Goal: Information Seeking & Learning: Learn about a topic

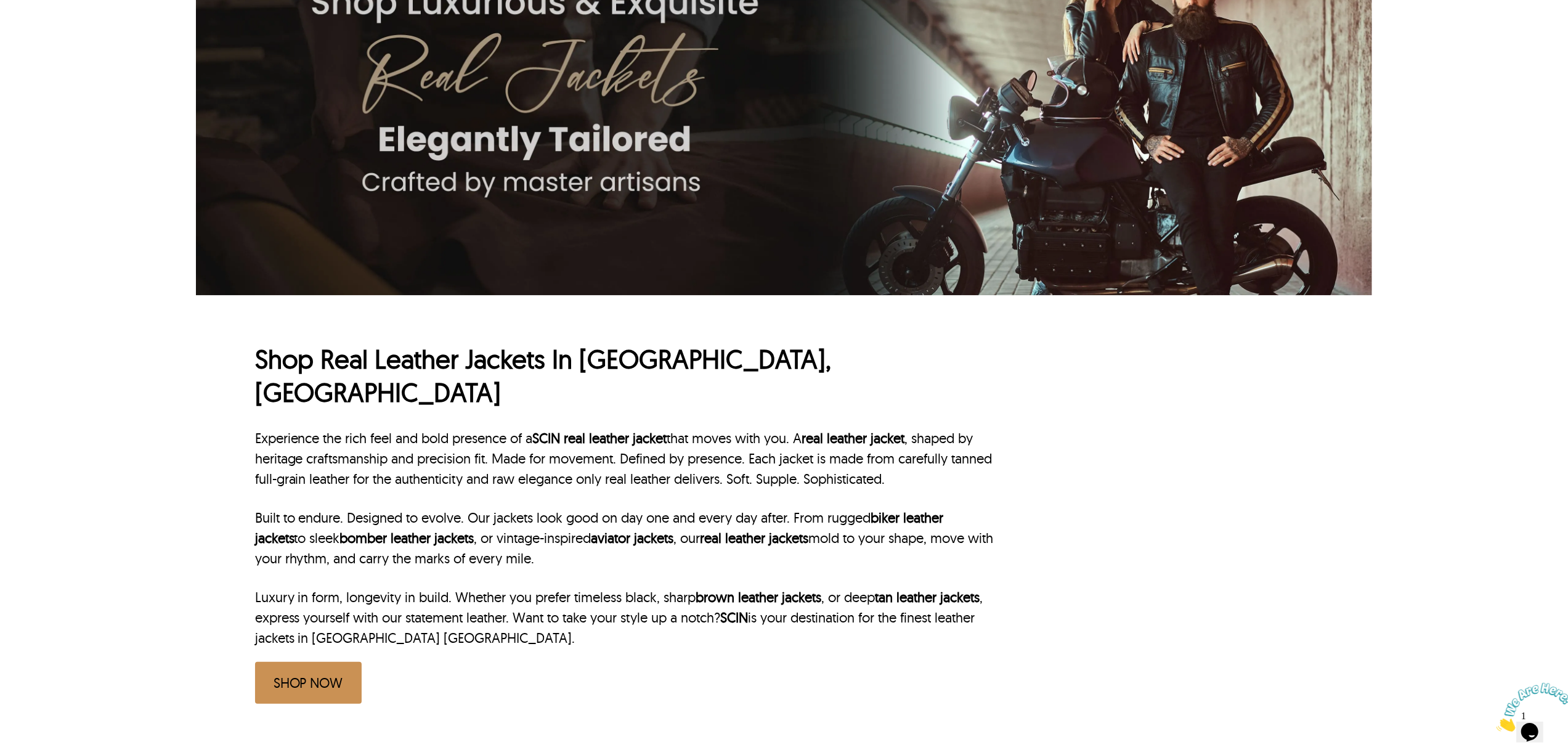
scroll to position [164, 0]
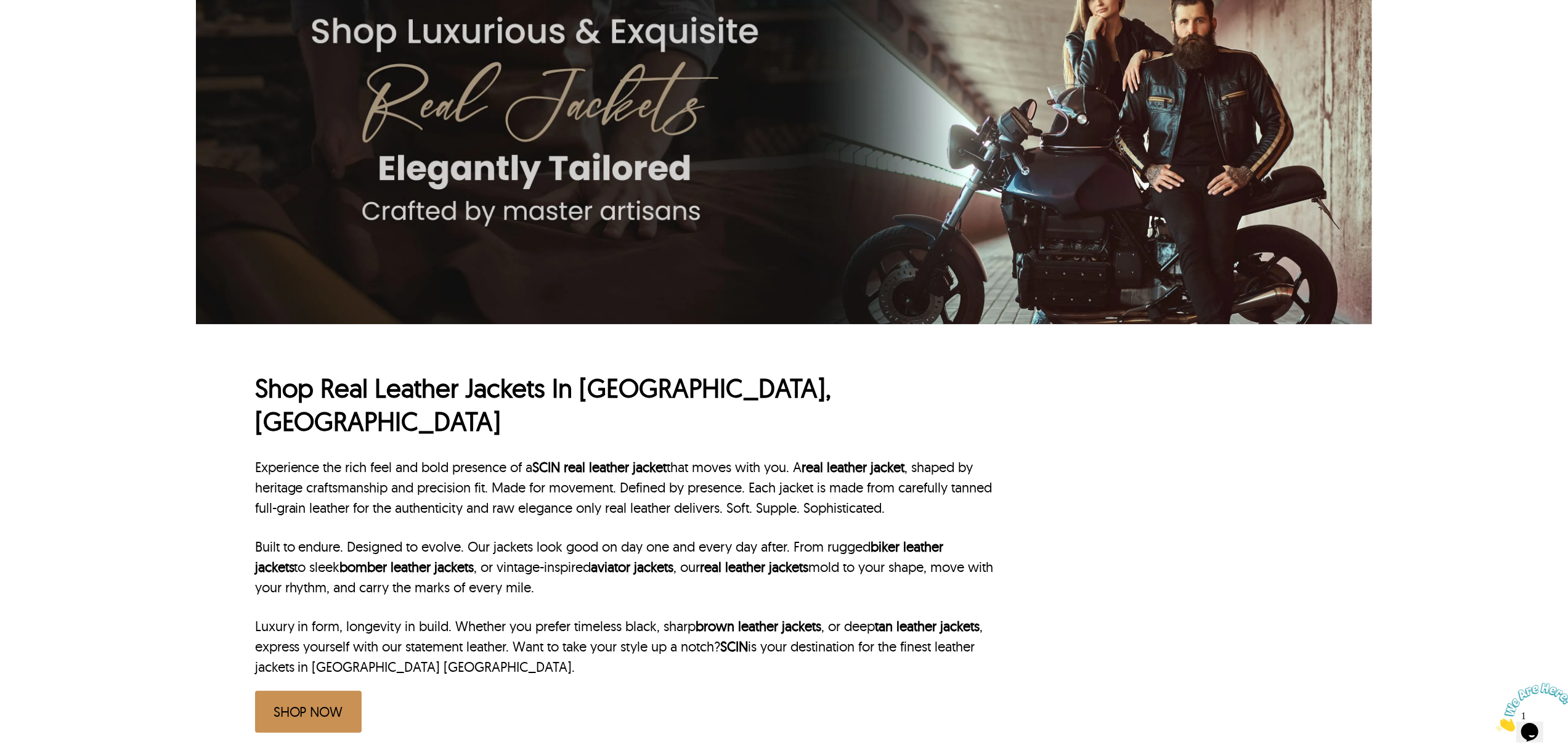
click at [600, 385] on h1 "Shop Real Leather Jackets In [GEOGRAPHIC_DATA], [GEOGRAPHIC_DATA]" at bounding box center [625, 405] width 741 height 67
copy h1 "Jersey"
click at [205, 454] on div "Shop Real Leather Jackets In [GEOGRAPHIC_DATA], [GEOGRAPHIC_DATA] Experience th…" at bounding box center [784, 546] width 1176 height 444
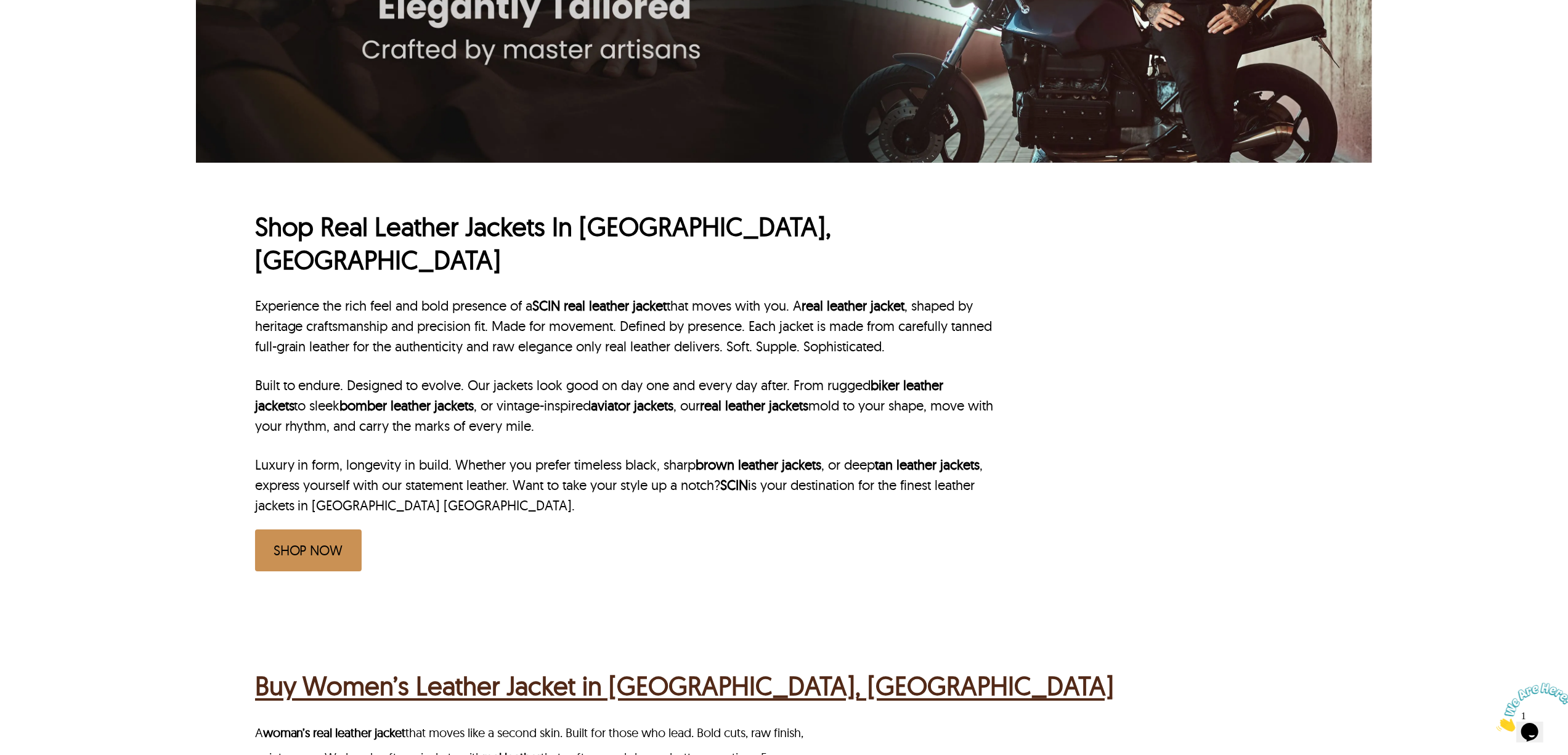
scroll to position [329, 0]
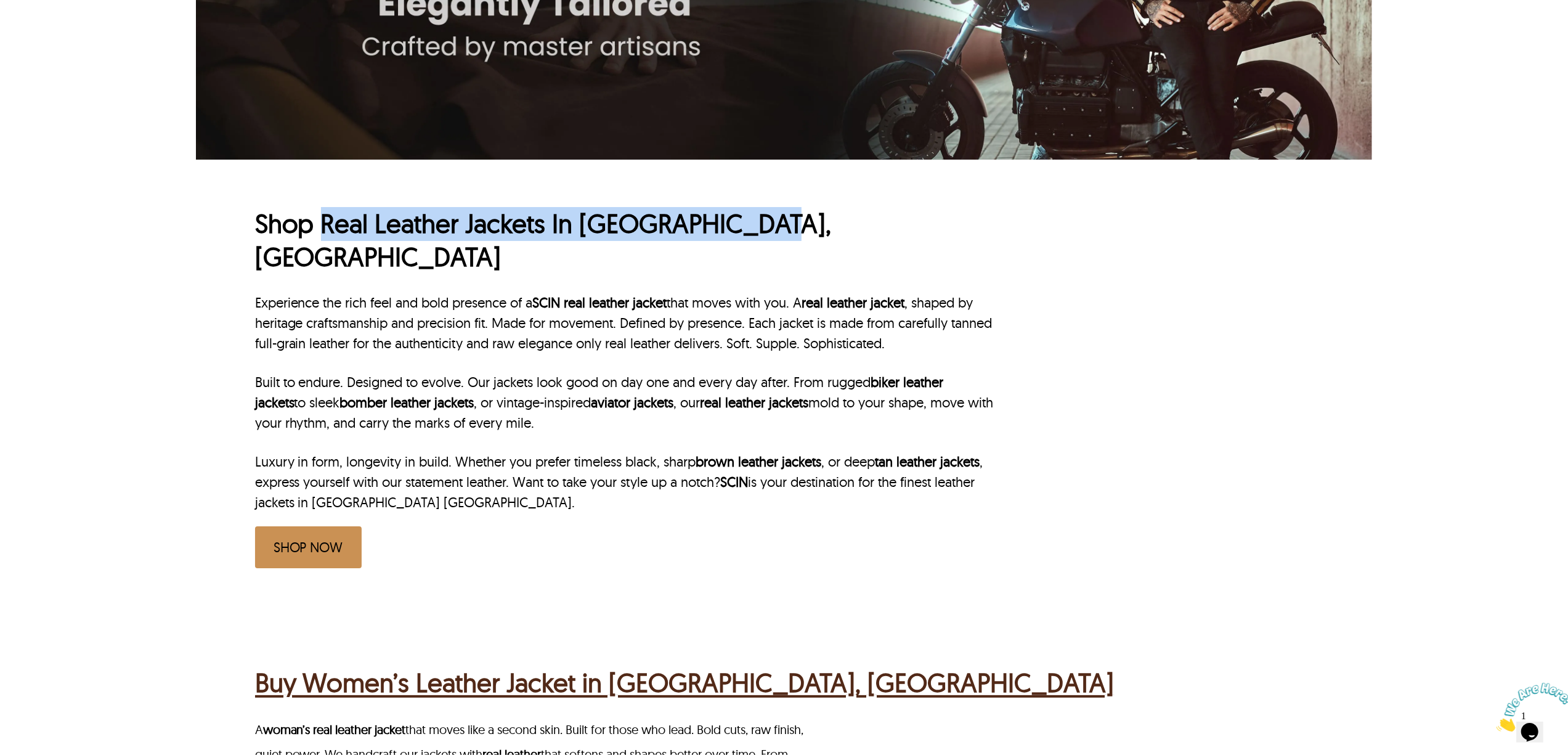
drag, startPoint x: 319, startPoint y: 223, endPoint x: 1002, endPoint y: 223, distance: 683.0
click at [1002, 223] on div "Shop Real Leather Jackets In Jersey City, NJ Experience the rich feel and bold …" at bounding box center [784, 382] width 1058 height 444
click at [457, 232] on h1 "Shop Real Leather Jackets In Jersey City, NJ" at bounding box center [625, 240] width 741 height 67
click at [365, 220] on h1 "Shop Real Leather Jackets In Jersey City, NJ" at bounding box center [625, 240] width 741 height 67
drag, startPoint x: 375, startPoint y: 221, endPoint x: 944, endPoint y: 222, distance: 569.0
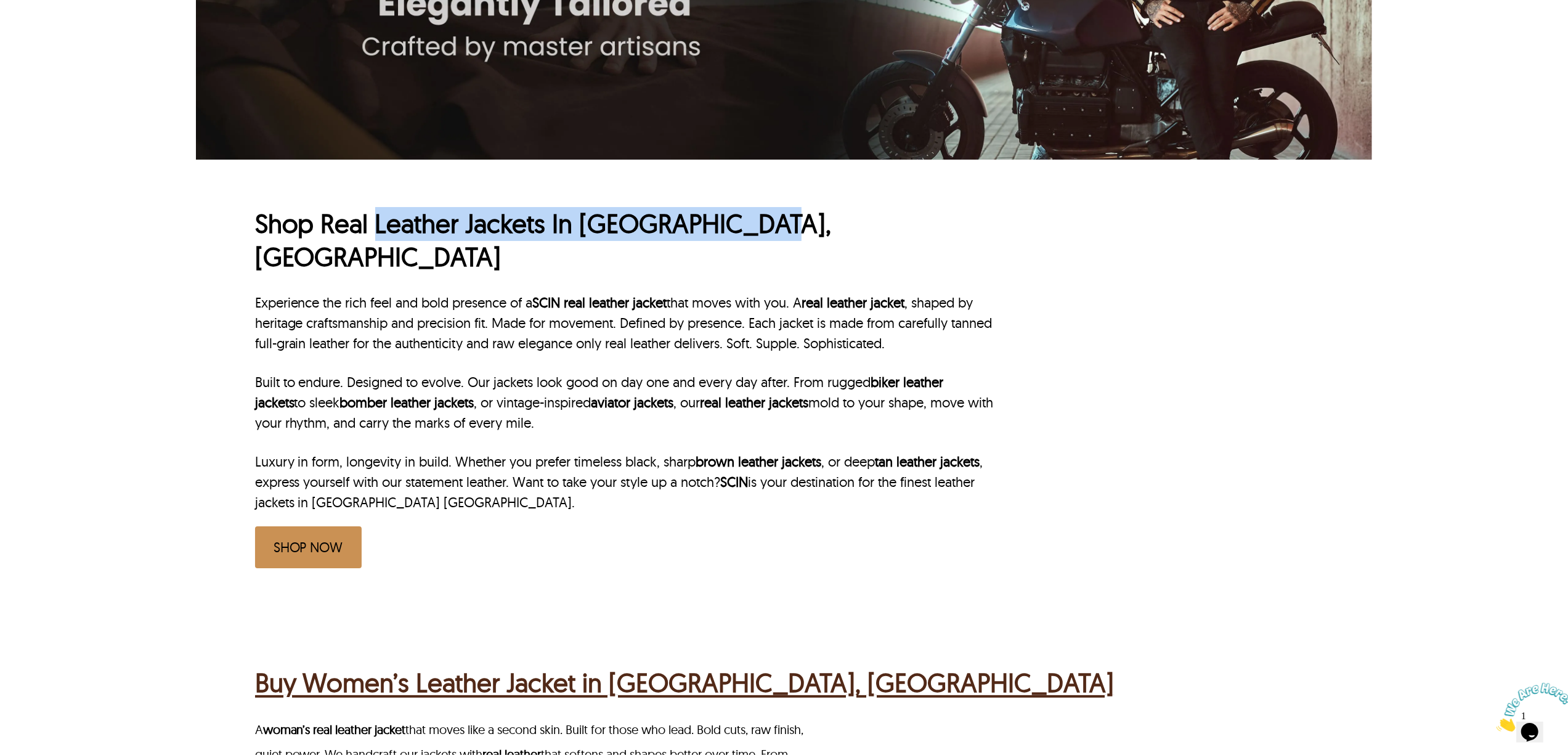
click at [944, 222] on h1 "Shop Real Leather Jackets In Jersey City, NJ" at bounding box center [625, 240] width 741 height 67
copy h1 "Leather Jackets In Jersey City, NJ"
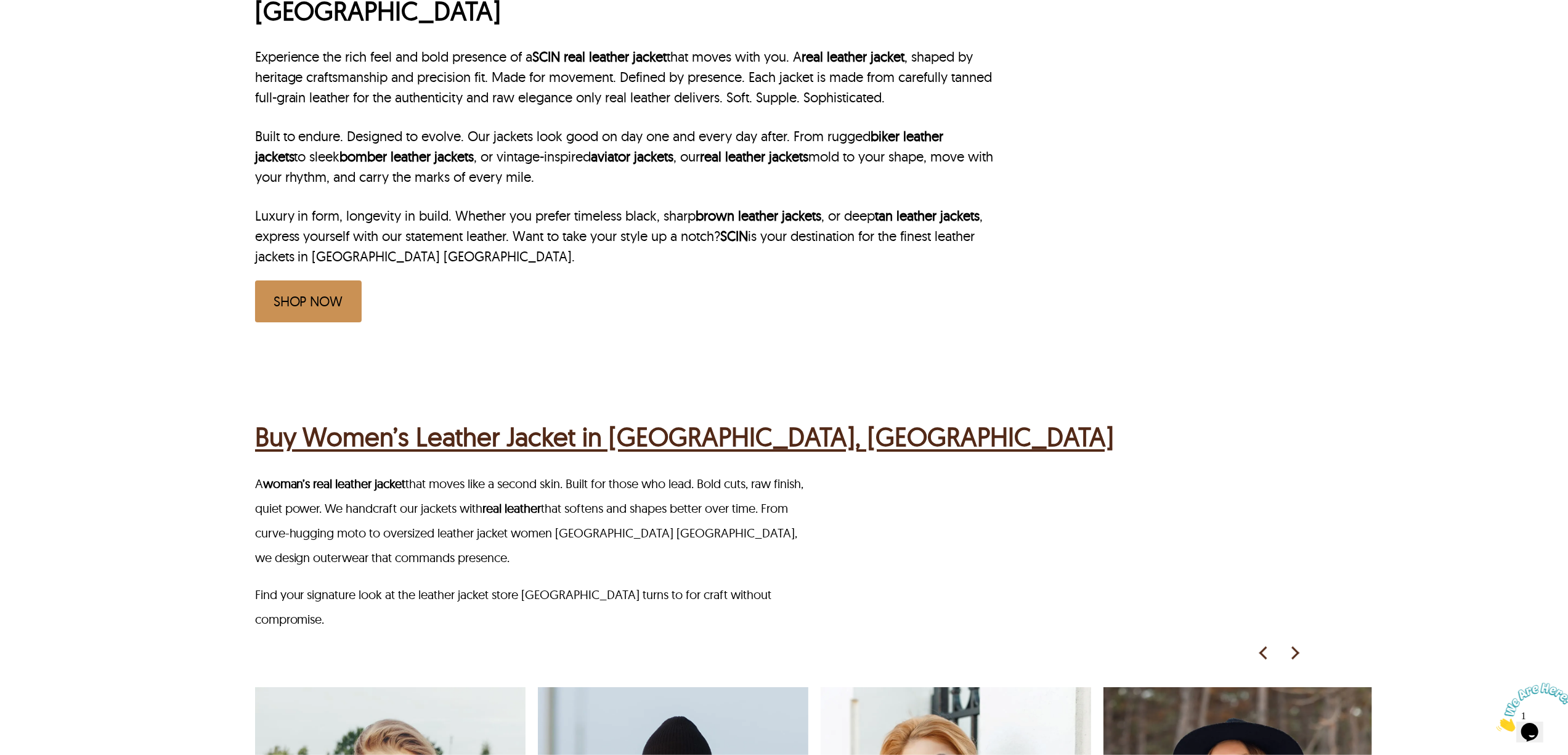
scroll to position [575, 0]
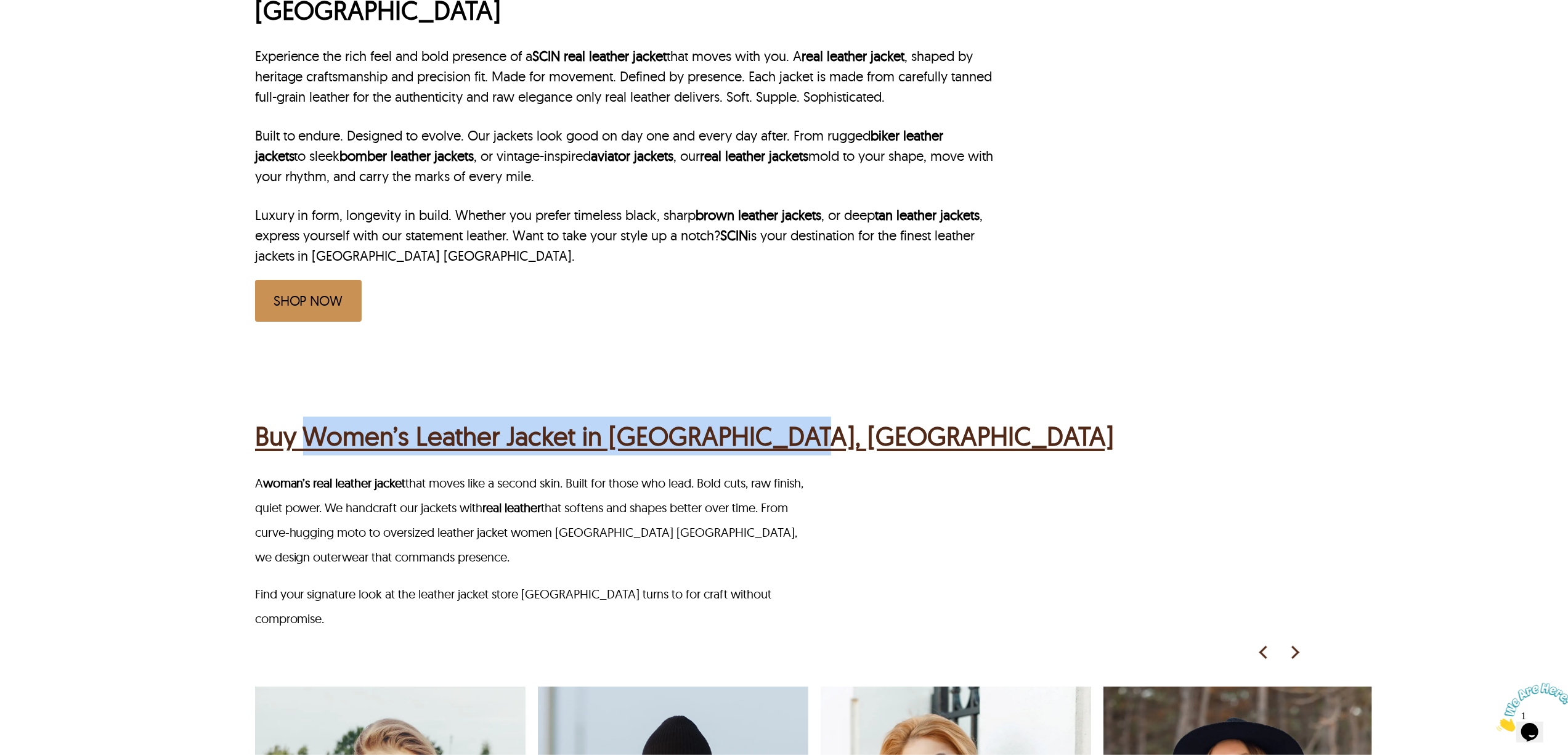
drag, startPoint x: 310, startPoint y: 378, endPoint x: 895, endPoint y: 382, distance: 585.0
click at [895, 410] on div "Buy Women’s Leather Jacket in Jersey City, NJ" at bounding box center [785, 434] width 1062 height 48
copy h2 "Women’s Leather Jacket in Jersey City, NJ"
click at [538, 417] on h2 "Buy Women’s Leather Jacket in Jersey City, NJ" at bounding box center [684, 436] width 860 height 39
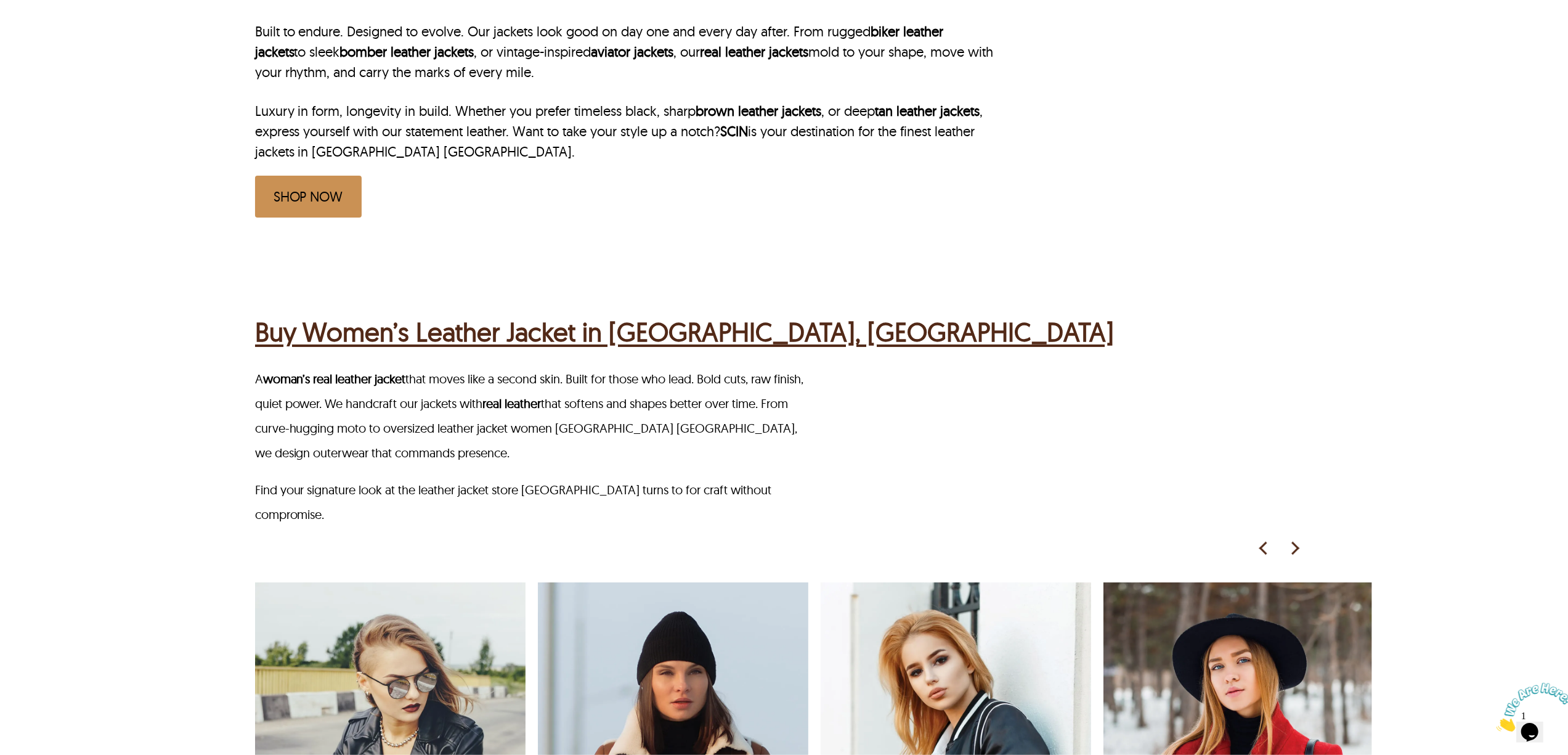
scroll to position [757, 0]
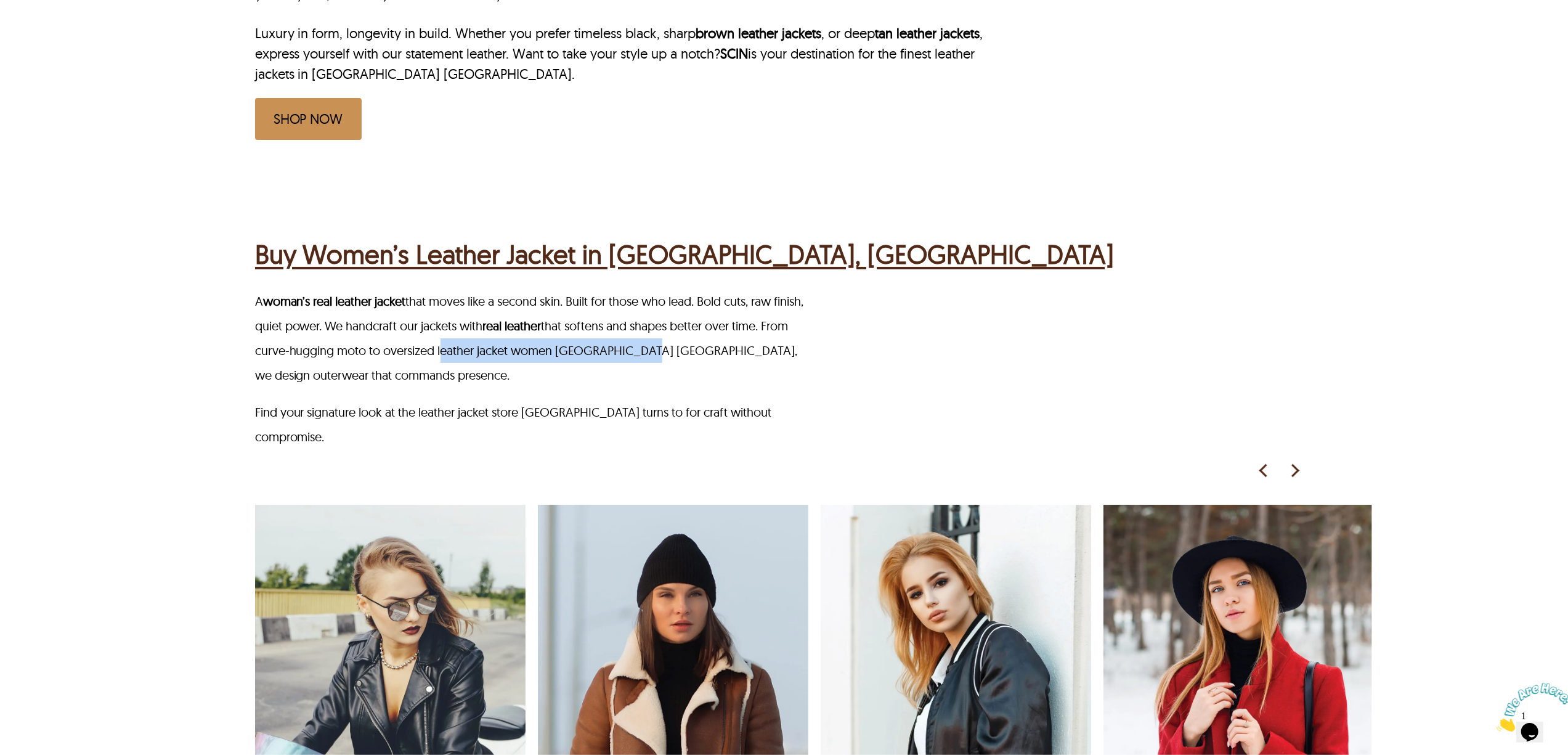
drag, startPoint x: 470, startPoint y: 312, endPoint x: 666, endPoint y: 317, distance: 196.1
click at [666, 317] on p "A woman’s real leather jacket that moves like a second skin. Built for those wh…" at bounding box center [534, 338] width 559 height 98
copy p "leather jacket women Jersey City NJ"
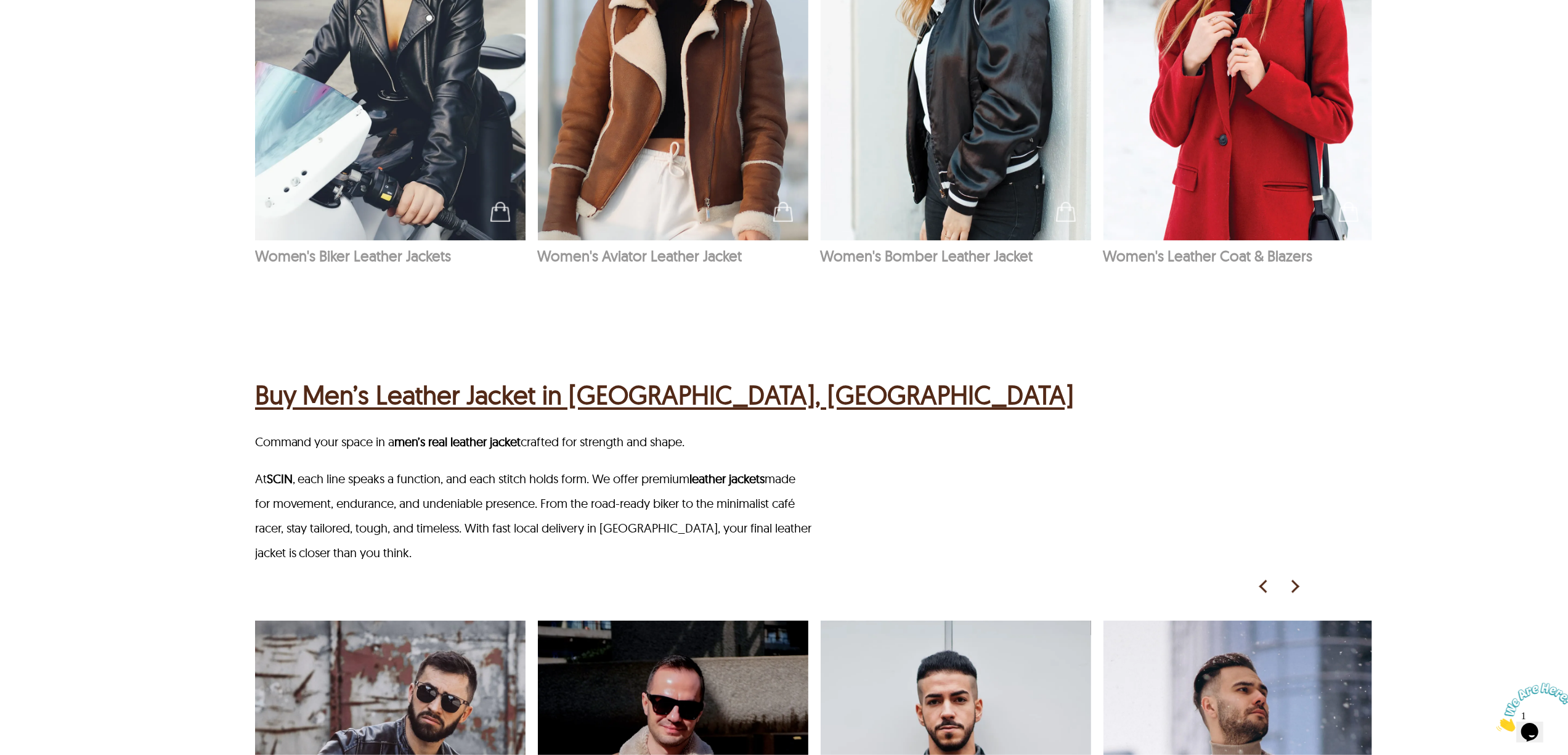
scroll to position [1497, 0]
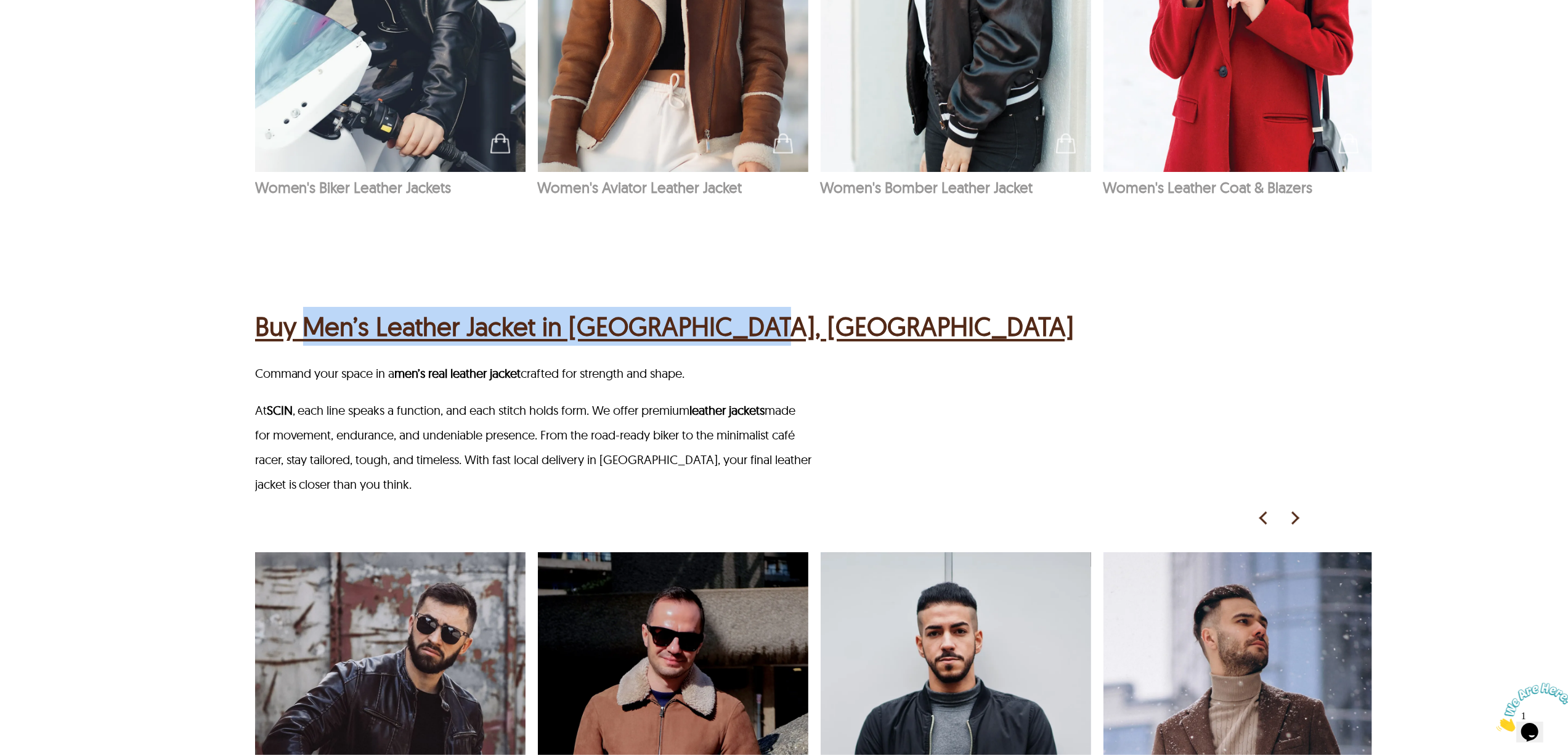
drag, startPoint x: 310, startPoint y: 242, endPoint x: 739, endPoint y: 240, distance: 429.0
click at [739, 247] on div "Buy Men’s Leather Jacket in Jersey City, NJ Command your space in a men’s real …" at bounding box center [813, 641] width 1117 height 787
copy h2 "Men’s Leather Jacket in Jersey City, NJ"
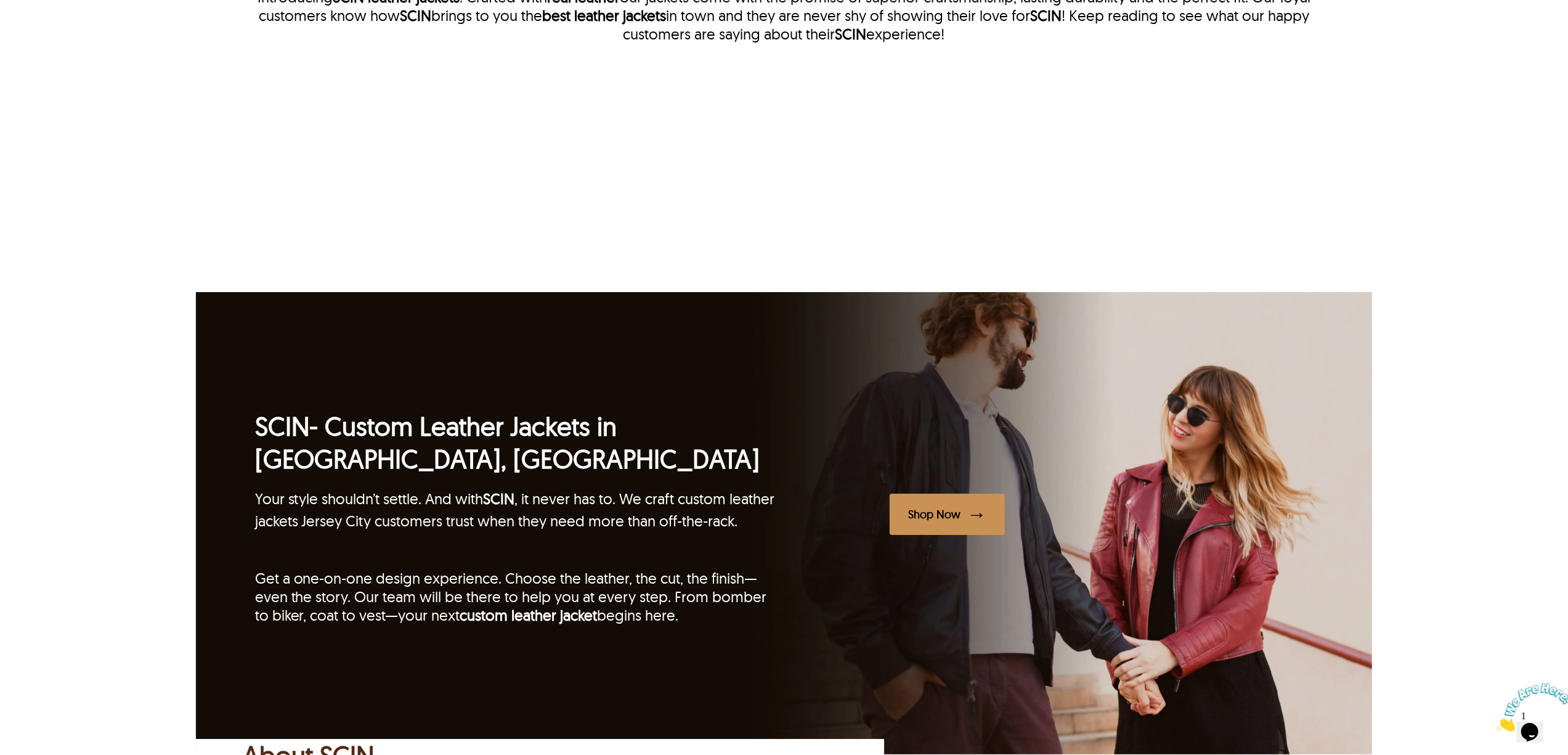
scroll to position [3387, 0]
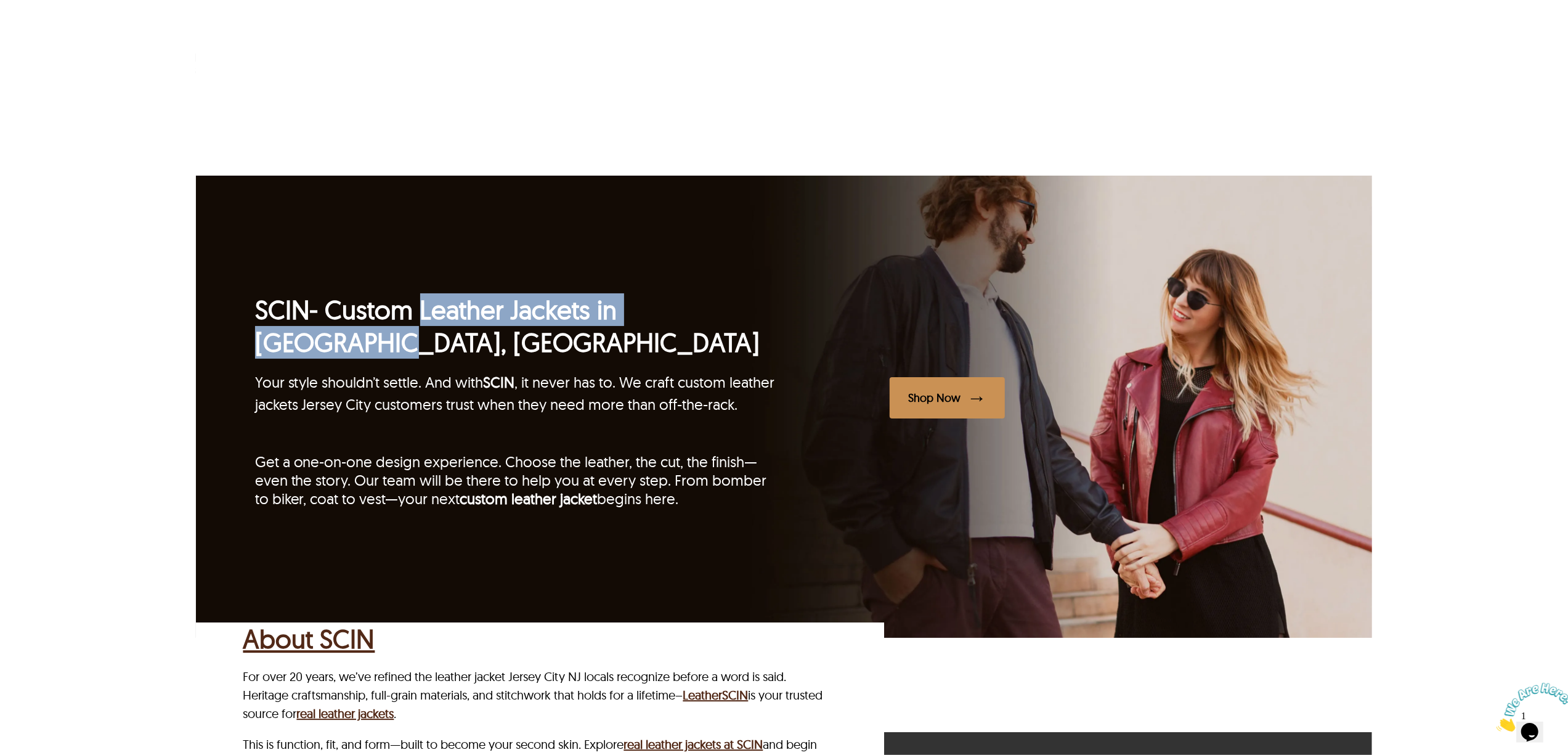
drag, startPoint x: 421, startPoint y: 236, endPoint x: 742, endPoint y: 258, distance: 321.8
click at [742, 293] on h2 "SCIN - Custom Leather Jackets in Jersey City, NJ" at bounding box center [519, 326] width 529 height 66
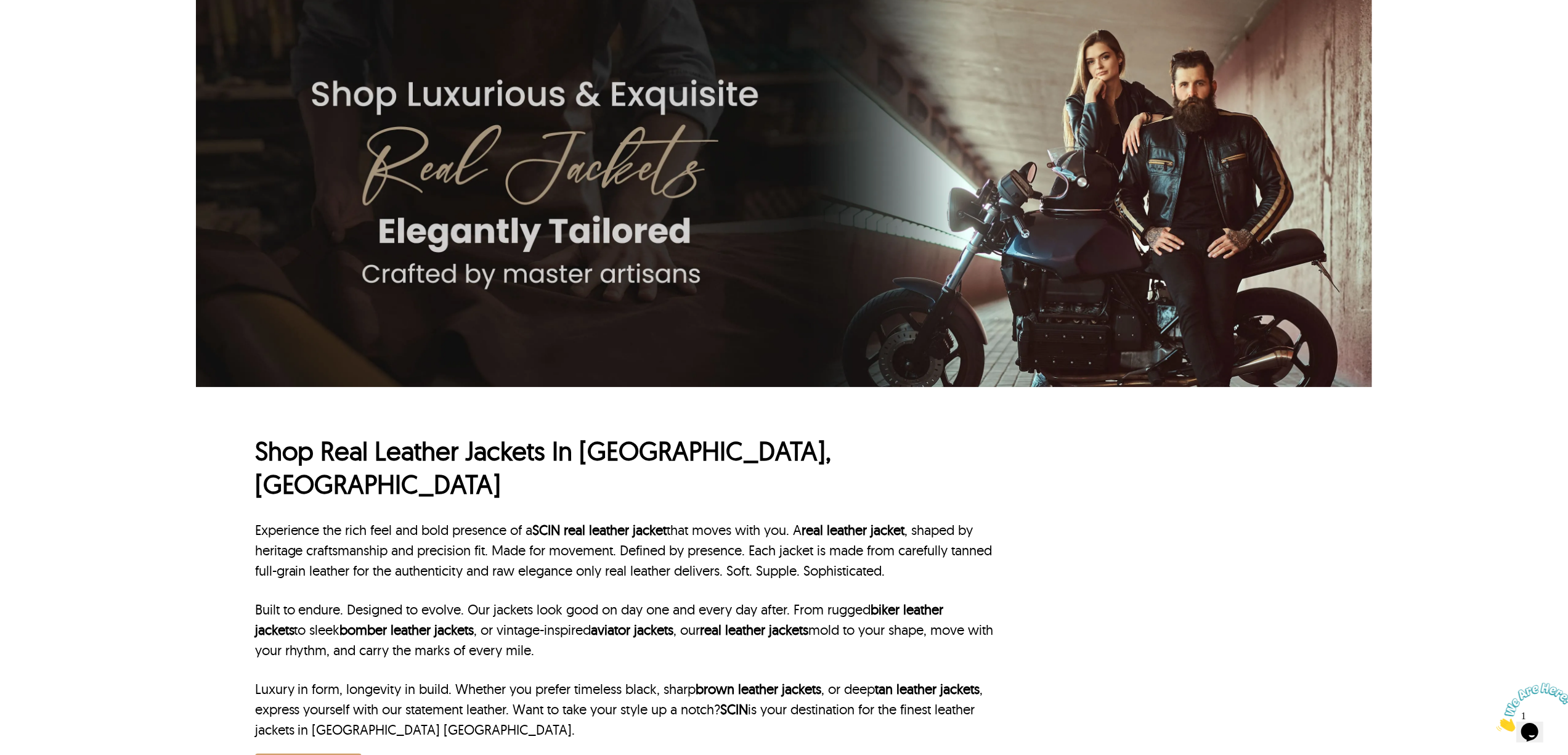
scroll to position [246, 0]
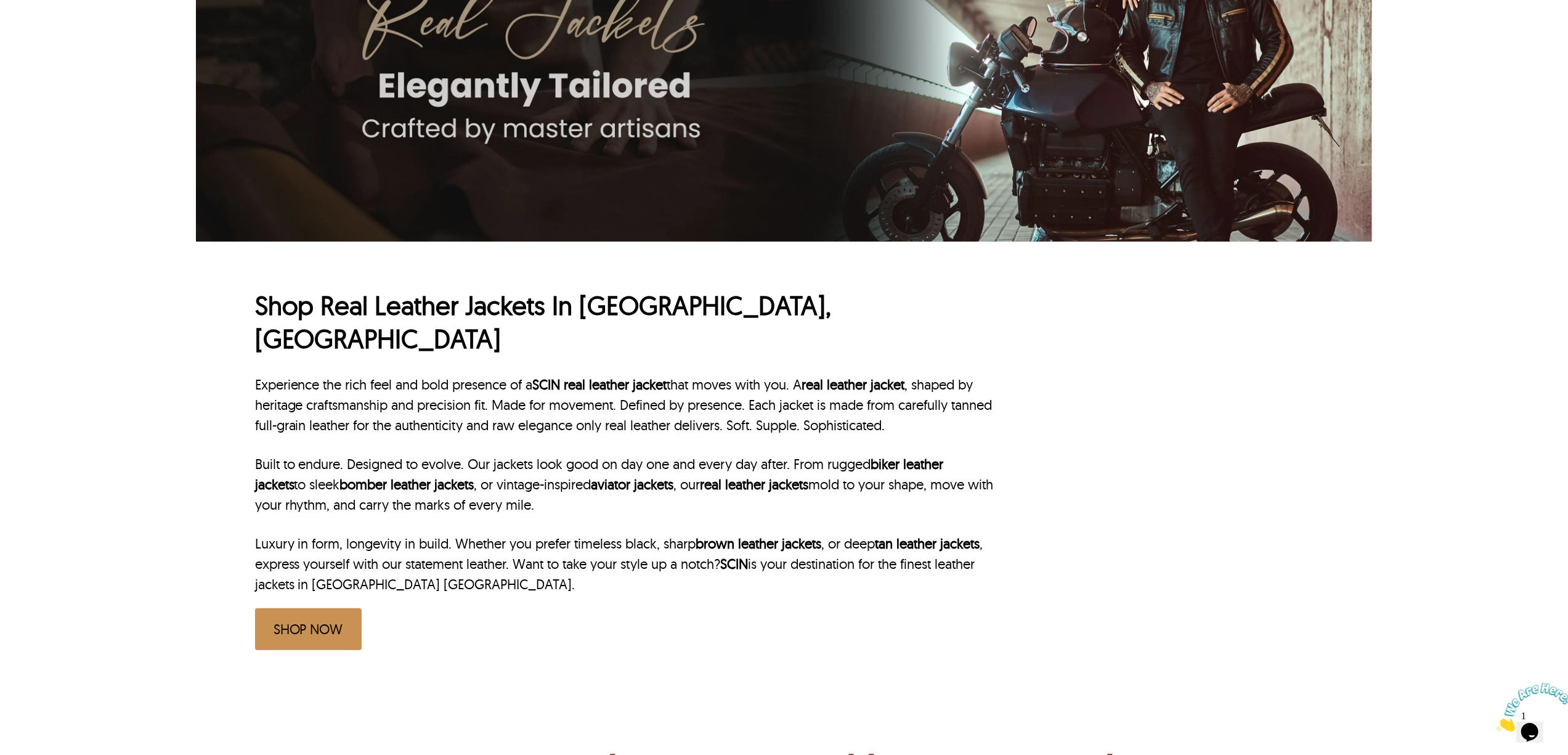
click at [127, 287] on div "← Menu New Arrivals Men Leather Jackets Aviator Leather Jackets Bomber Leather …" at bounding box center [784, 131] width 1568 height 755
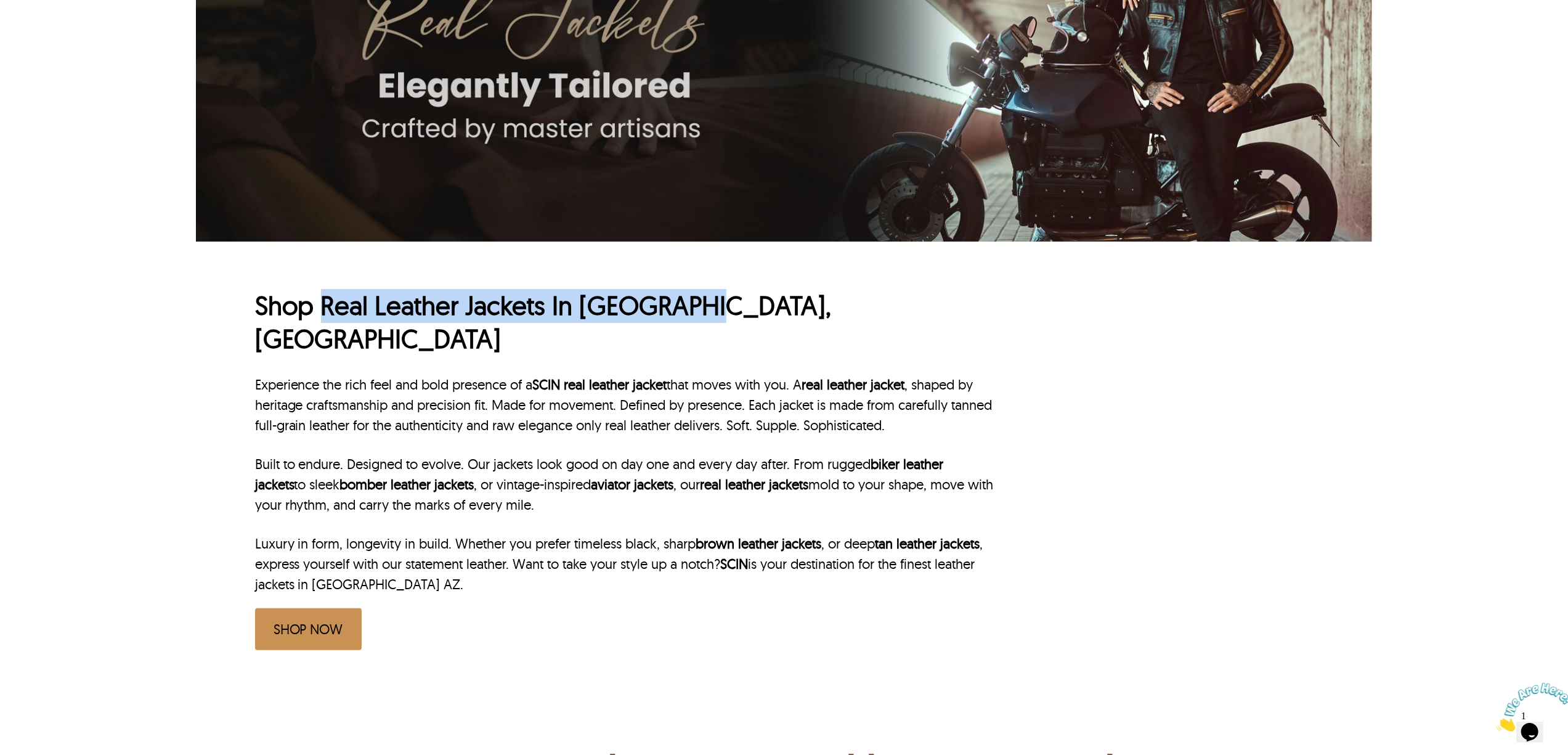
drag, startPoint x: 320, startPoint y: 306, endPoint x: 818, endPoint y: 306, distance: 498.0
click at [818, 306] on h1 "Shop Real Leather Jackets In Tucson, AZ" at bounding box center [625, 323] width 741 height 67
copy h1 "Real Leather Jackets In Tucson, AZ"
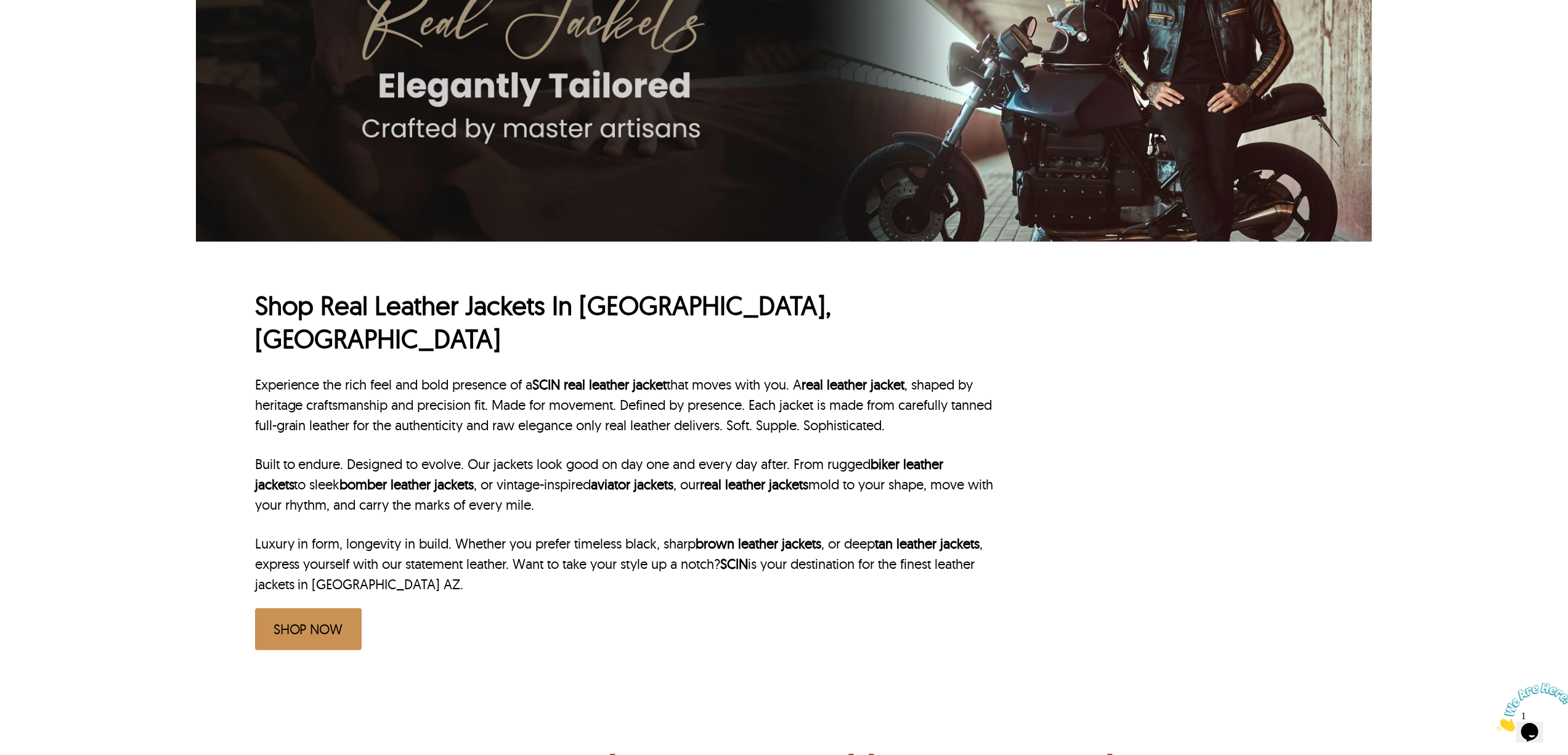
click at [476, 375] on p "Experience the rich feel and bold presence of a SCIN real leather jacket that m…" at bounding box center [625, 405] width 741 height 61
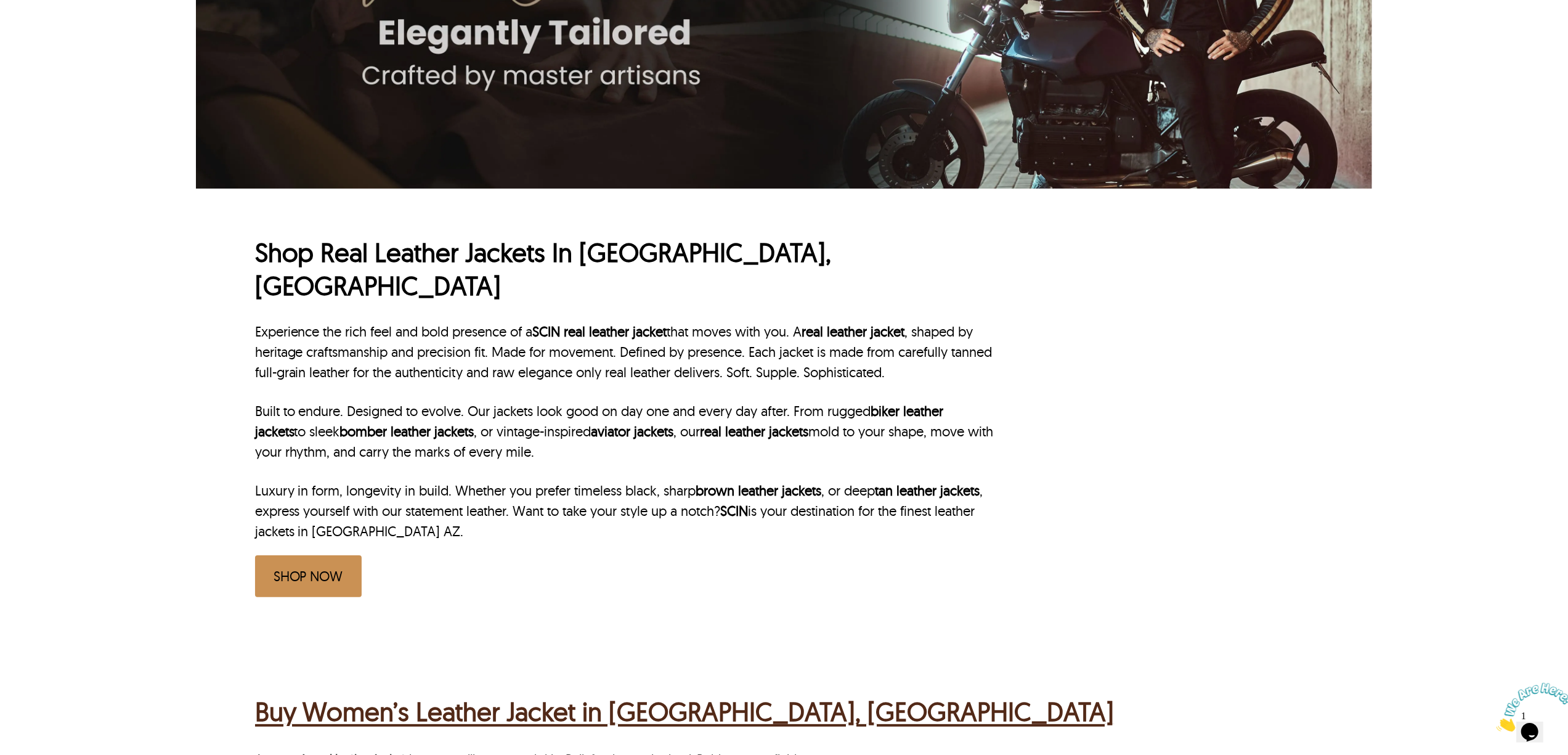
scroll to position [329, 0]
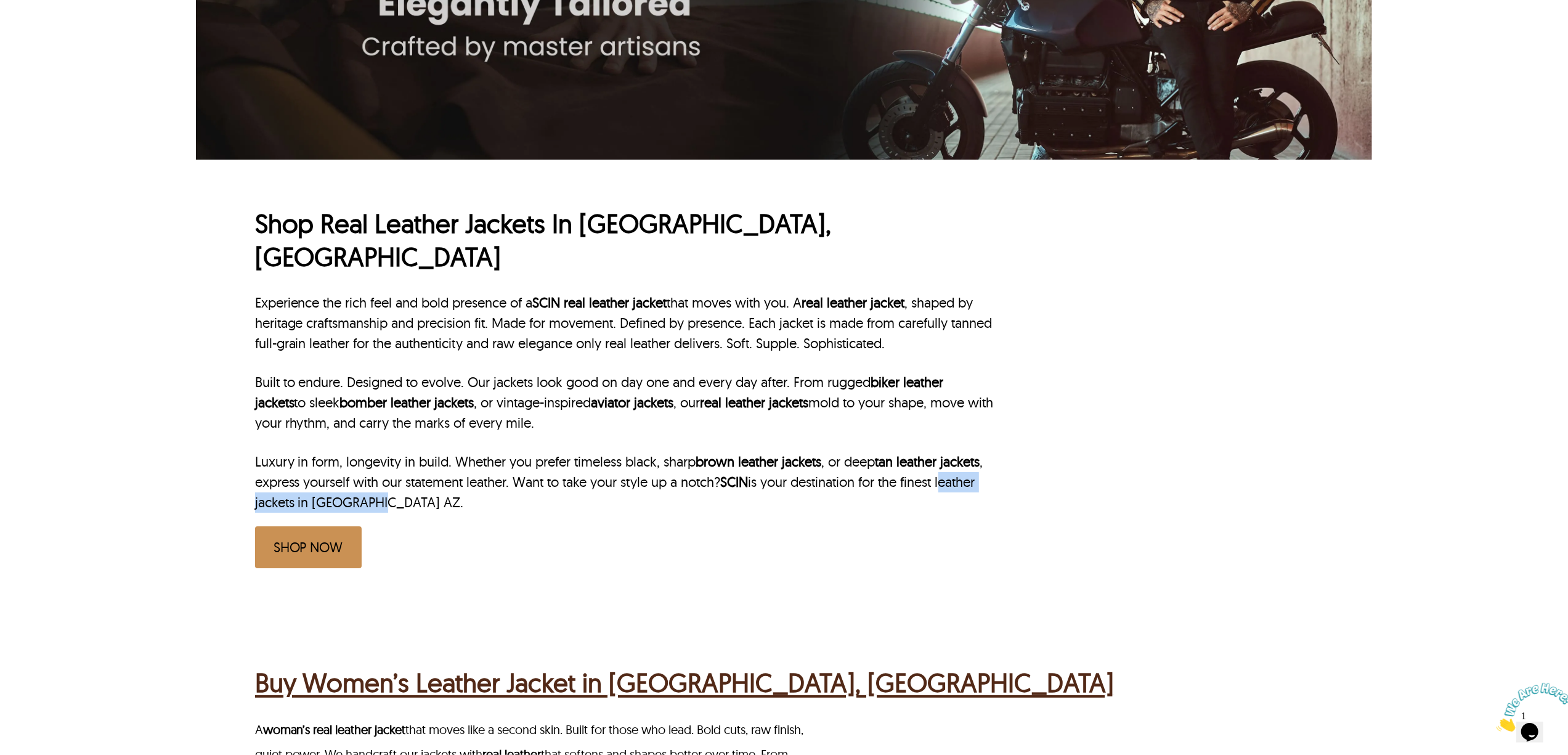
drag, startPoint x: 950, startPoint y: 446, endPoint x: 375, endPoint y: 470, distance: 575.5
click at [375, 470] on p "Luxury in form, longevity in build. Whether you prefer timeless black, sharp br…" at bounding box center [625, 482] width 741 height 61
copy p "leather jackets in Tucson AZ"
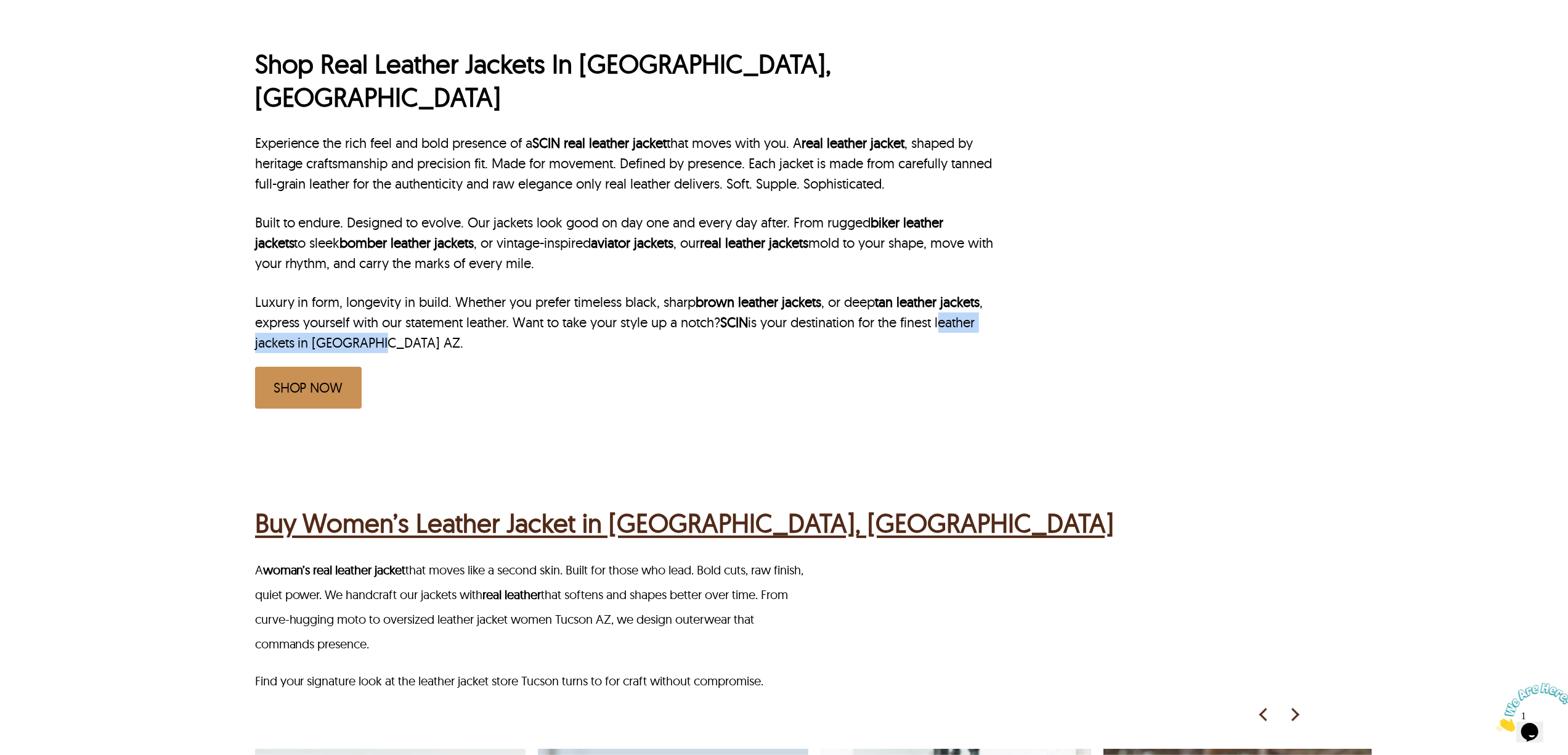
scroll to position [657, 0]
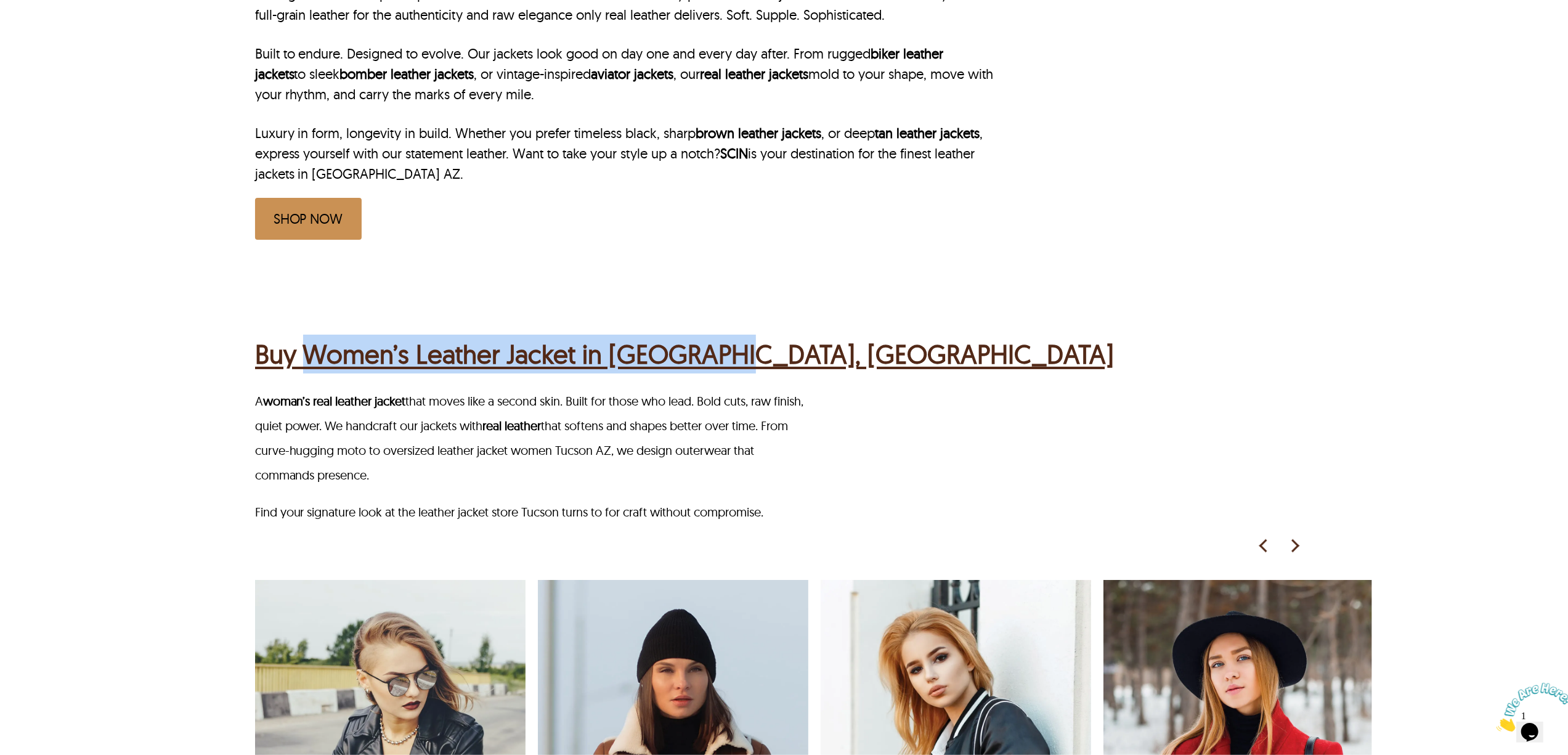
drag, startPoint x: 312, startPoint y: 296, endPoint x: 874, endPoint y: 300, distance: 562.0
click at [874, 329] on div "Buy Women’s Leather Jacket in Tucson, AZ" at bounding box center [785, 353] width 1062 height 48
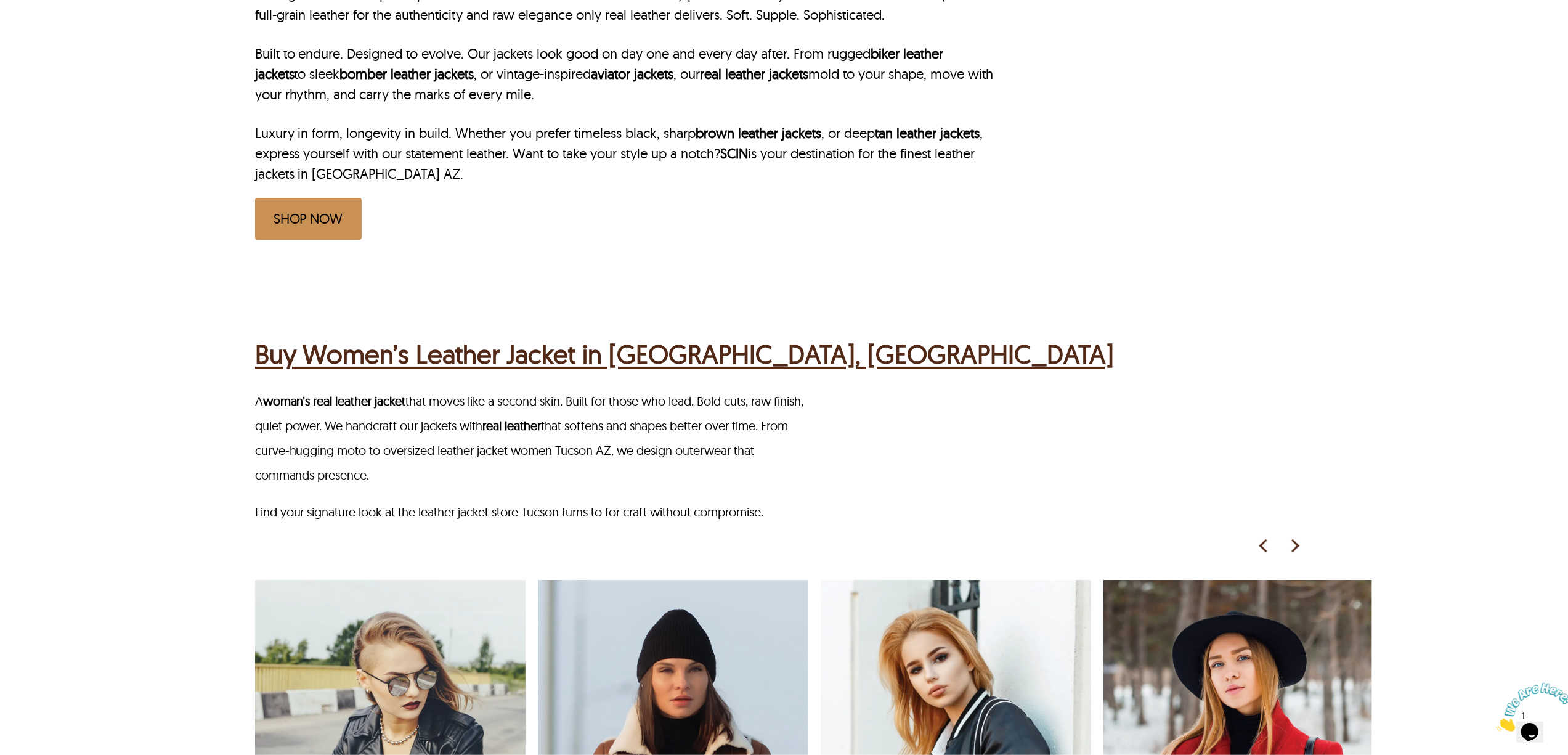
click at [737, 389] on p "A woman’s real leather jacket that moves like a second skin. Built for those wh…" at bounding box center [534, 438] width 559 height 98
drag, startPoint x: 469, startPoint y: 415, endPoint x: 646, endPoint y: 415, distance: 177.0
click at [646, 415] on p "A woman’s real leather jacket that moves like a second skin. Built for those wh…" at bounding box center [534, 438] width 559 height 98
copy p "leather jacket women Tucson AZ"
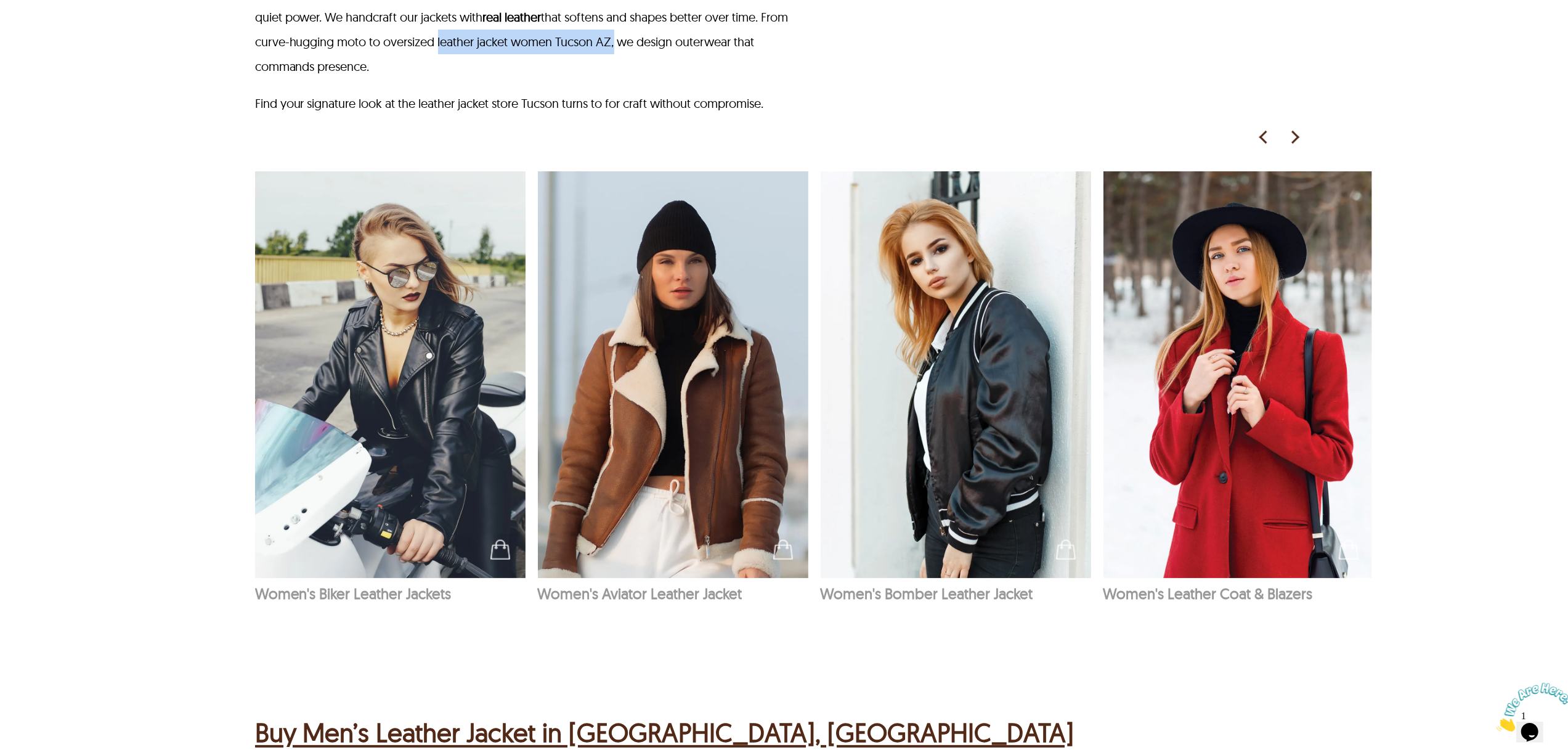
scroll to position [1479, 0]
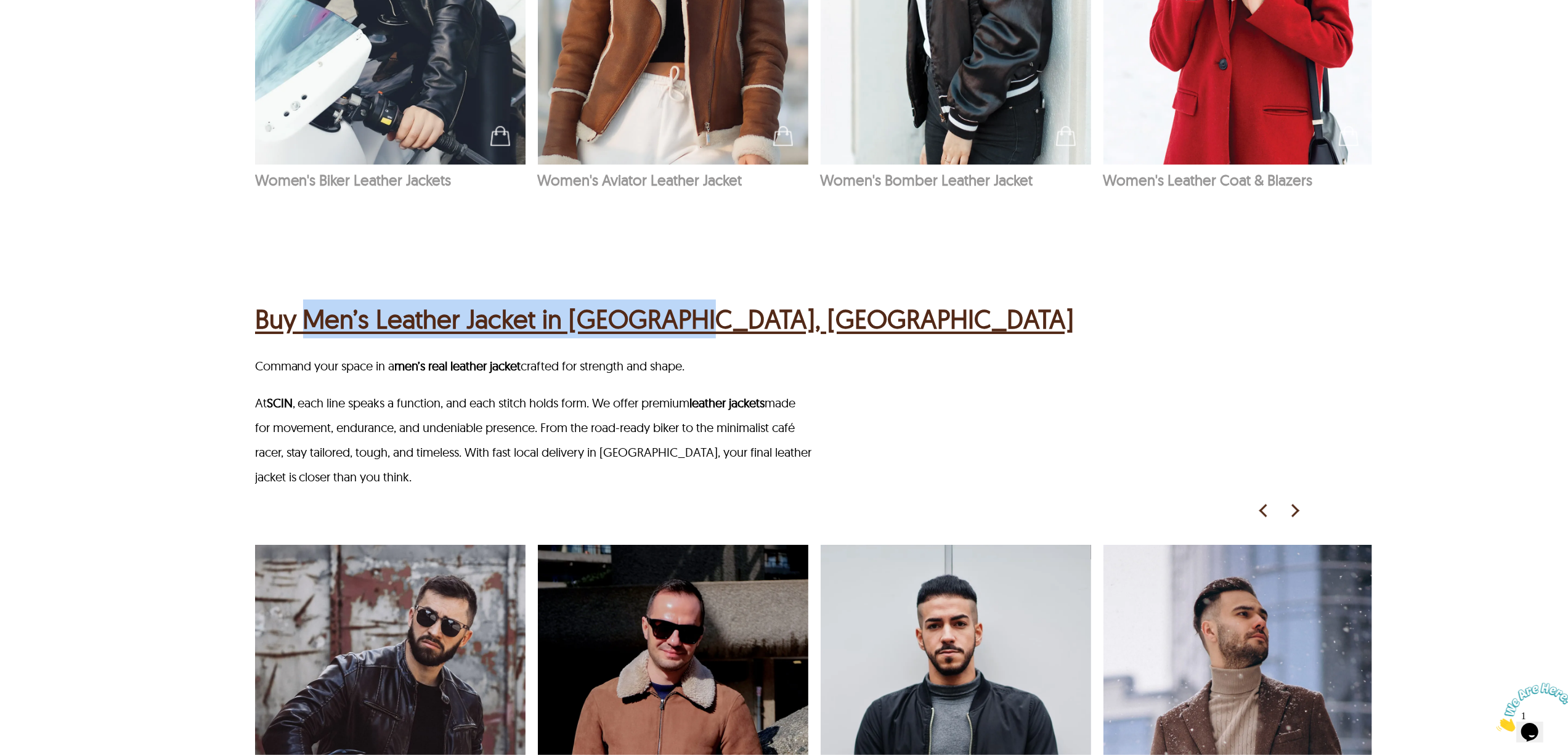
drag, startPoint x: 716, startPoint y: 299, endPoint x: 308, endPoint y: 301, distance: 408.0
click at [308, 301] on div "Buy Men’s Leather Jacket in Tucson, AZ" at bounding box center [785, 317] width 1062 height 48
copy h2 "Men’s Leather Jacket in Tucson, AZ"
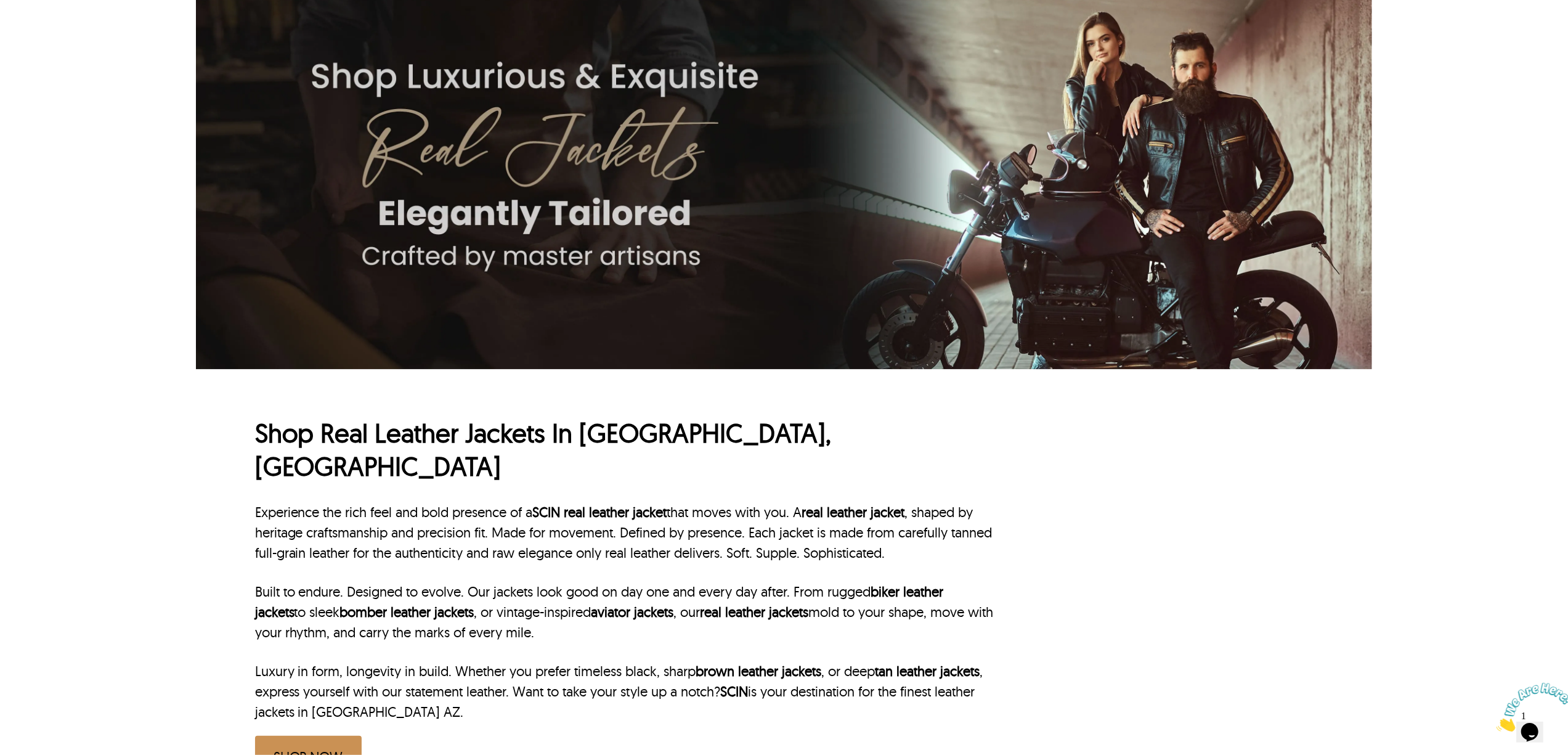
scroll to position [329, 0]
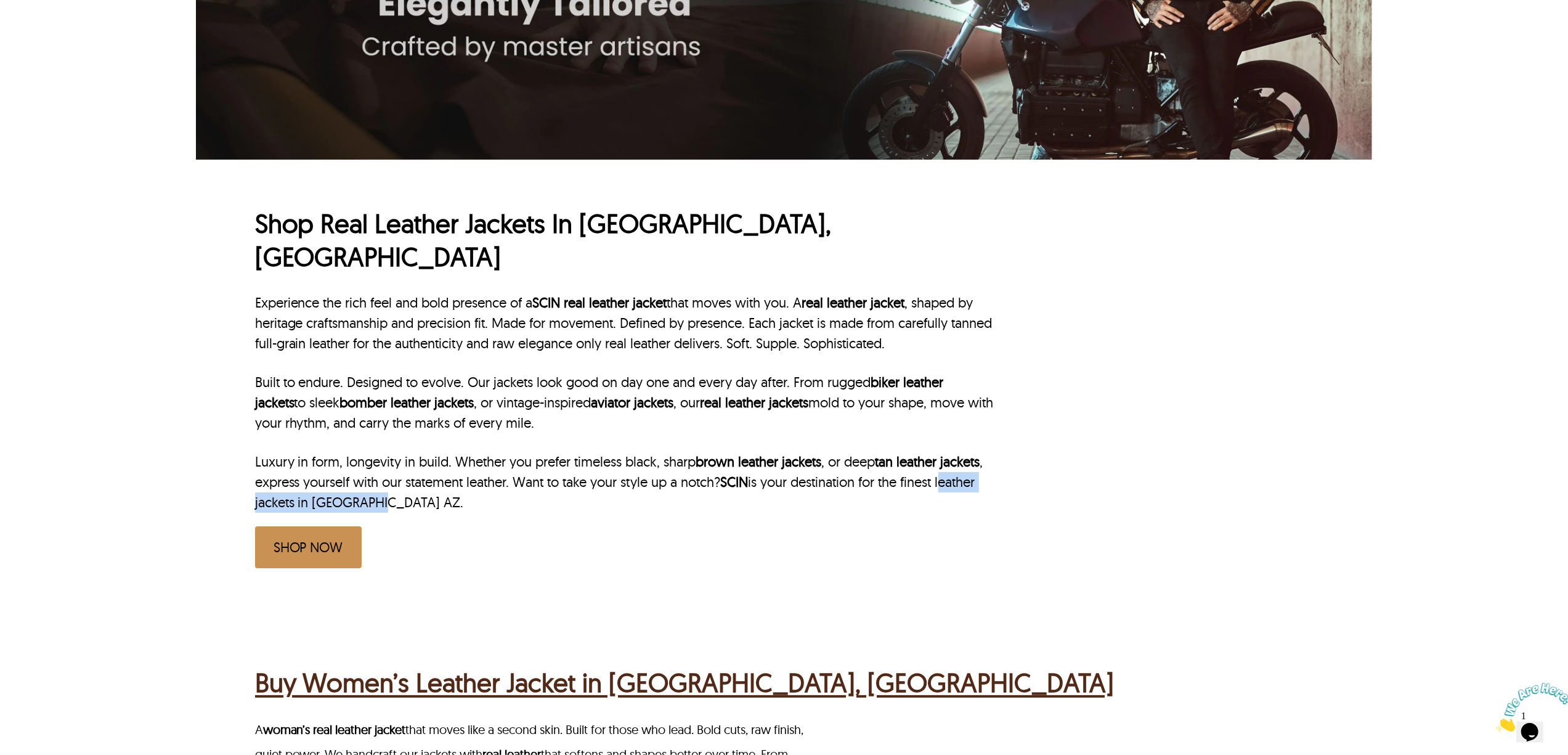
drag, startPoint x: 949, startPoint y: 446, endPoint x: 372, endPoint y: 465, distance: 577.3
click at [372, 465] on p "Luxury in form, longevity in build. Whether you prefer timeless black, sharp br…" at bounding box center [625, 482] width 741 height 61
copy p "leather jackets in Tucson AZ"
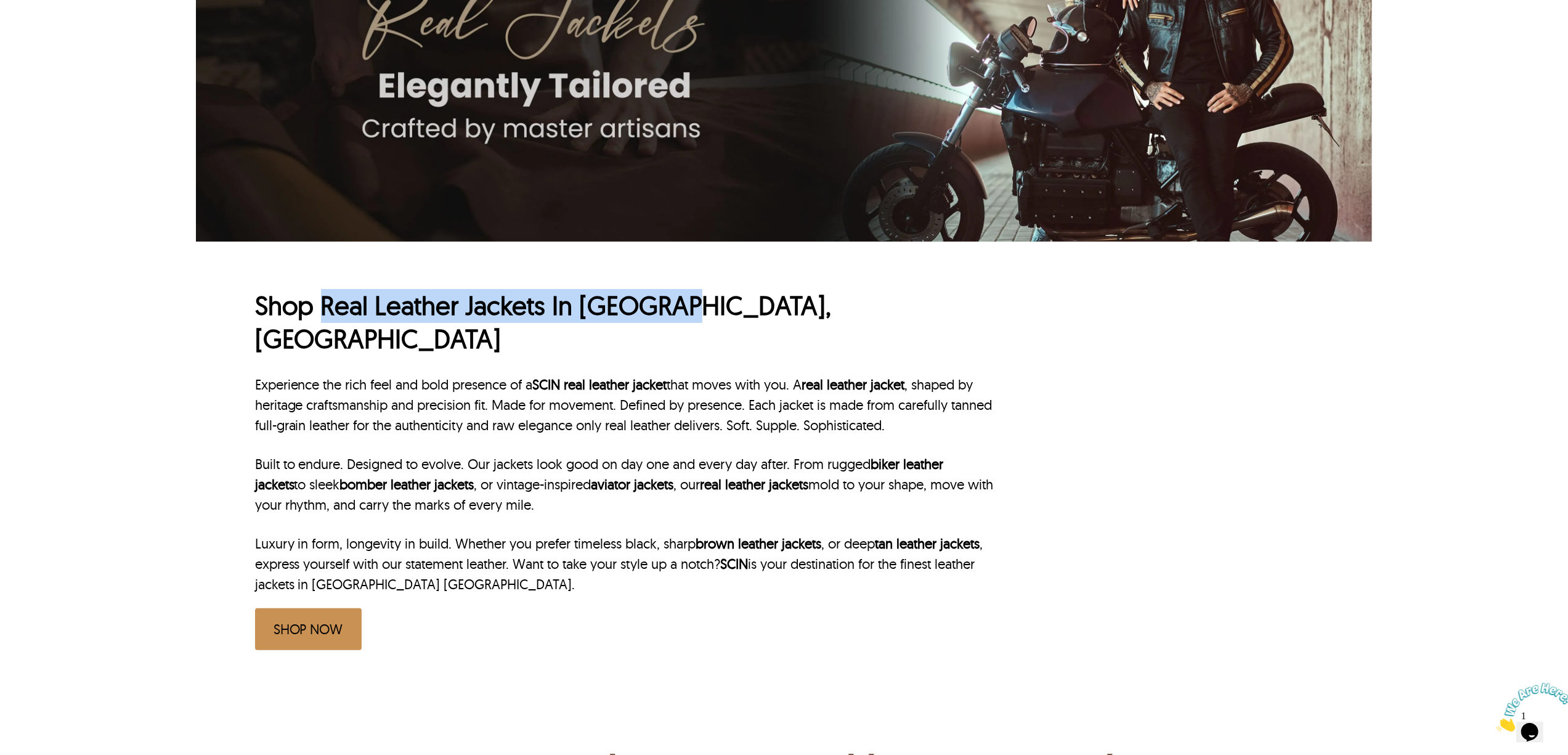
drag, startPoint x: 321, startPoint y: 303, endPoint x: 691, endPoint y: 309, distance: 370.0
click at [691, 309] on h1 "Shop Real Leather Jackets In Columbus, OH" at bounding box center [625, 323] width 741 height 67
copy h1 "Real Leather Jackets In Columbus"
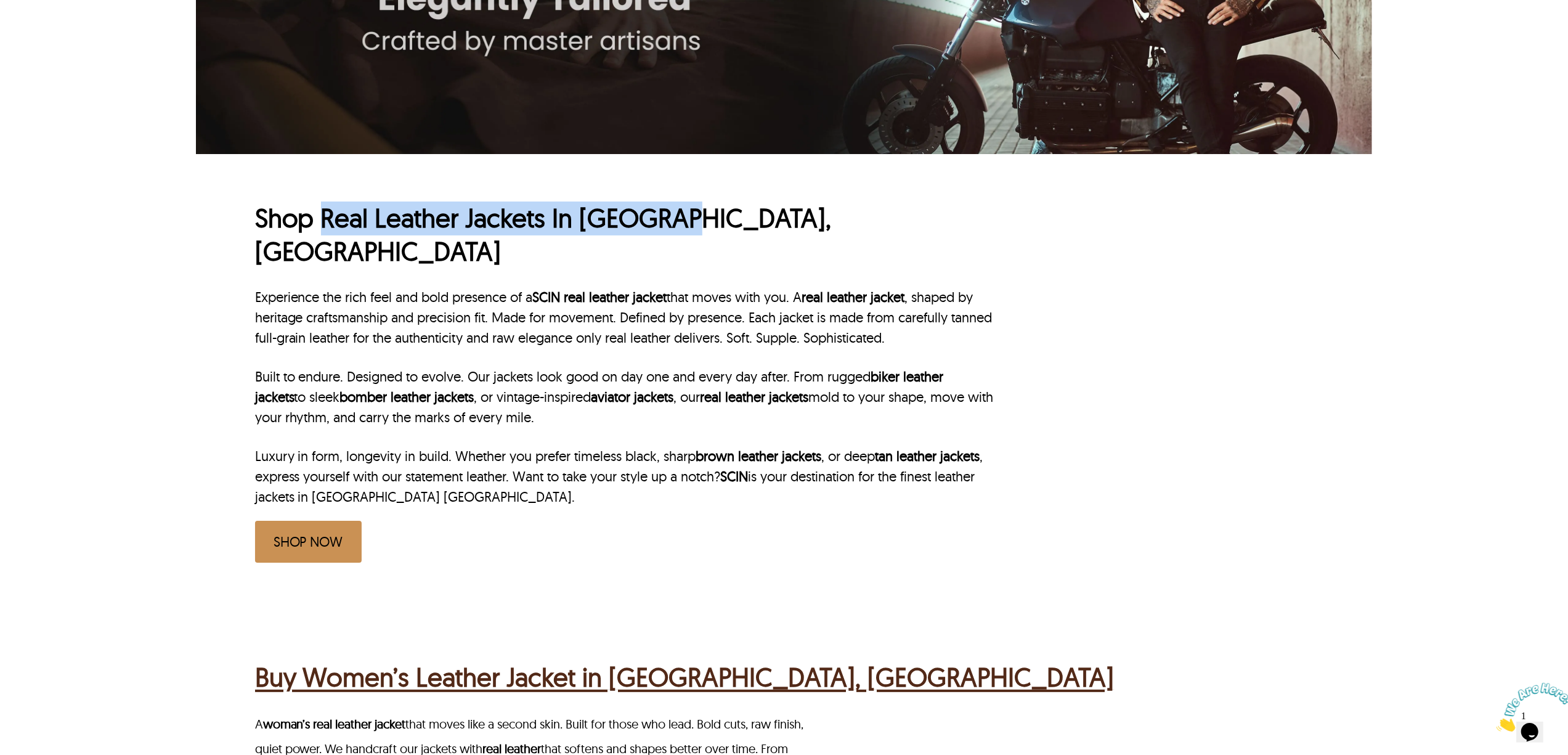
scroll to position [493, 0]
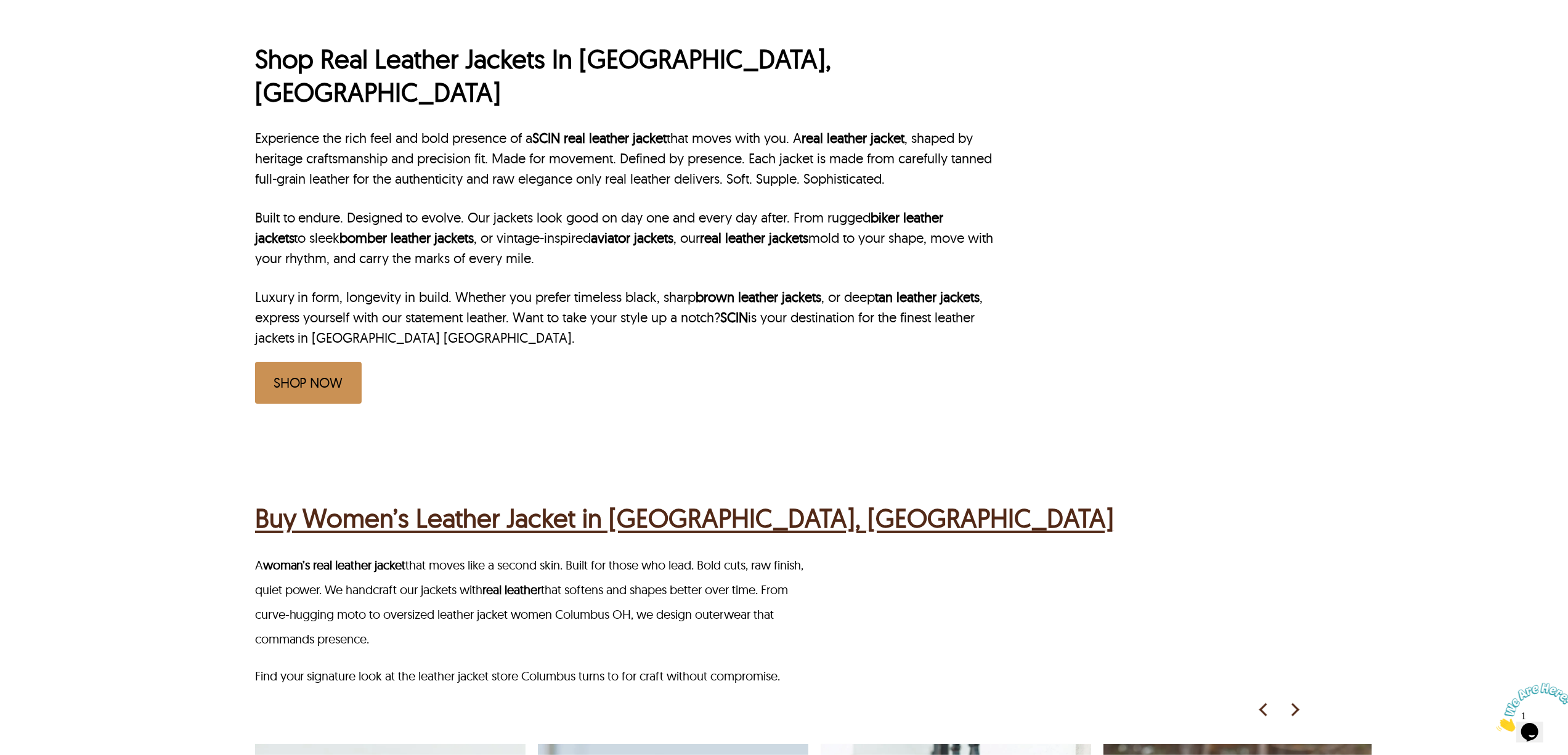
click at [975, 287] on p "Luxury in form, longevity in build. Whether you prefer timeless black, sharp br…" at bounding box center [625, 317] width 741 height 61
copy p "leather jackets in Columbus OH"
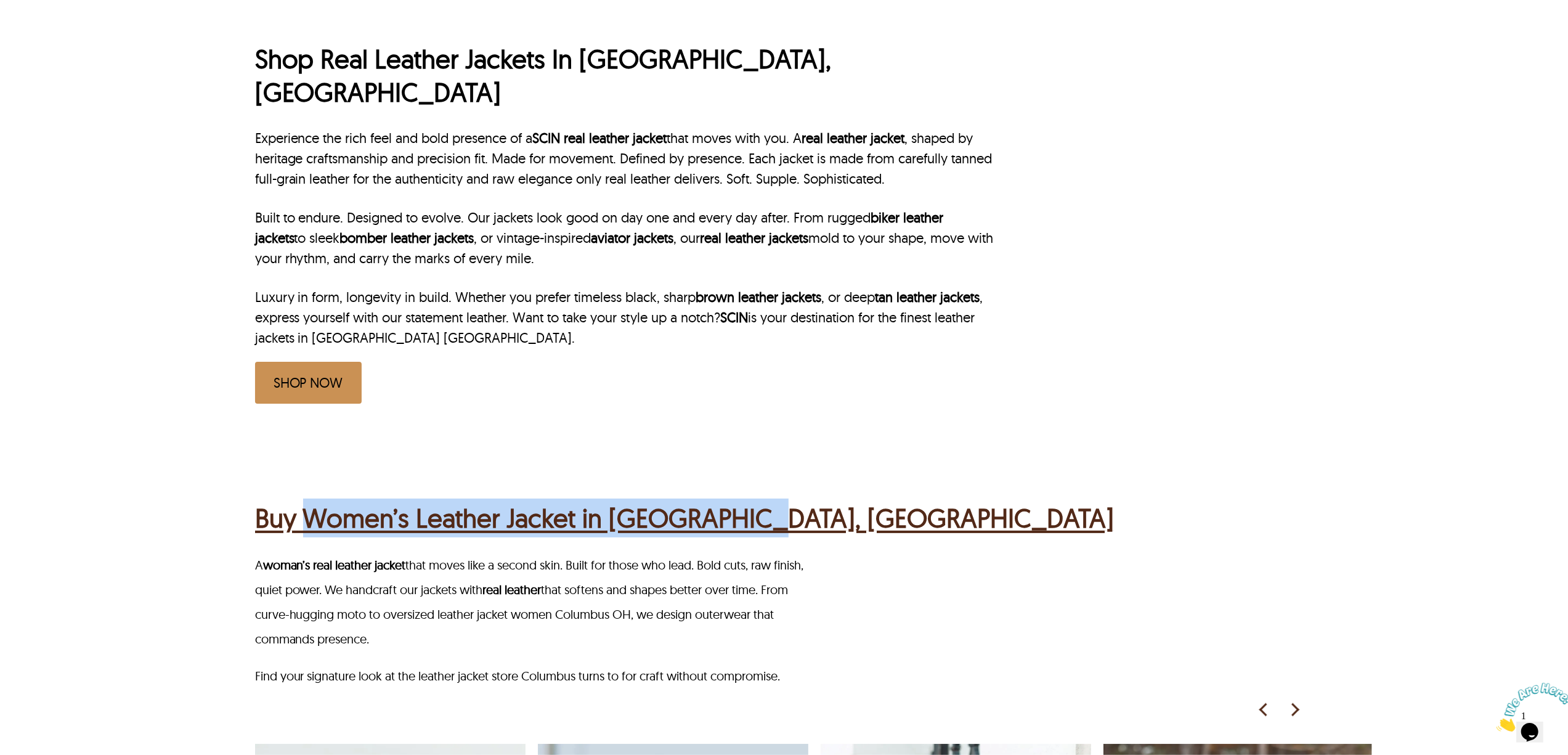
drag, startPoint x: 826, startPoint y: 489, endPoint x: 308, endPoint y: 493, distance: 518.0
click at [308, 493] on div "Buy Women’s Leather Jacket in Columbus, OH" at bounding box center [785, 517] width 1062 height 48
copy h2 "Women’s Leather Jacket in Columbus, OH"
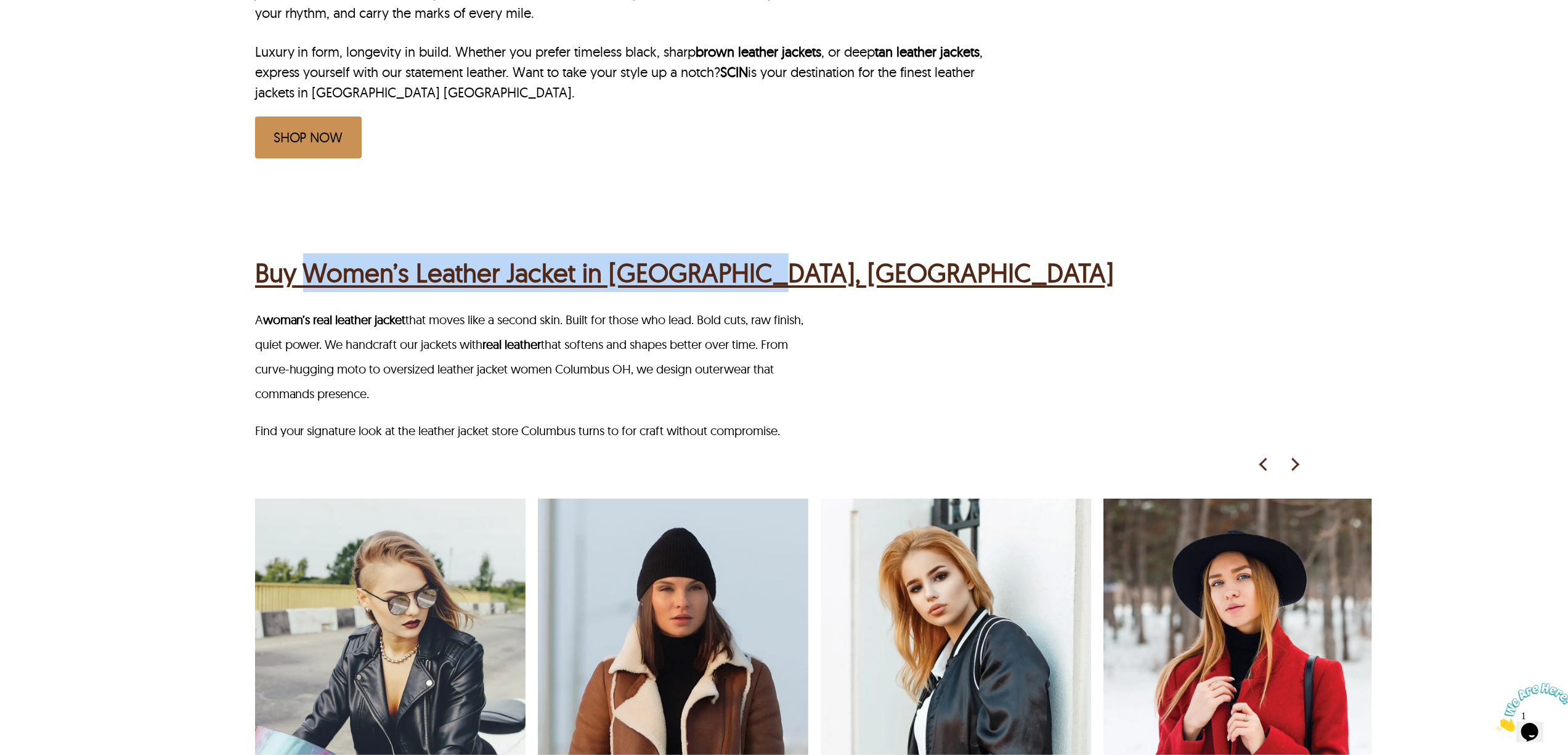
scroll to position [740, 0]
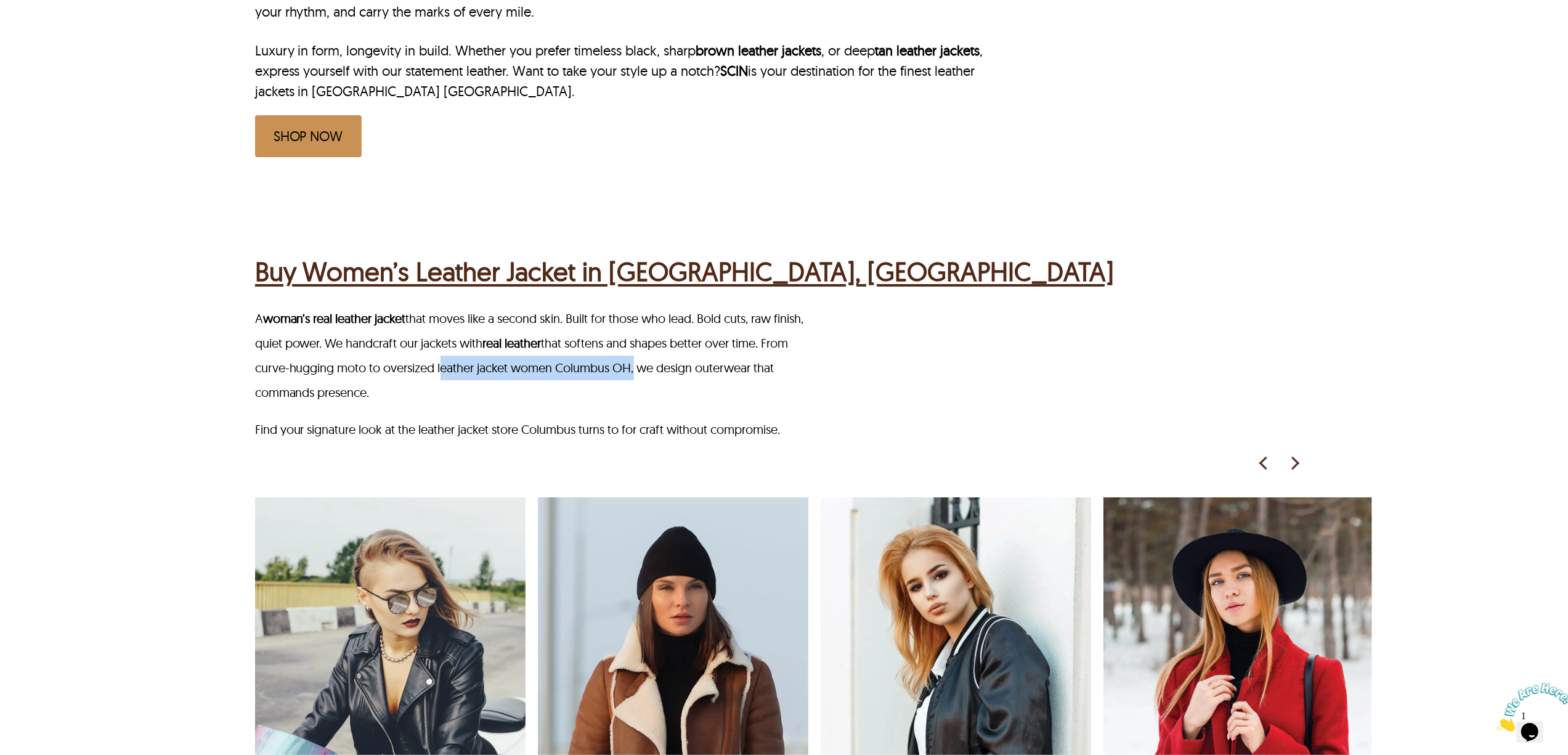
drag, startPoint x: 470, startPoint y: 327, endPoint x: 666, endPoint y: 331, distance: 196.0
click at [666, 331] on p "A woman’s real leather jacket that moves like a second skin. Built for those wh…" at bounding box center [534, 355] width 559 height 98
copy p "leather jacket women Columbus OH"
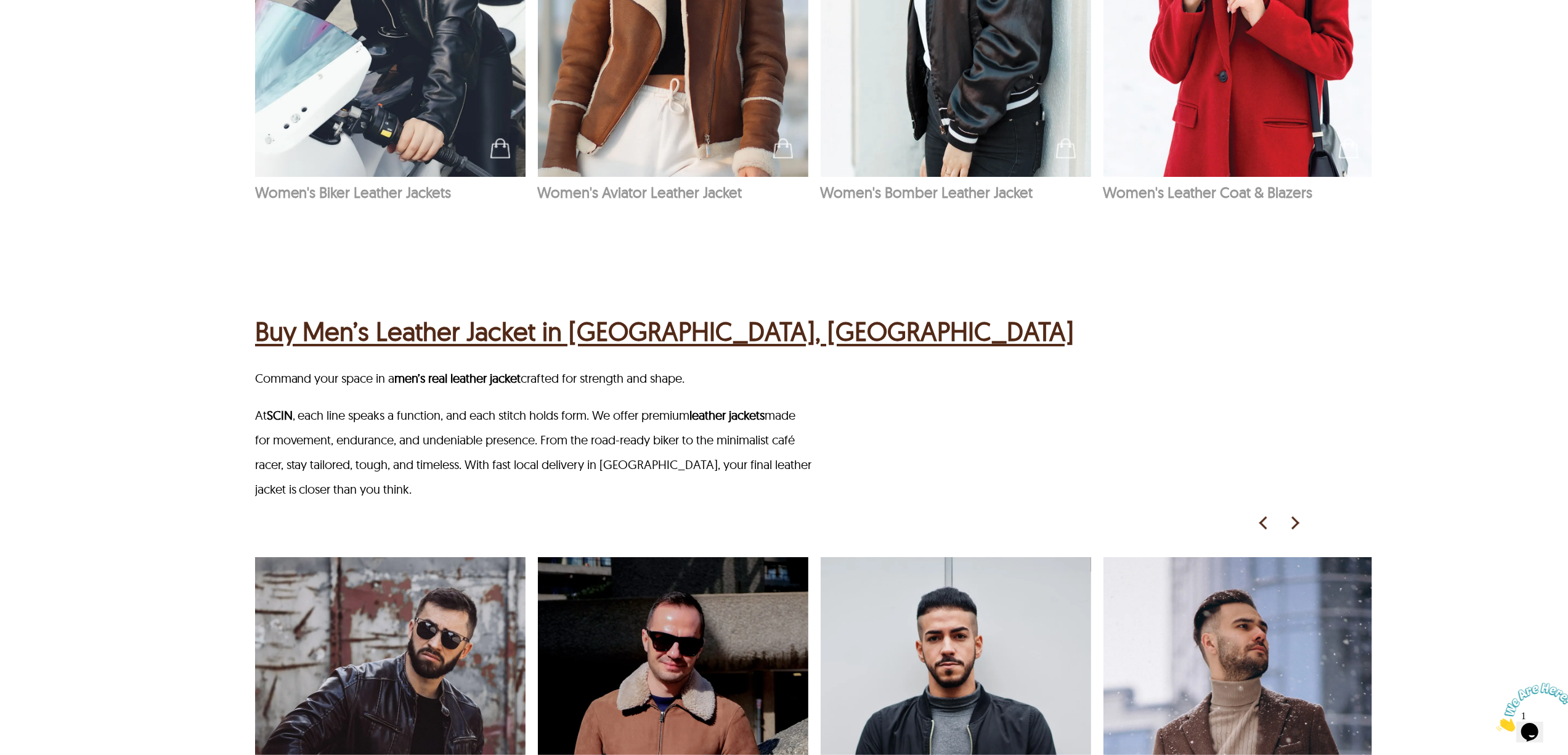
scroll to position [1643, 0]
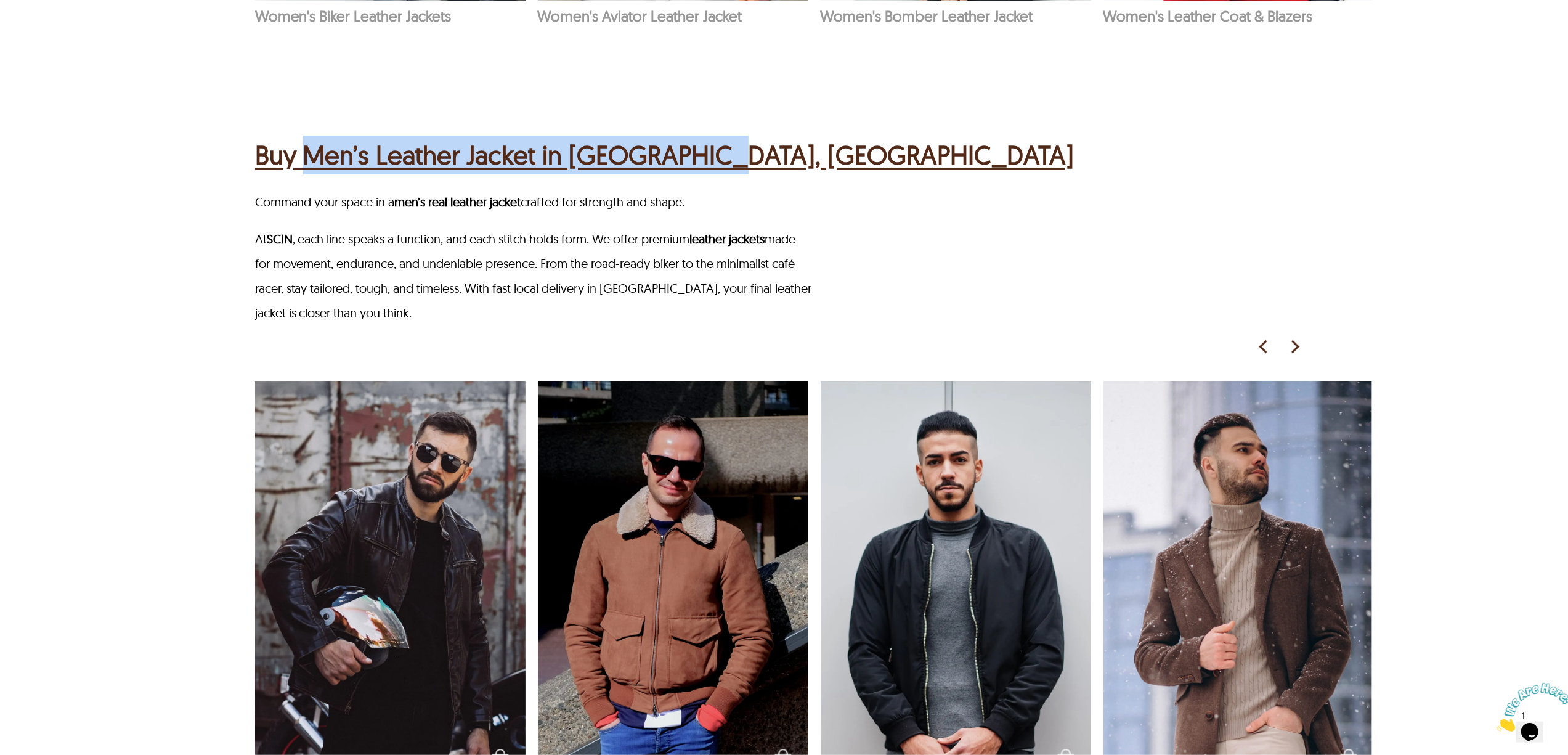
drag, startPoint x: 749, startPoint y: 116, endPoint x: 308, endPoint y: 124, distance: 441.1
click at [308, 129] on div "Buy Men’s Leather Jacket in Columbus, OH" at bounding box center [785, 153] width 1062 height 48
copy h2 "Men’s Leather Jacket in Columbus, OH"
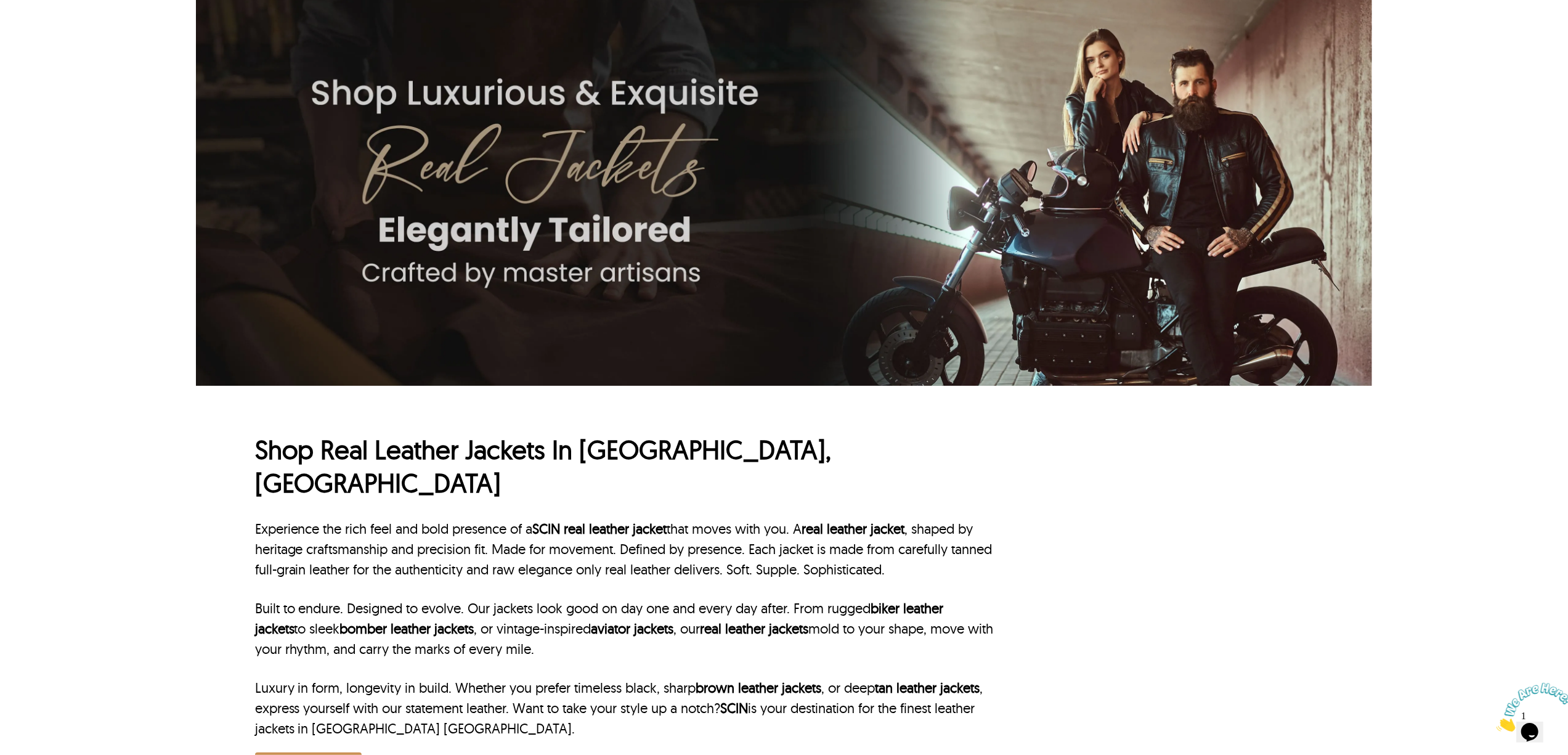
scroll to position [246, 0]
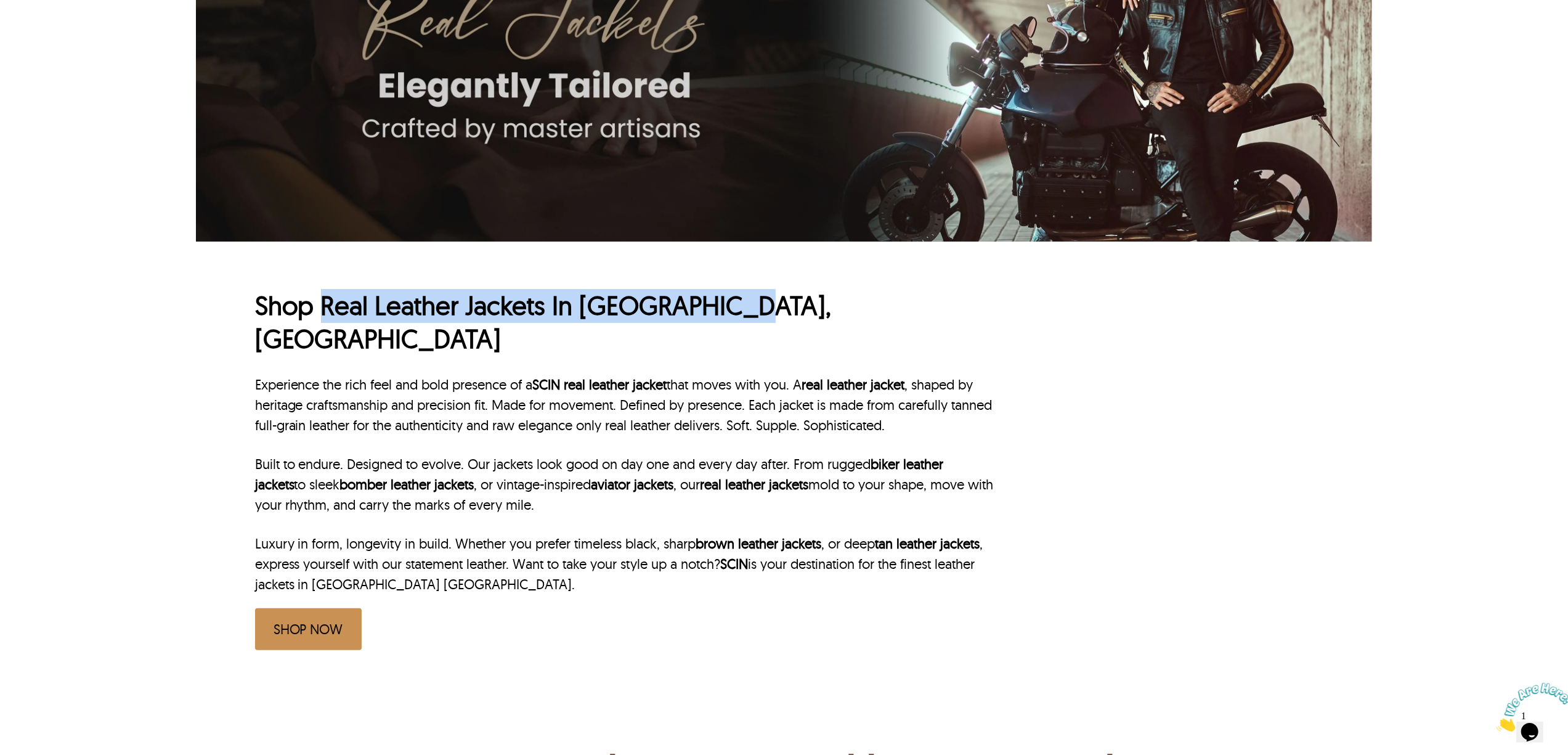
drag, startPoint x: 326, startPoint y: 307, endPoint x: 853, endPoint y: 307, distance: 527.0
click at [853, 307] on h1 "Shop Real Leather Jackets In [GEOGRAPHIC_DATA], [GEOGRAPHIC_DATA]" at bounding box center [625, 323] width 741 height 67
copy h1 "Real Leather Jackets In [GEOGRAPHIC_DATA], [GEOGRAPHIC_DATA]"
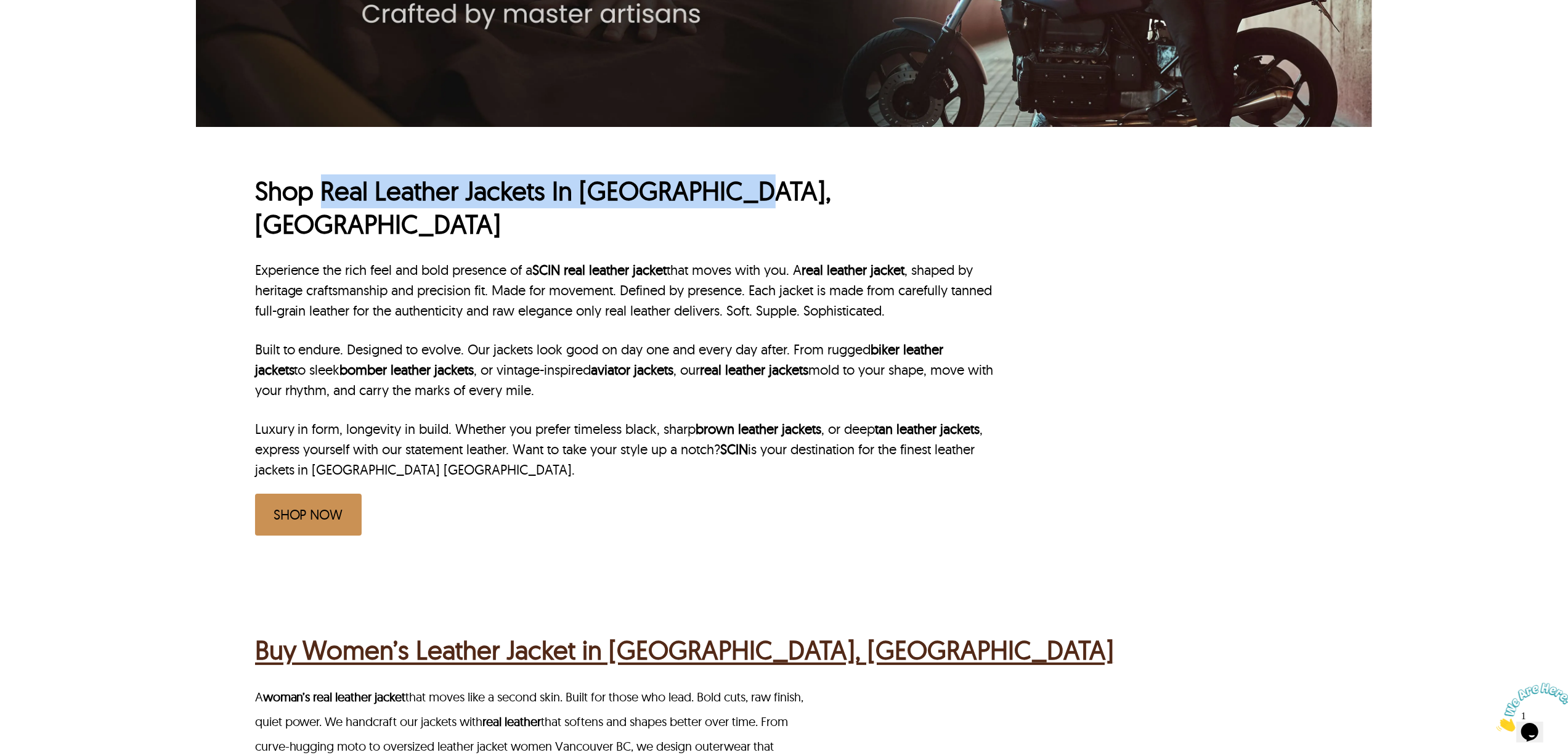
scroll to position [410, 0]
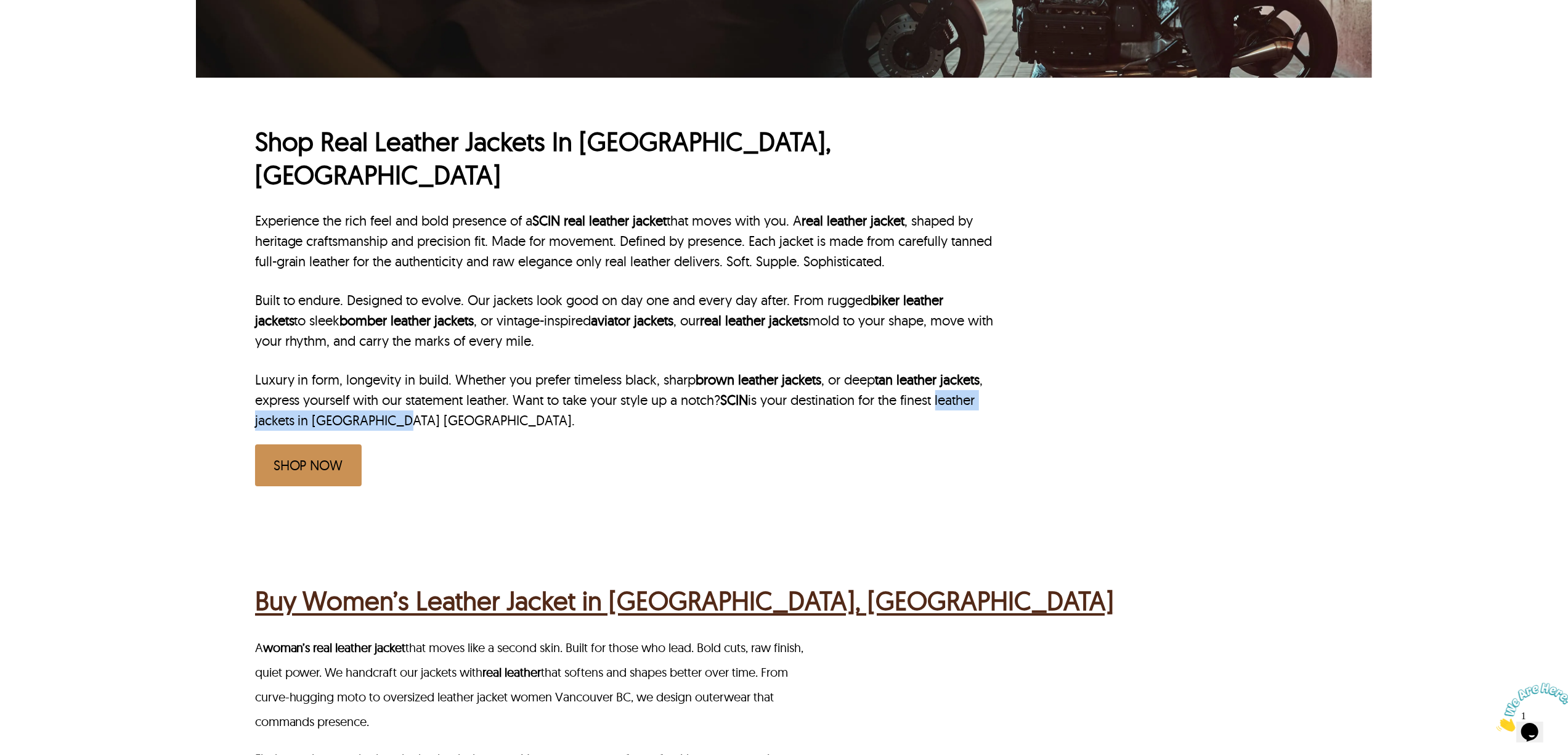
drag, startPoint x: 947, startPoint y: 369, endPoint x: 392, endPoint y: 390, distance: 555.4
click at [392, 390] on p "Luxury in form, longevity in build. Whether you prefer timeless black, sharp br…" at bounding box center [625, 400] width 741 height 61
copy p "leather jackets in Vancouver BC"
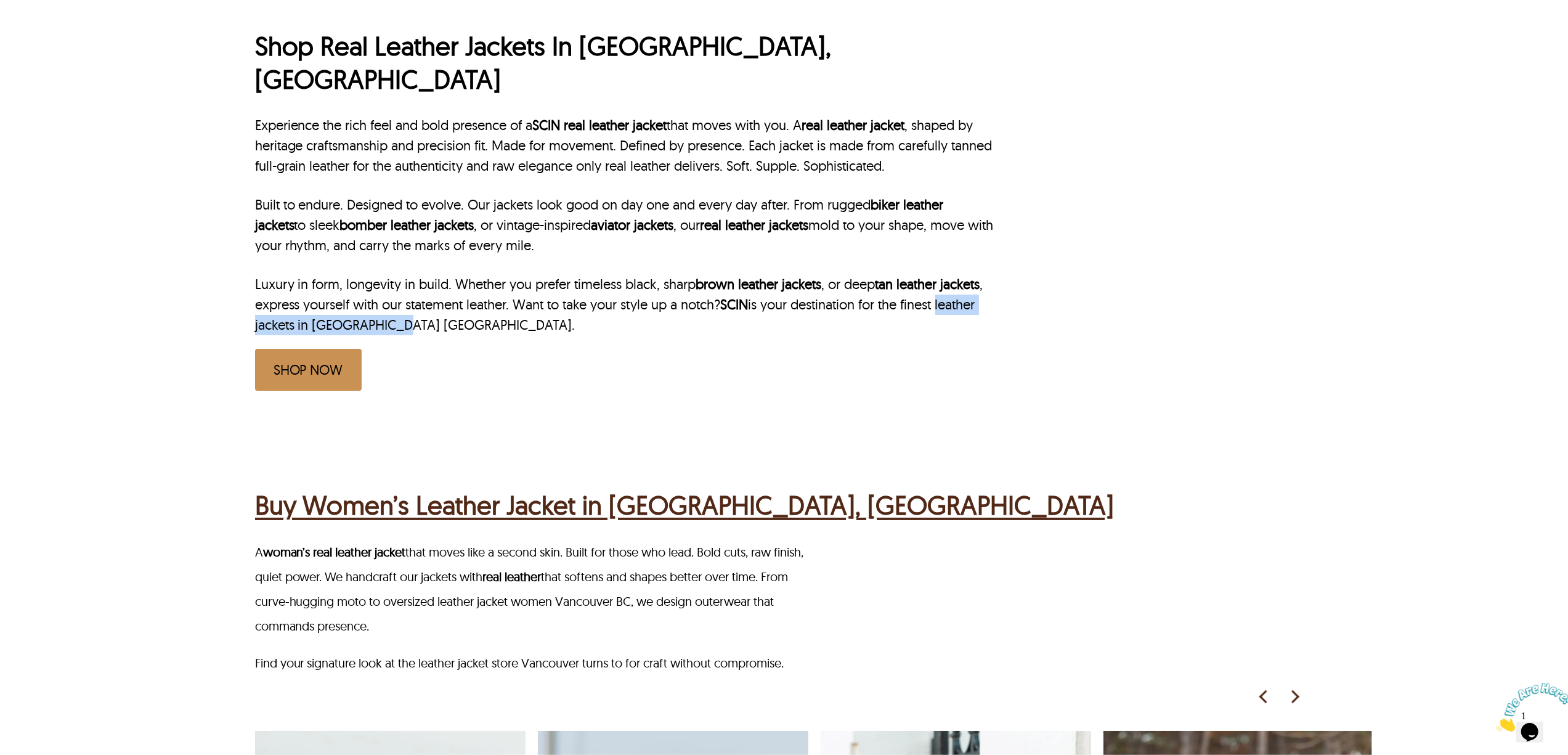
scroll to position [657, 0]
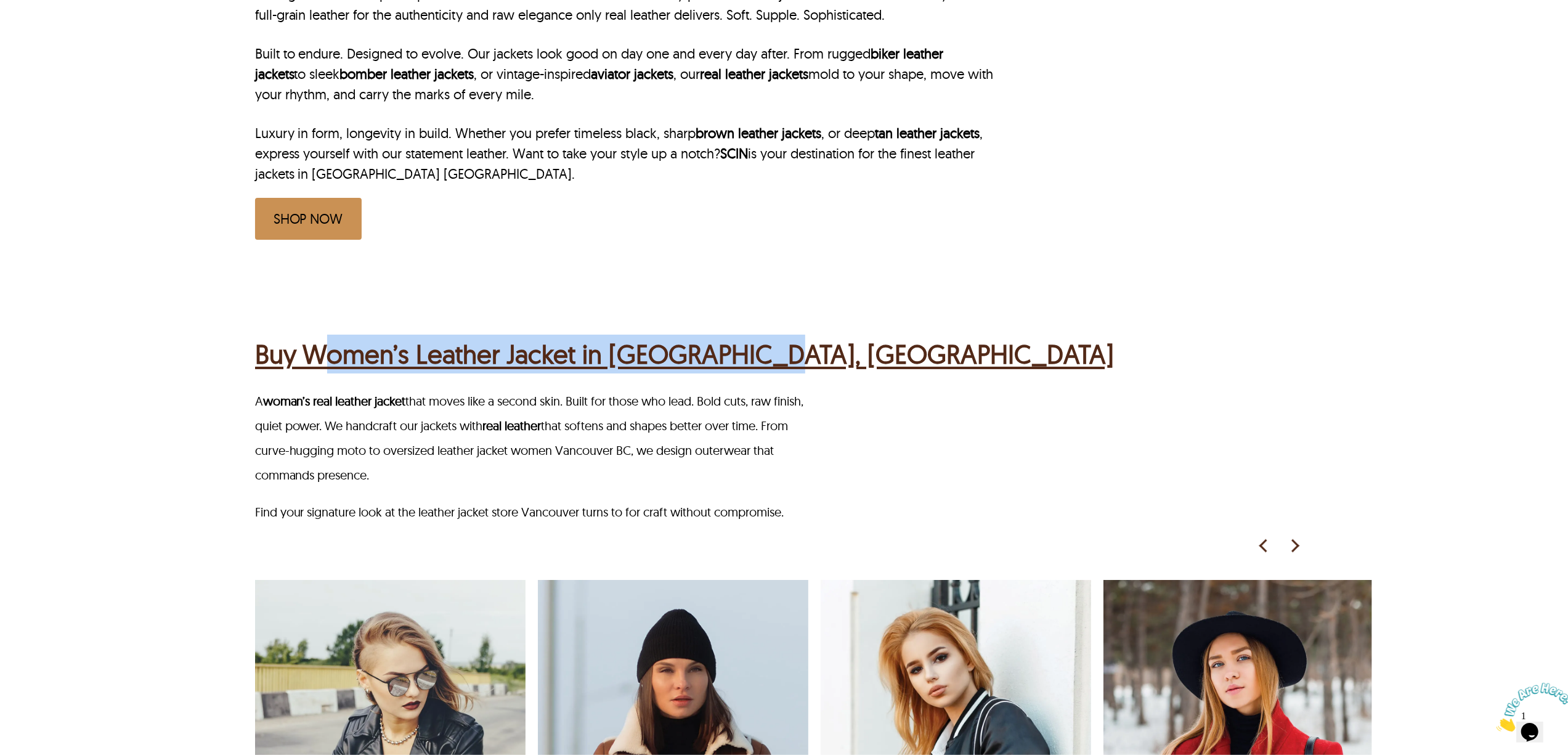
drag, startPoint x: 316, startPoint y: 297, endPoint x: 819, endPoint y: 304, distance: 503.0
click at [819, 329] on div "Buy Women’s Leather Jacket in Vancouver, BC" at bounding box center [785, 353] width 1062 height 48
click at [819, 329] on div "Buy Women’s Leather Jacket in Vancouver, BC" at bounding box center [785, 353] width 1062 height 48
drag, startPoint x: 785, startPoint y: 329, endPoint x: 277, endPoint y: 329, distance: 508.0
click at [277, 329] on div "Buy Women’s Leather Jacket in Vancouver, BC" at bounding box center [785, 353] width 1062 height 48
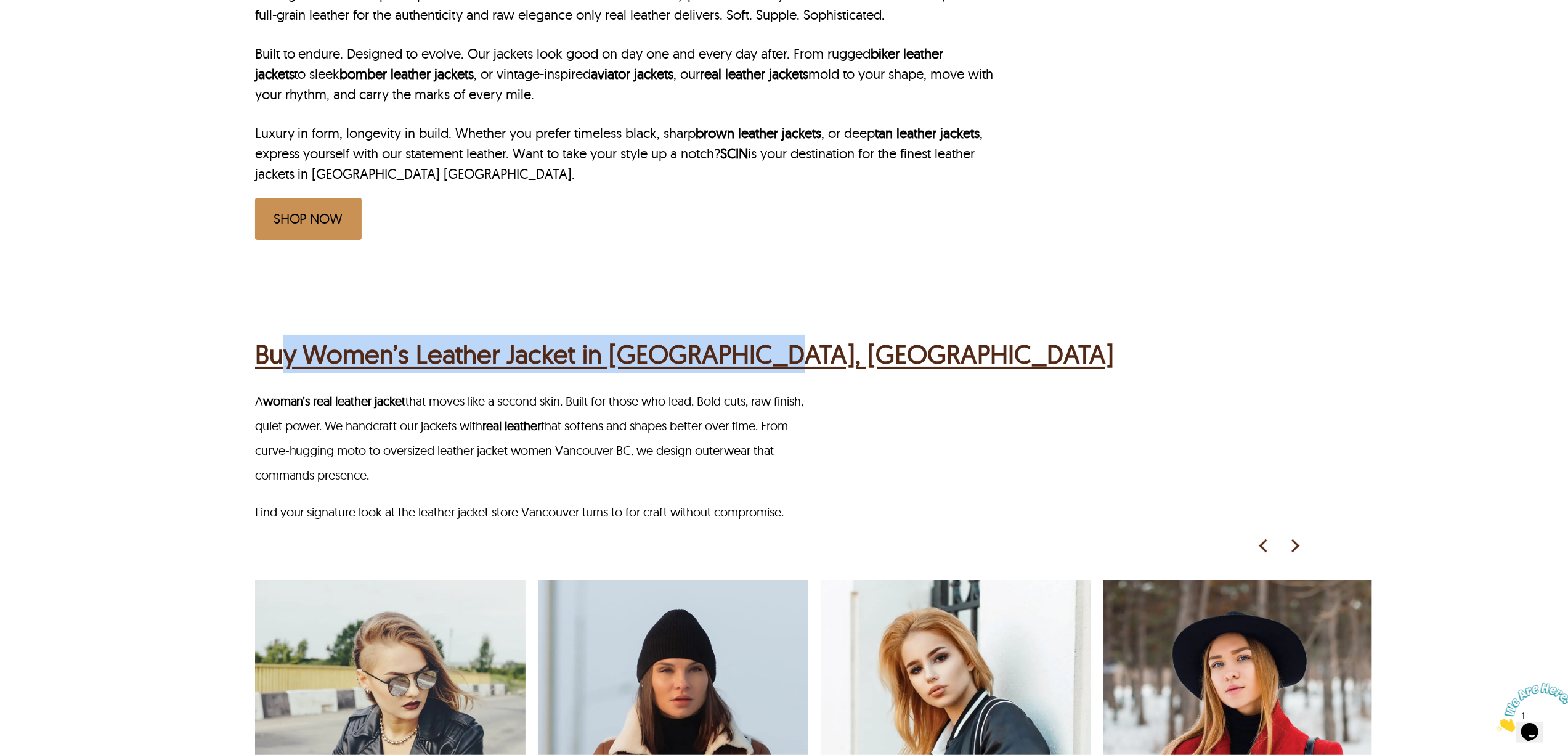
click at [314, 275] on div "Buy Women’s Leather Jacket in Vancouver, BC A woman’s real leather jacket that …" at bounding box center [813, 669] width 1117 height 787
copy h2 "Women’s Leather Jacket in Vancouver,"
drag, startPoint x: 310, startPoint y: 293, endPoint x: 734, endPoint y: 327, distance: 425.4
click at [734, 329] on div "Buy Women’s Leather Jacket in Vancouver, BC" at bounding box center [785, 353] width 1062 height 48
copy h2 "Women’s Leather Jacket in Vancouver"
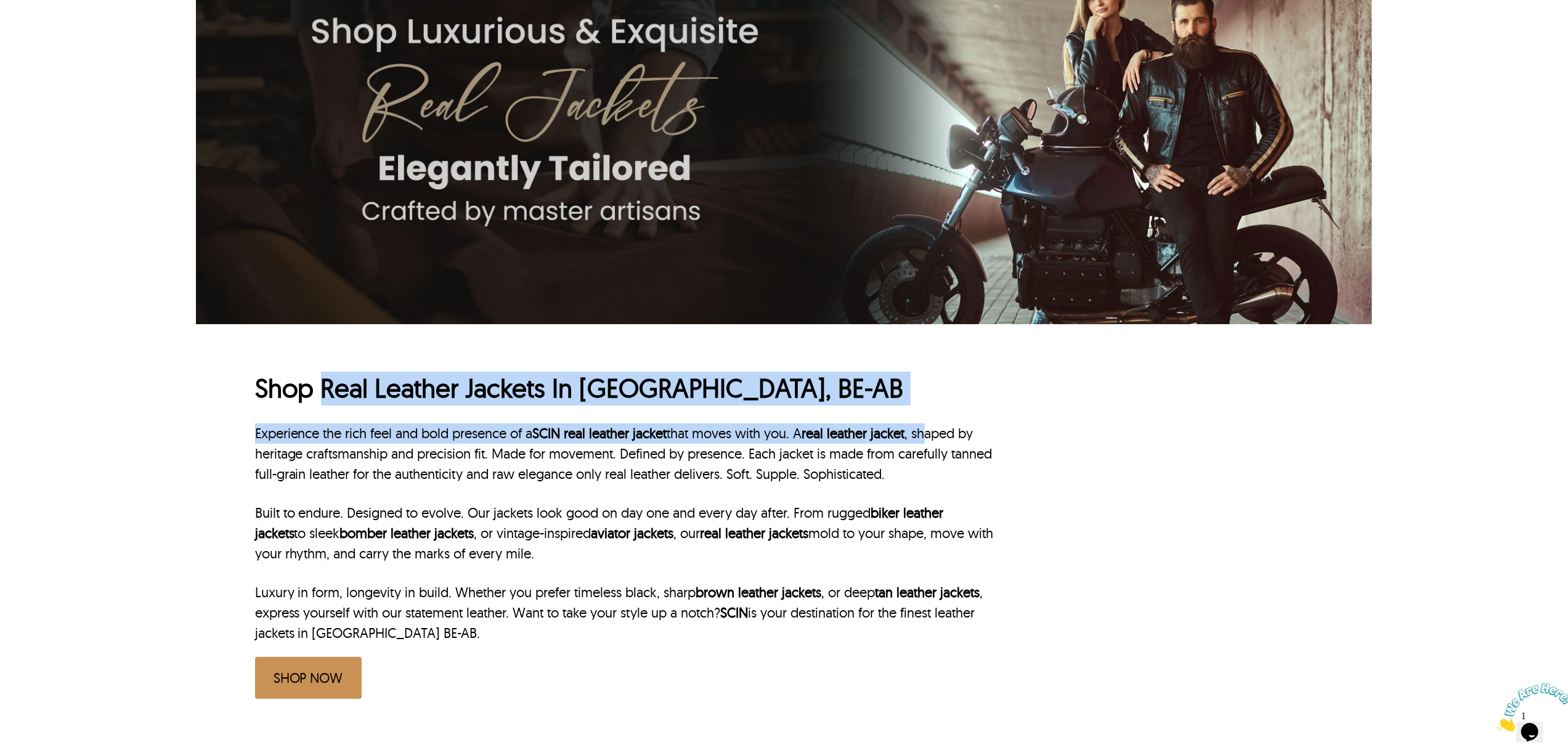
drag, startPoint x: 318, startPoint y: 391, endPoint x: 944, endPoint y: 407, distance: 626.2
click at [944, 407] on div "Shop Real Leather Jackets In [GEOGRAPHIC_DATA], BE-AB Experience the rich feel …" at bounding box center [625, 535] width 741 height 328
click at [691, 407] on div "Shop Real Leather Jackets In [GEOGRAPHIC_DATA], BE-AB Experience the rich feel …" at bounding box center [625, 535] width 741 height 328
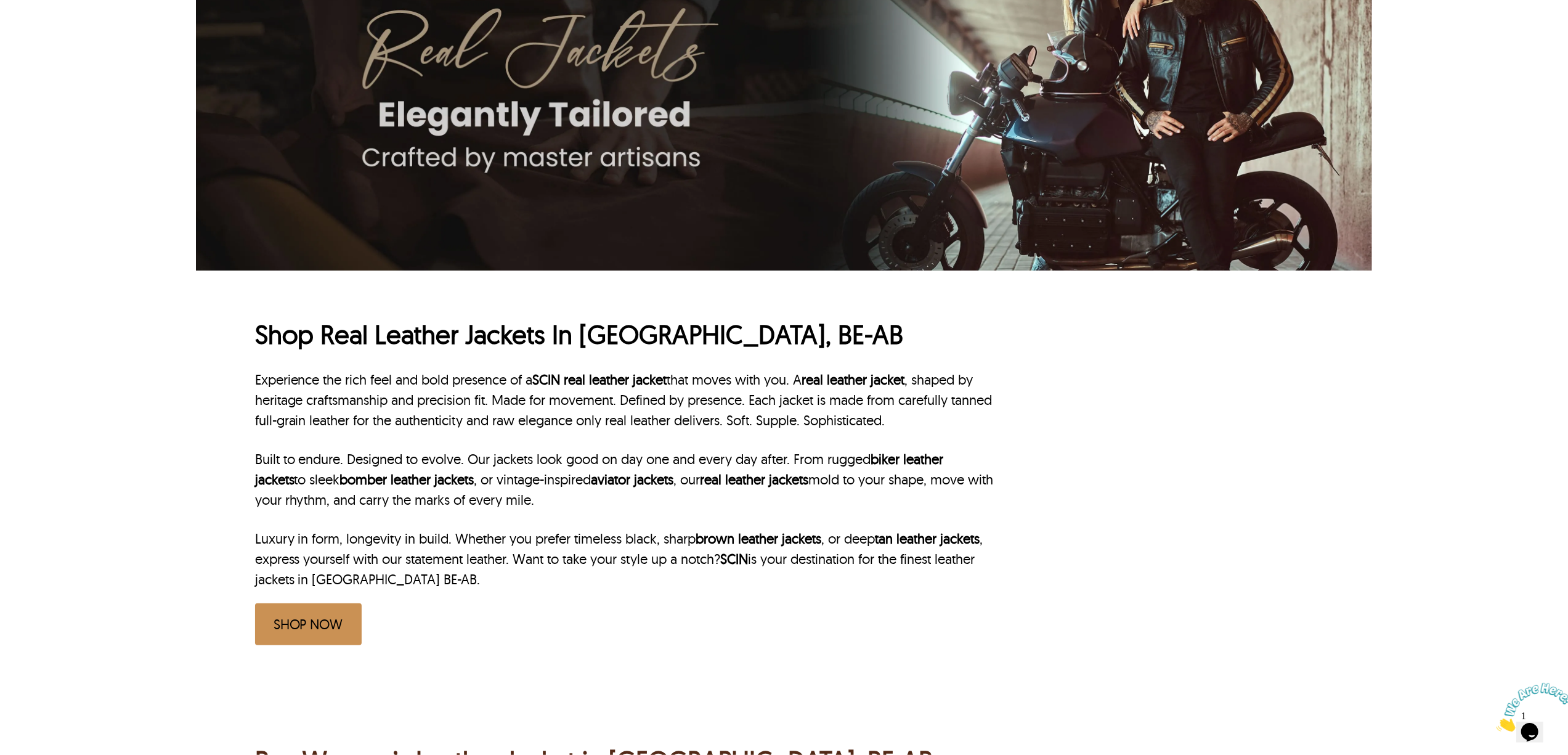
scroll to position [246, 0]
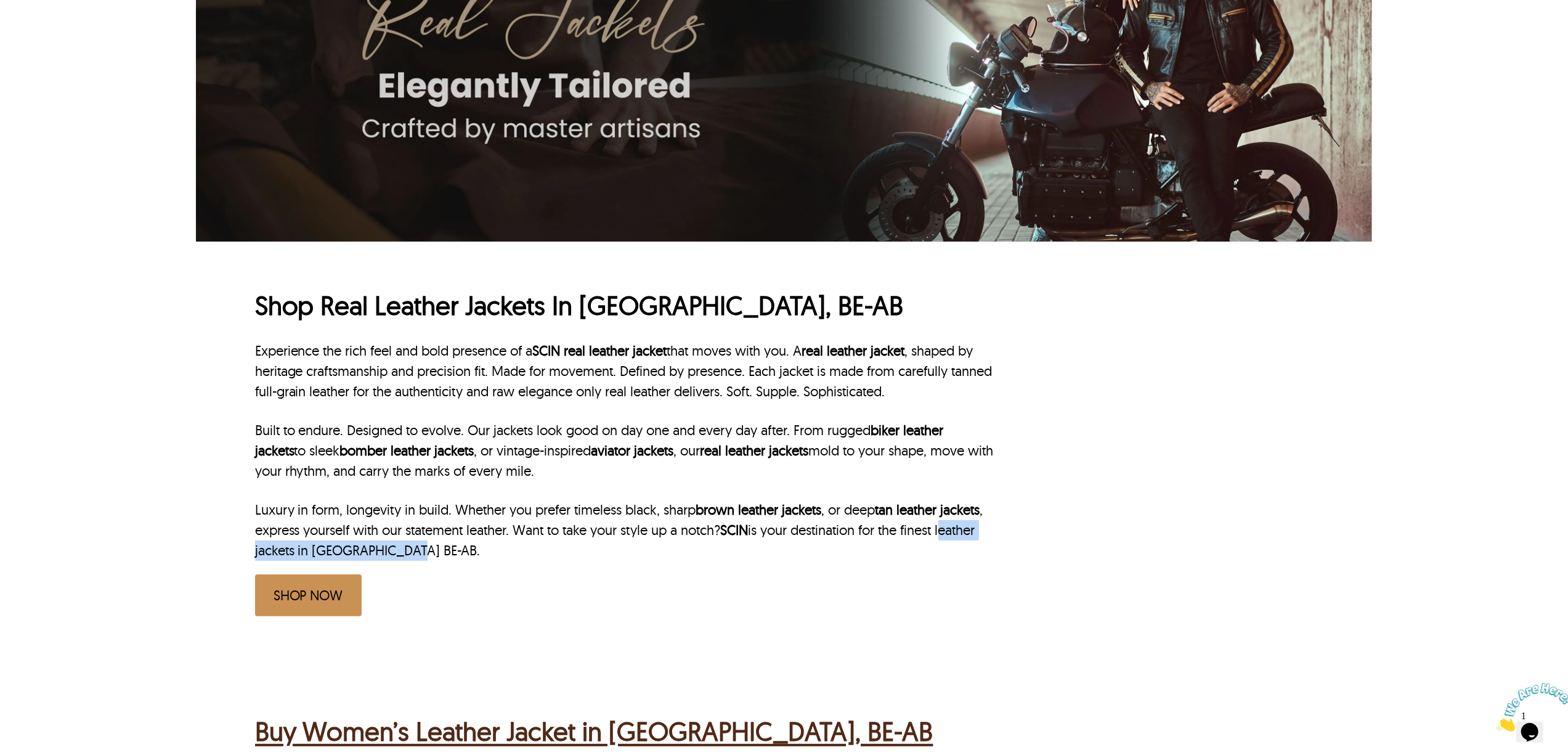
drag, startPoint x: 950, startPoint y: 530, endPoint x: 394, endPoint y: 552, distance: 556.4
click at [394, 552] on p "Luxury in form, longevity in build. Whether you prefer timeless black, sharp br…" at bounding box center [625, 530] width 741 height 61
copy p "leather jackets in Brussels BE-AB"
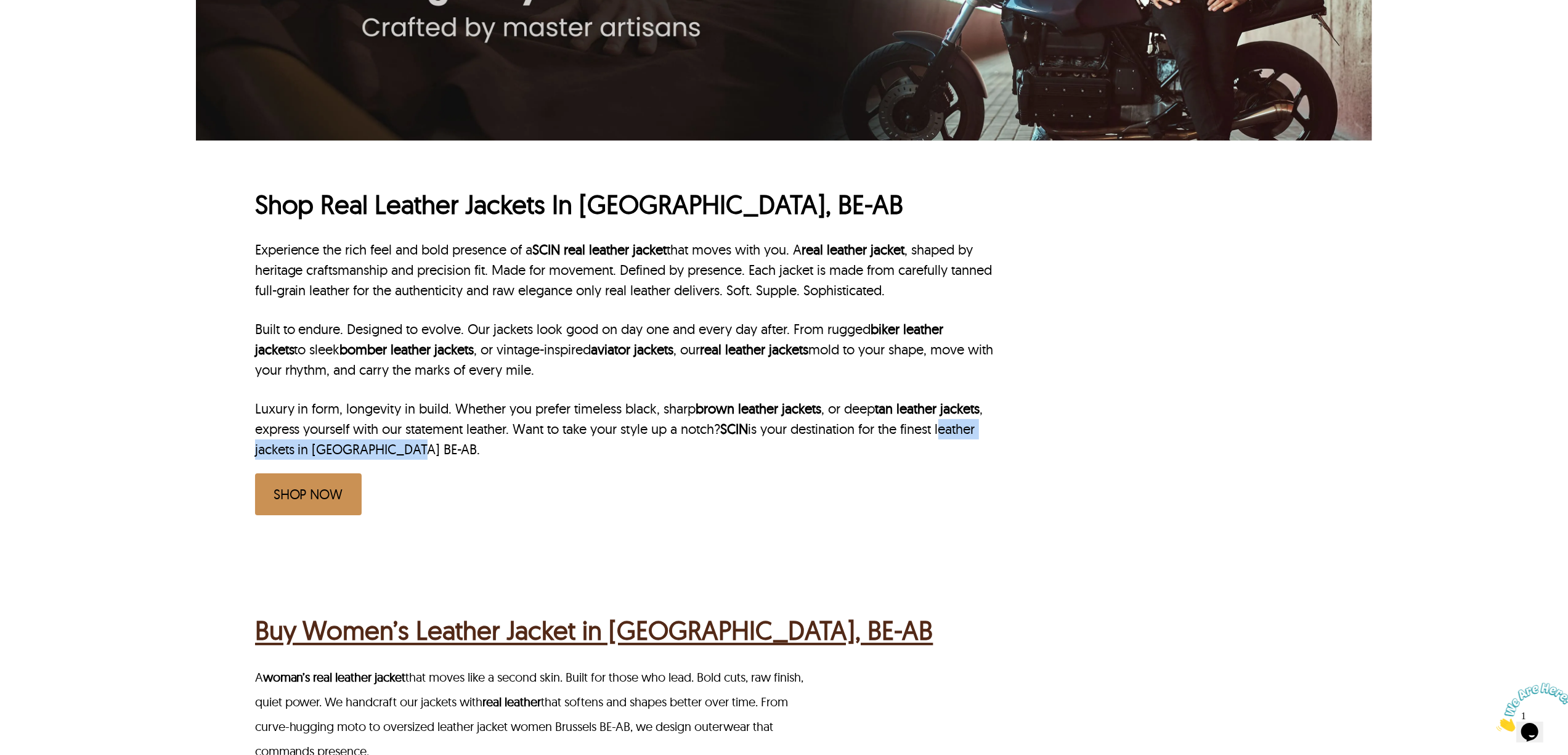
scroll to position [410, 0]
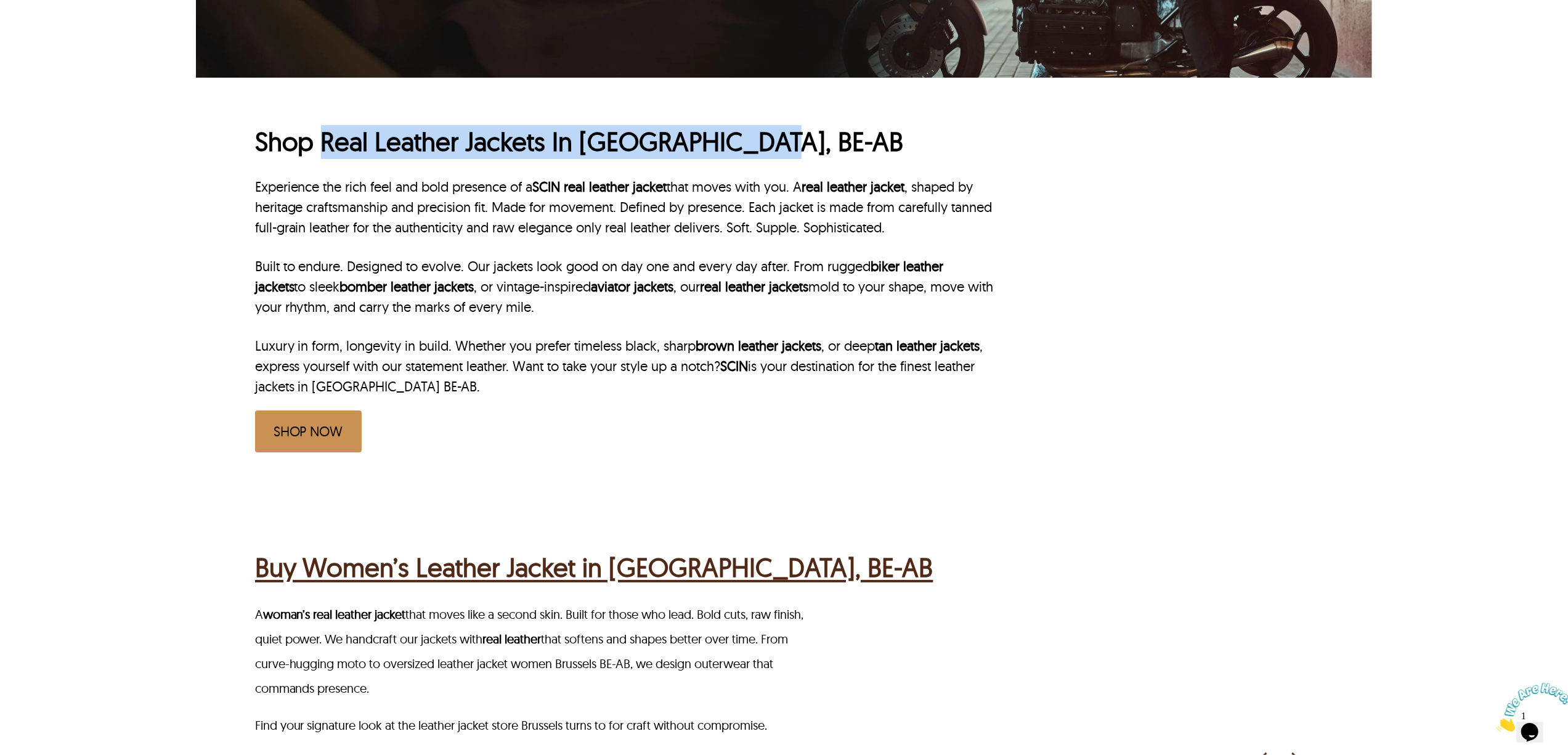
drag, startPoint x: 322, startPoint y: 144, endPoint x: 755, endPoint y: 145, distance: 433.0
click at [755, 145] on h1 "Shop Real Leather Jackets In Brussels, BE-AB" at bounding box center [625, 142] width 741 height 34
copy h1 "Real Leather Jackets In Brussels, BE-AB"
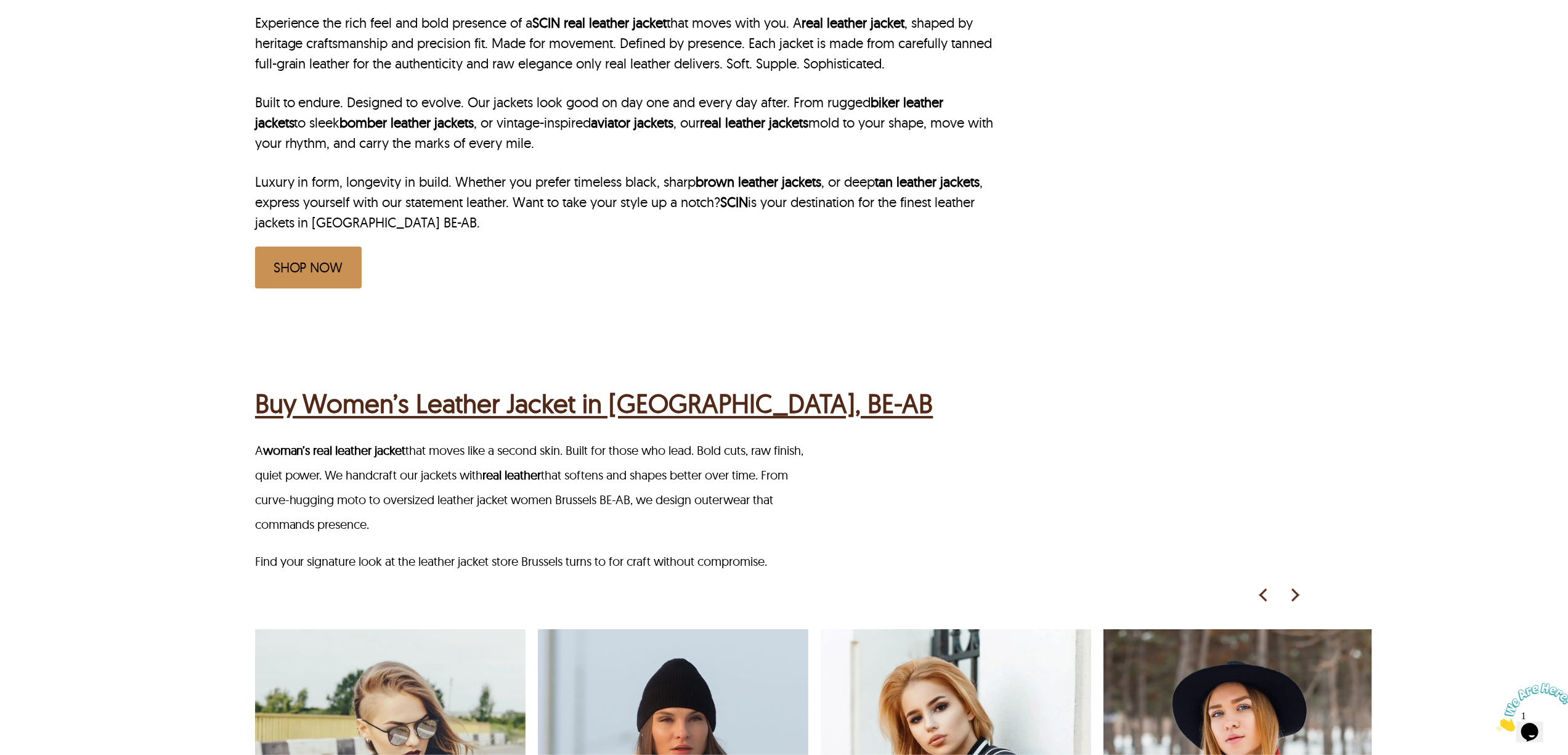
scroll to position [575, 0]
click at [531, 367] on div "Buy Women’s Leather Jacket in Brussels, BE-AB A woman’s real leather jacket tha…" at bounding box center [813, 718] width 1117 height 787
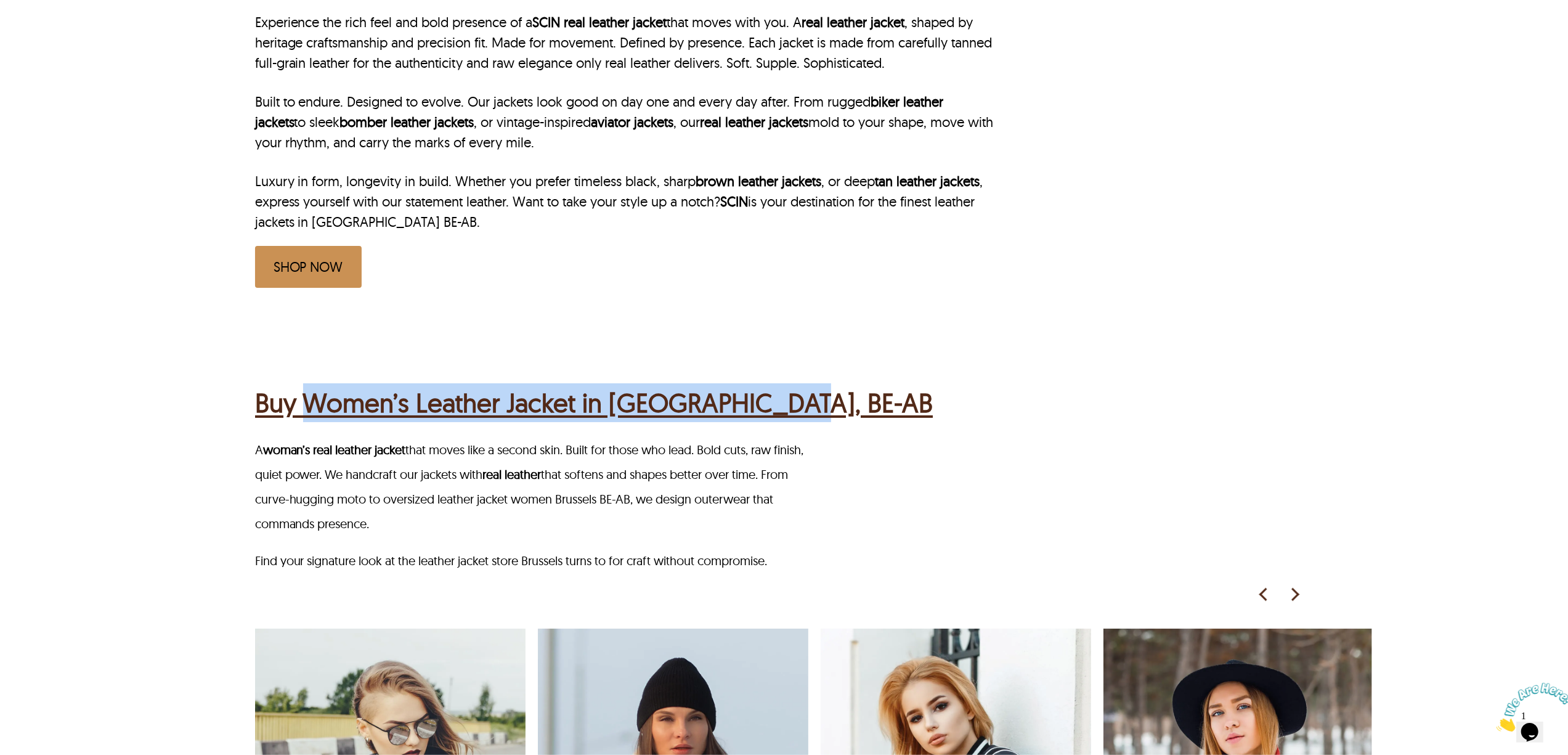
drag, startPoint x: 730, startPoint y: 410, endPoint x: 308, endPoint y: 412, distance: 422.0
click at [308, 412] on div "Buy Women’s Leather Jacket in Brussels, BE-AB" at bounding box center [785, 402] width 1062 height 48
copy h2 "Women’s Leather Jacket in Brussels, BE-AB"
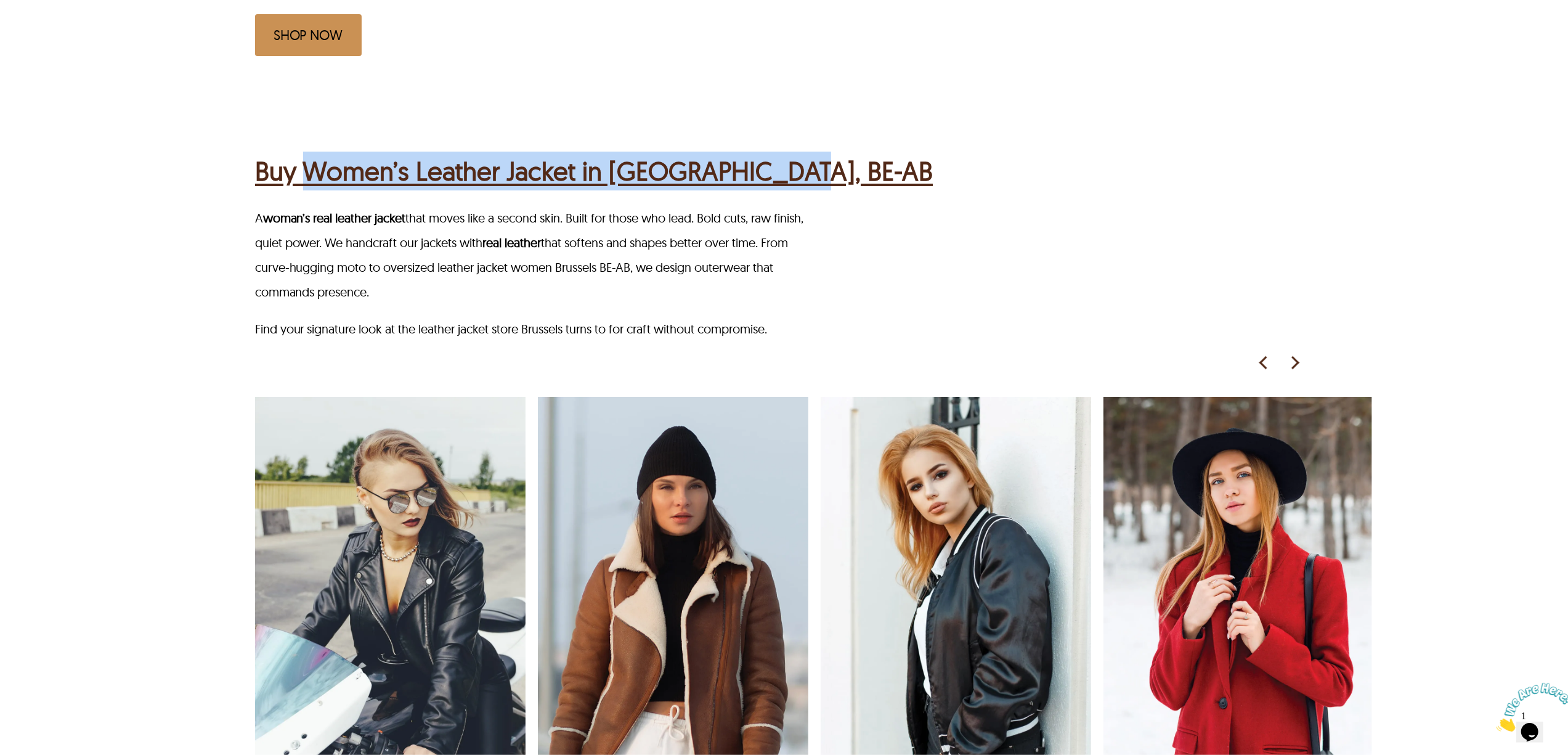
scroll to position [822, 0]
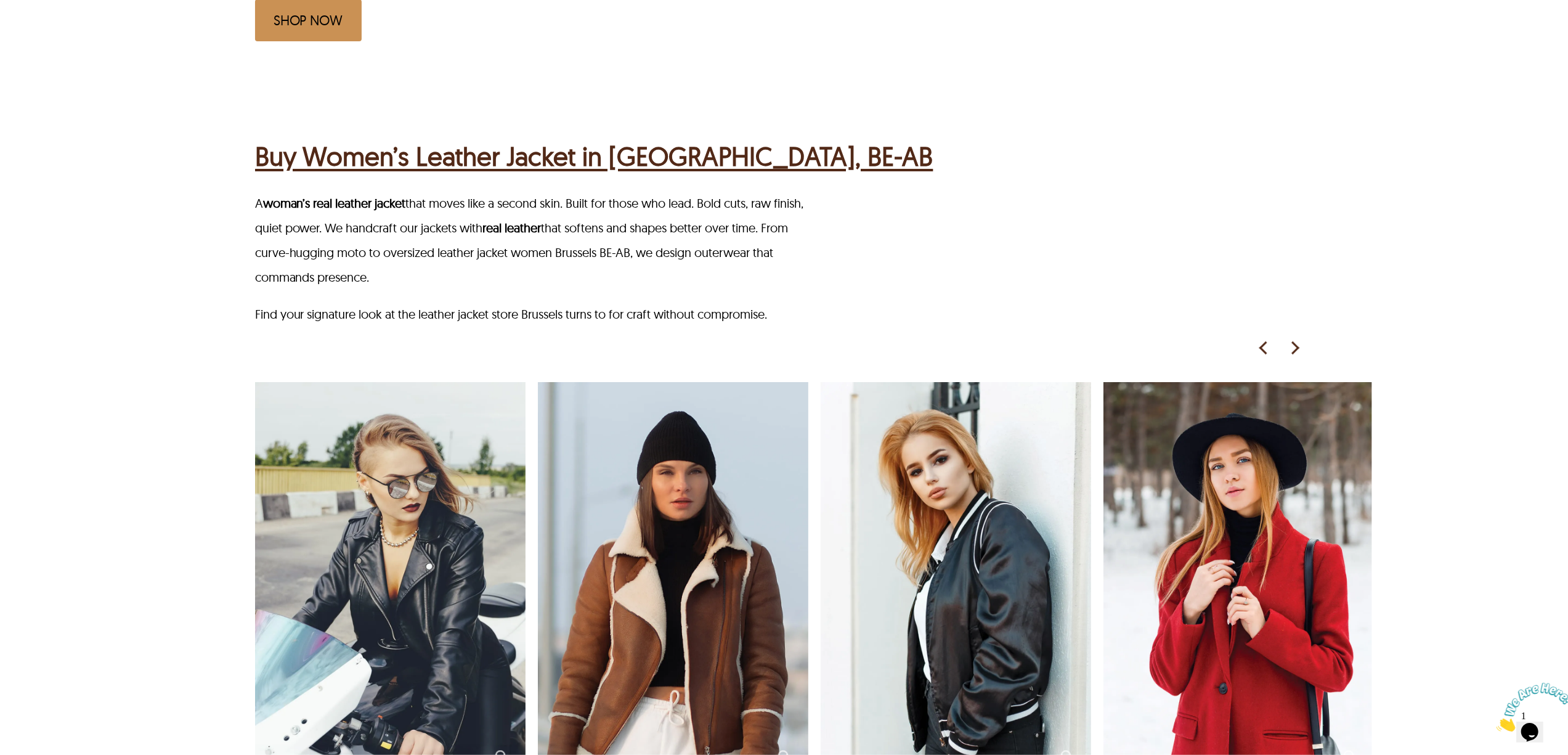
click at [447, 309] on p "Find your signature look at the leather jacket store Brussels turns to for craf…" at bounding box center [534, 314] width 559 height 25
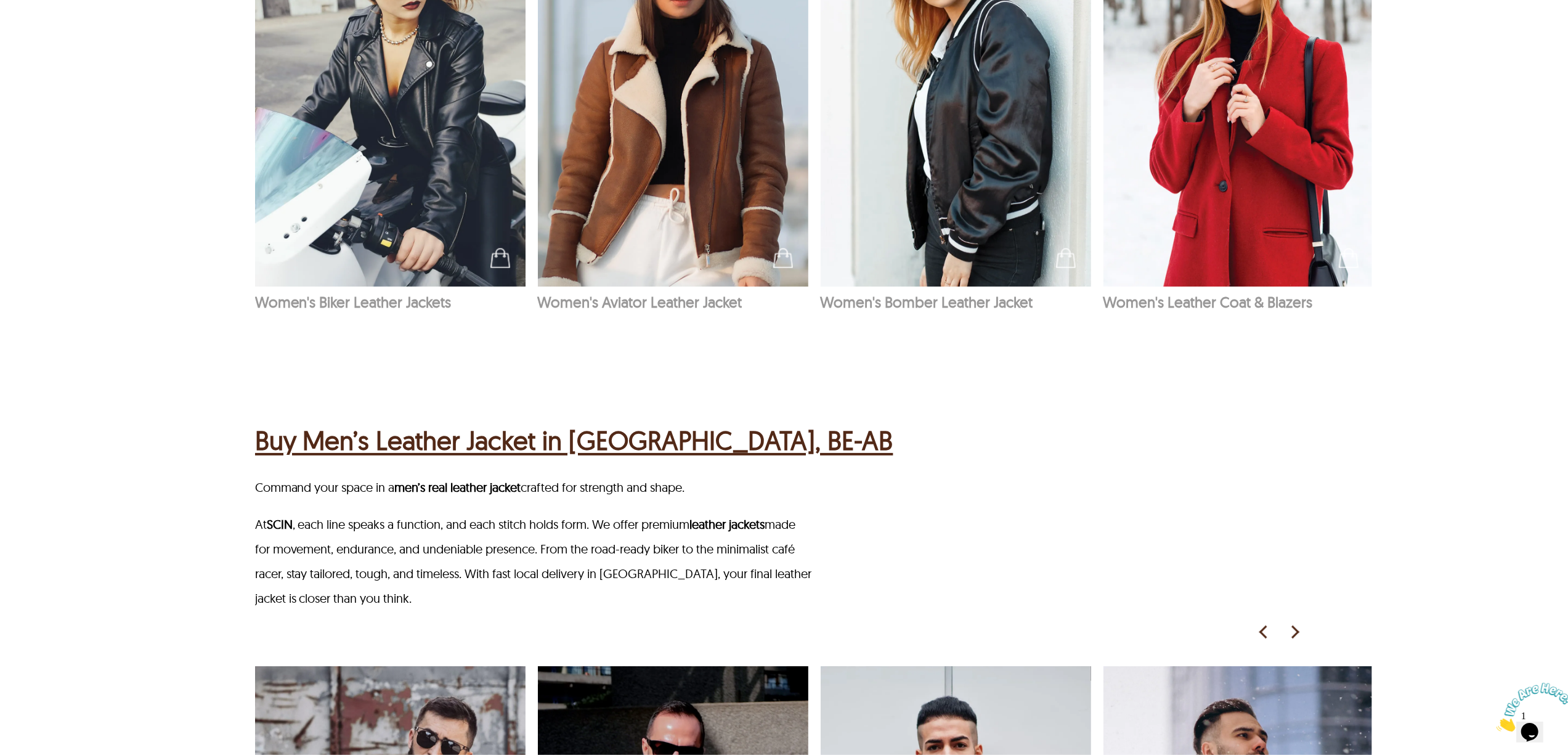
scroll to position [1643, 0]
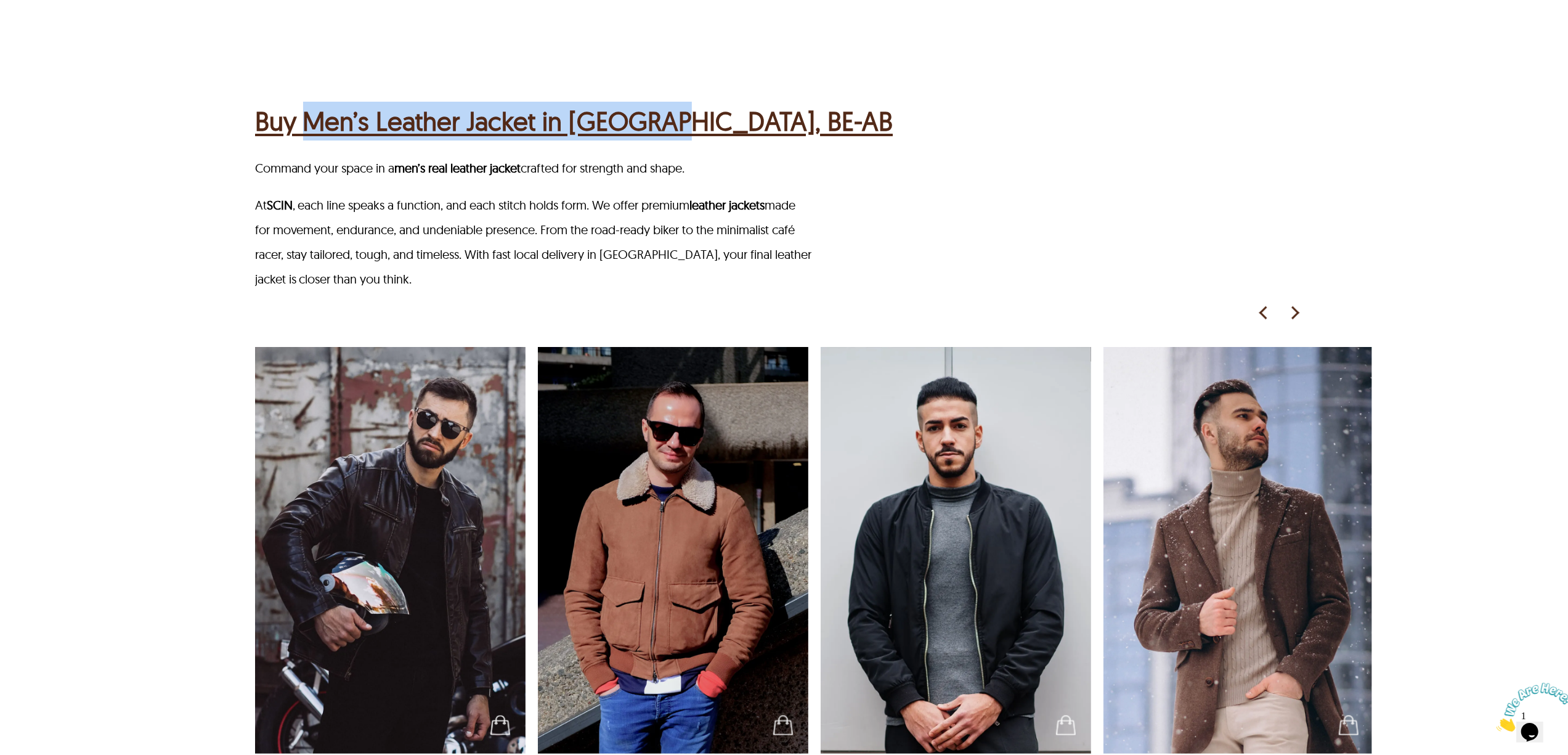
drag, startPoint x: 309, startPoint y: 98, endPoint x: 652, endPoint y: 114, distance: 343.4
click at [652, 114] on div "Buy Men’s Leather Jacket in Brussels, BE-AB" at bounding box center [785, 120] width 1062 height 48
copy h2 "Men’s Leather Jacket in Brussels"
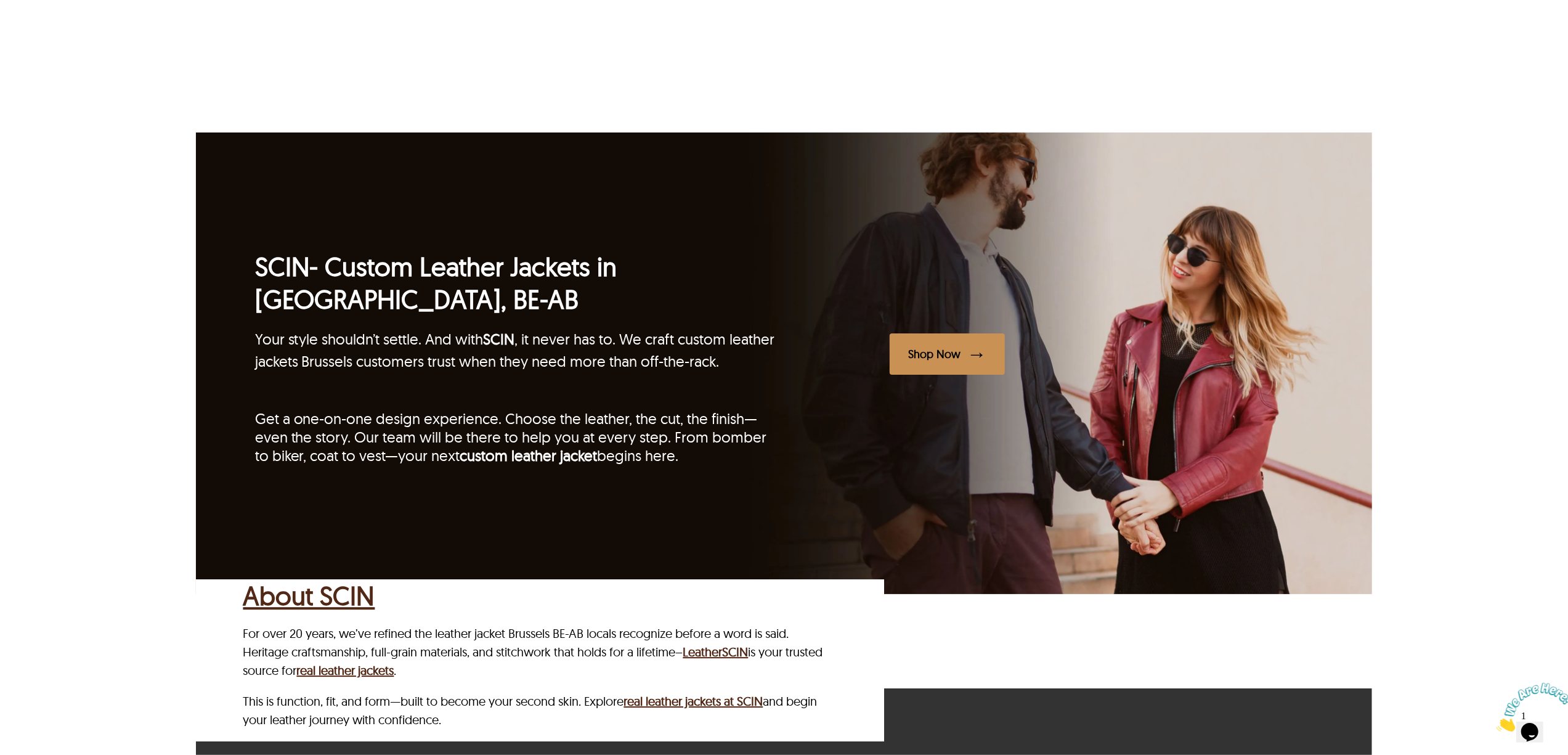
scroll to position [3398, 0]
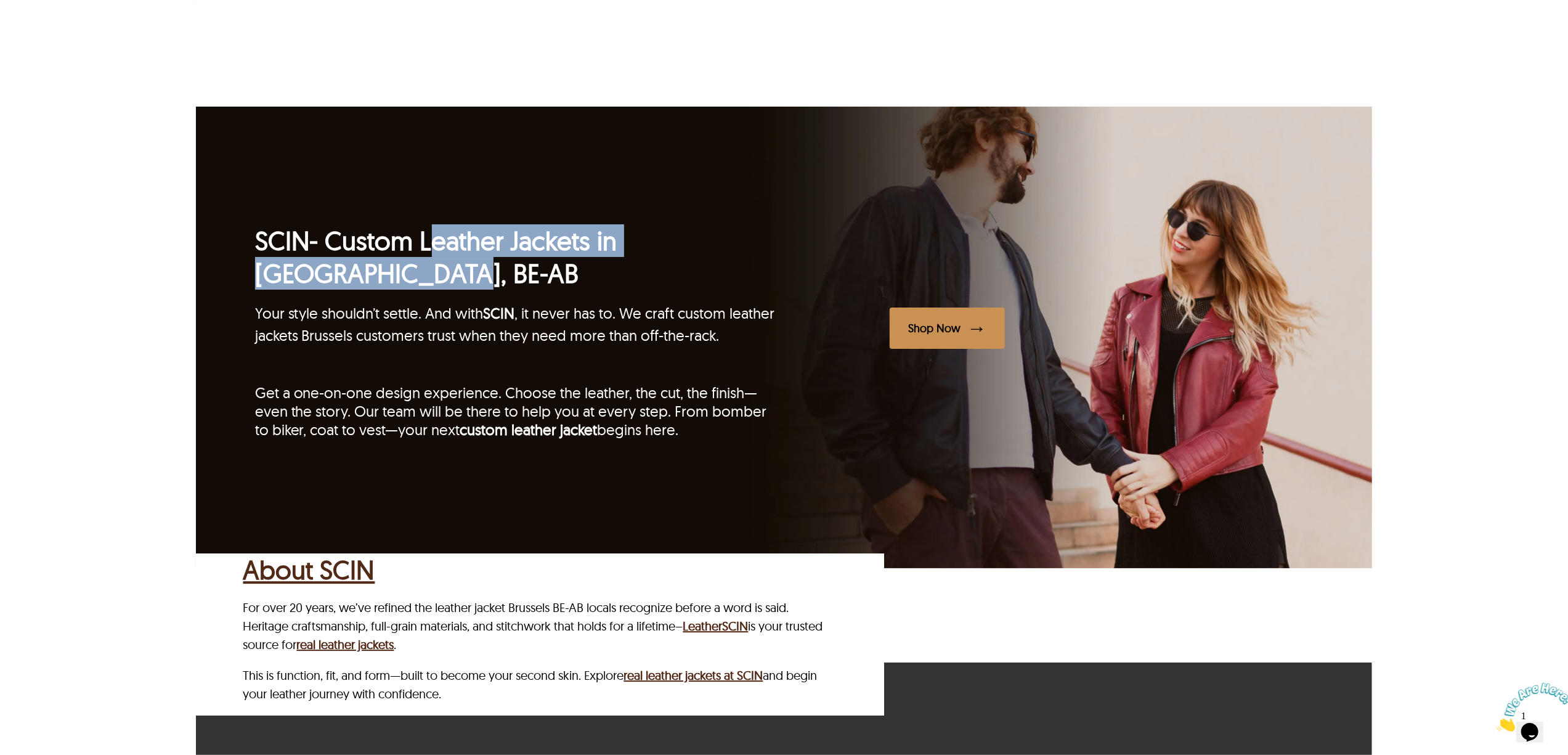
drag, startPoint x: 424, startPoint y: 238, endPoint x: 684, endPoint y: 278, distance: 263.1
click at [684, 278] on h2 "SCIN - Custom Leather Jackets in Brussels, BE-AB" at bounding box center [519, 257] width 529 height 66
click at [575, 278] on h2 "SCIN - Custom Leather Jackets in Brussels, BE-AB" at bounding box center [519, 257] width 529 height 66
drag, startPoint x: 425, startPoint y: 238, endPoint x: 308, endPoint y: 272, distance: 121.8
click at [308, 272] on h2 "SCIN - Custom Leather Jackets in Brussels, BE-AB" at bounding box center [519, 257] width 529 height 66
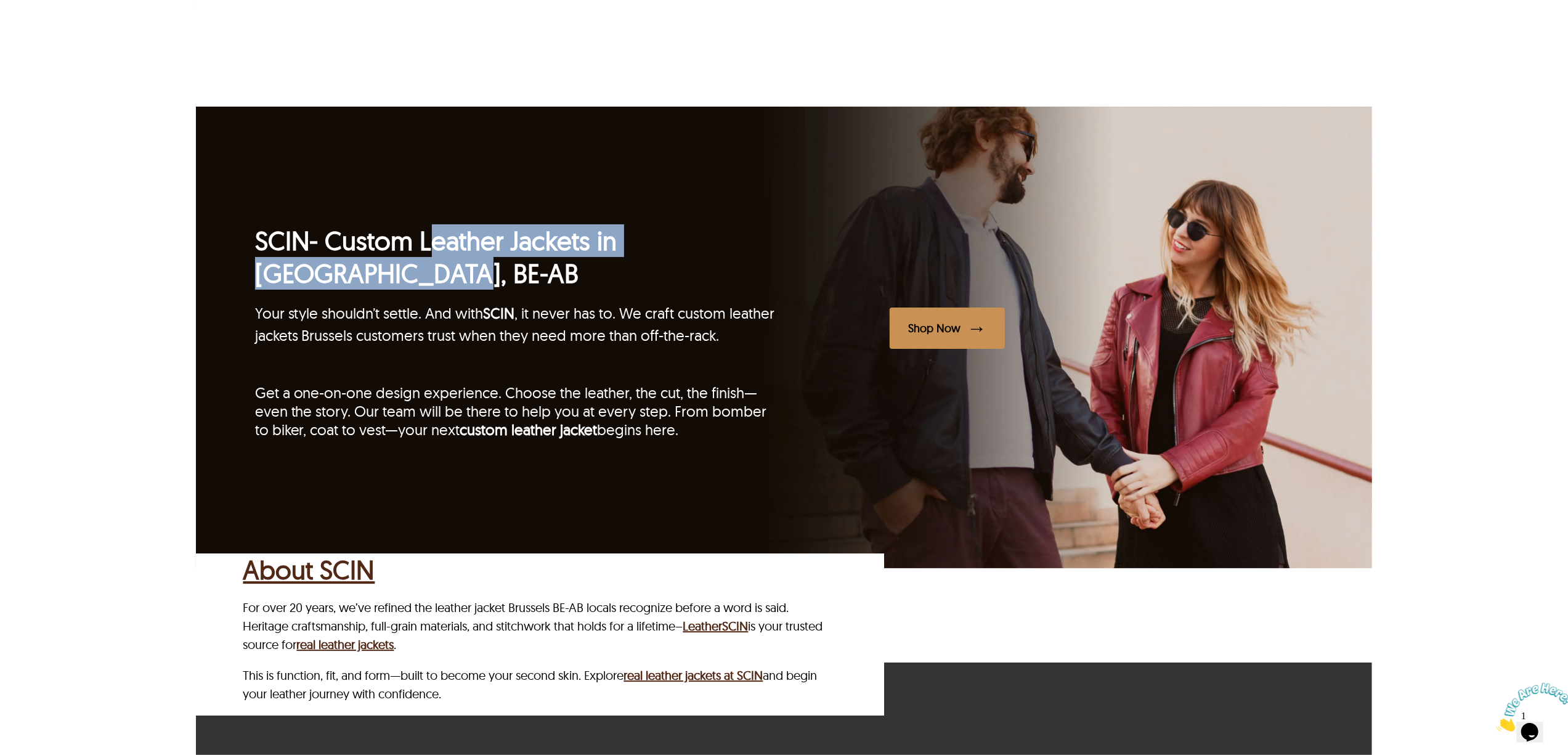
copy h2 "Leather Jackets in Brussels, BE-AB"
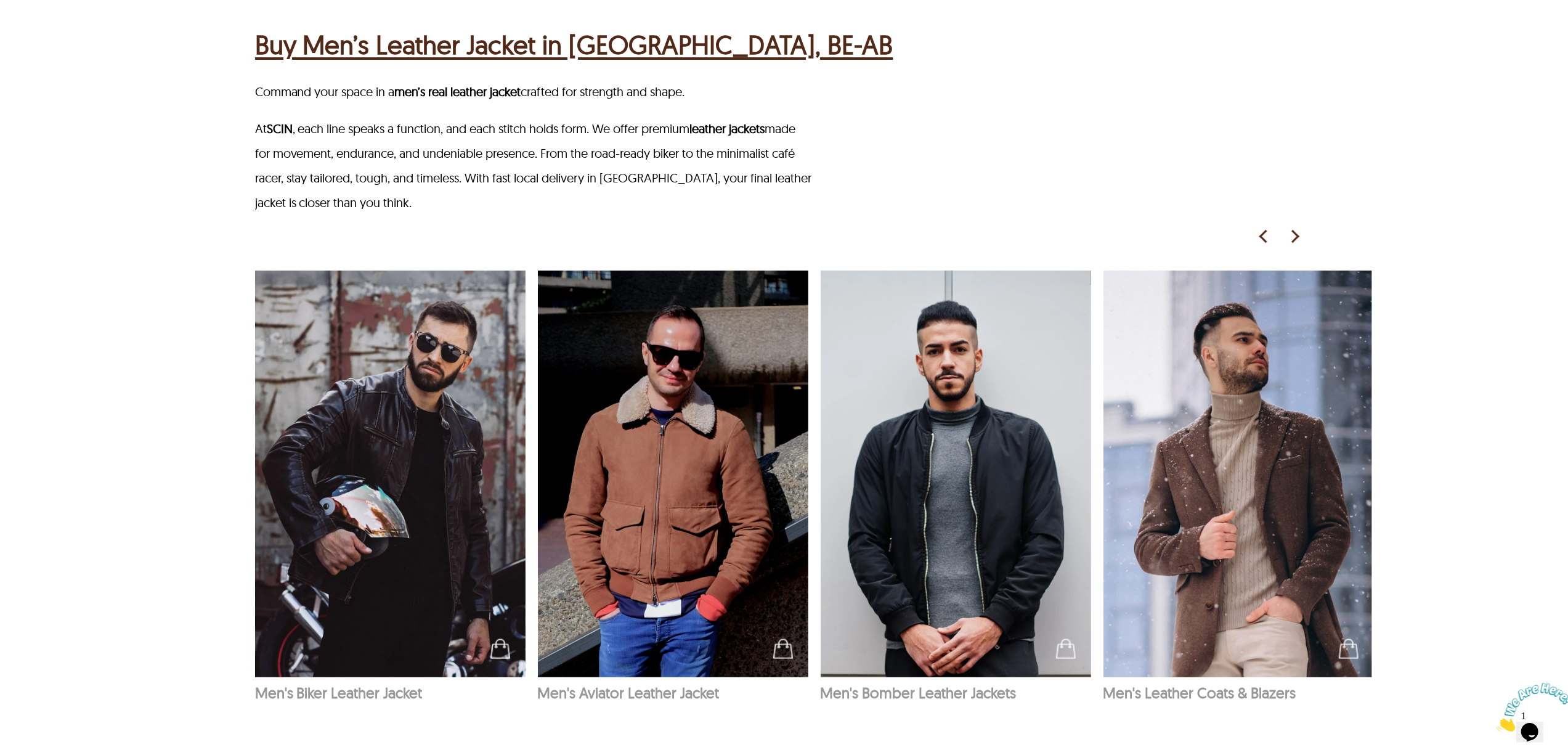
scroll to position [1343, 0]
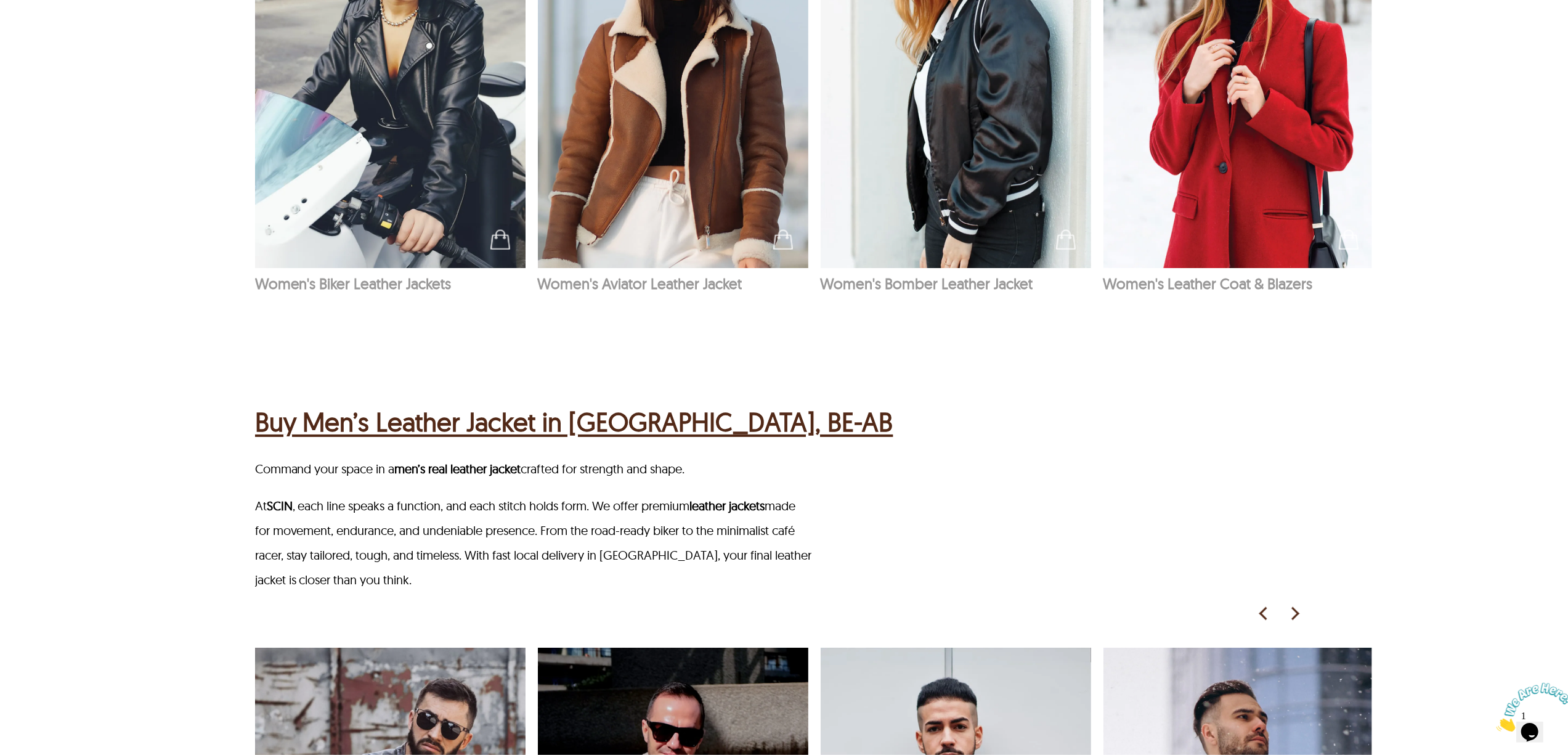
click at [720, 556] on p "At SCIN , each line speaks a function, and each stitch holds form. We offer pre…" at bounding box center [534, 543] width 559 height 98
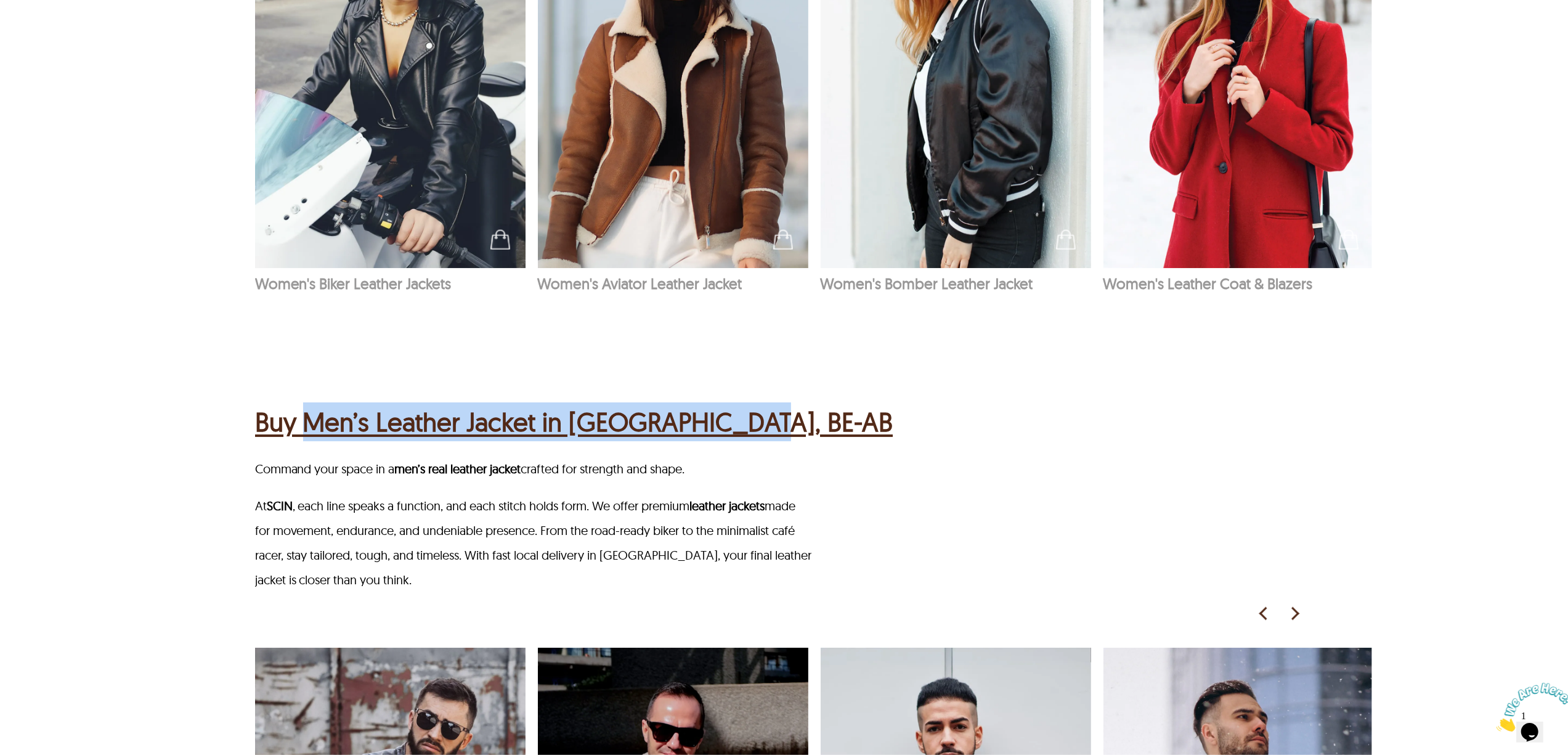
drag, startPoint x: 300, startPoint y: 400, endPoint x: 821, endPoint y: 407, distance: 521.0
click at [821, 407] on div "Buy Men’s Leather Jacket in Brussels, BE-AB" at bounding box center [785, 420] width 1062 height 48
drag, startPoint x: 306, startPoint y: 398, endPoint x: 652, endPoint y: 416, distance: 346.5
click at [652, 416] on div "Buy Men’s Leather Jacket in Brussels, BE-AB" at bounding box center [785, 420] width 1062 height 48
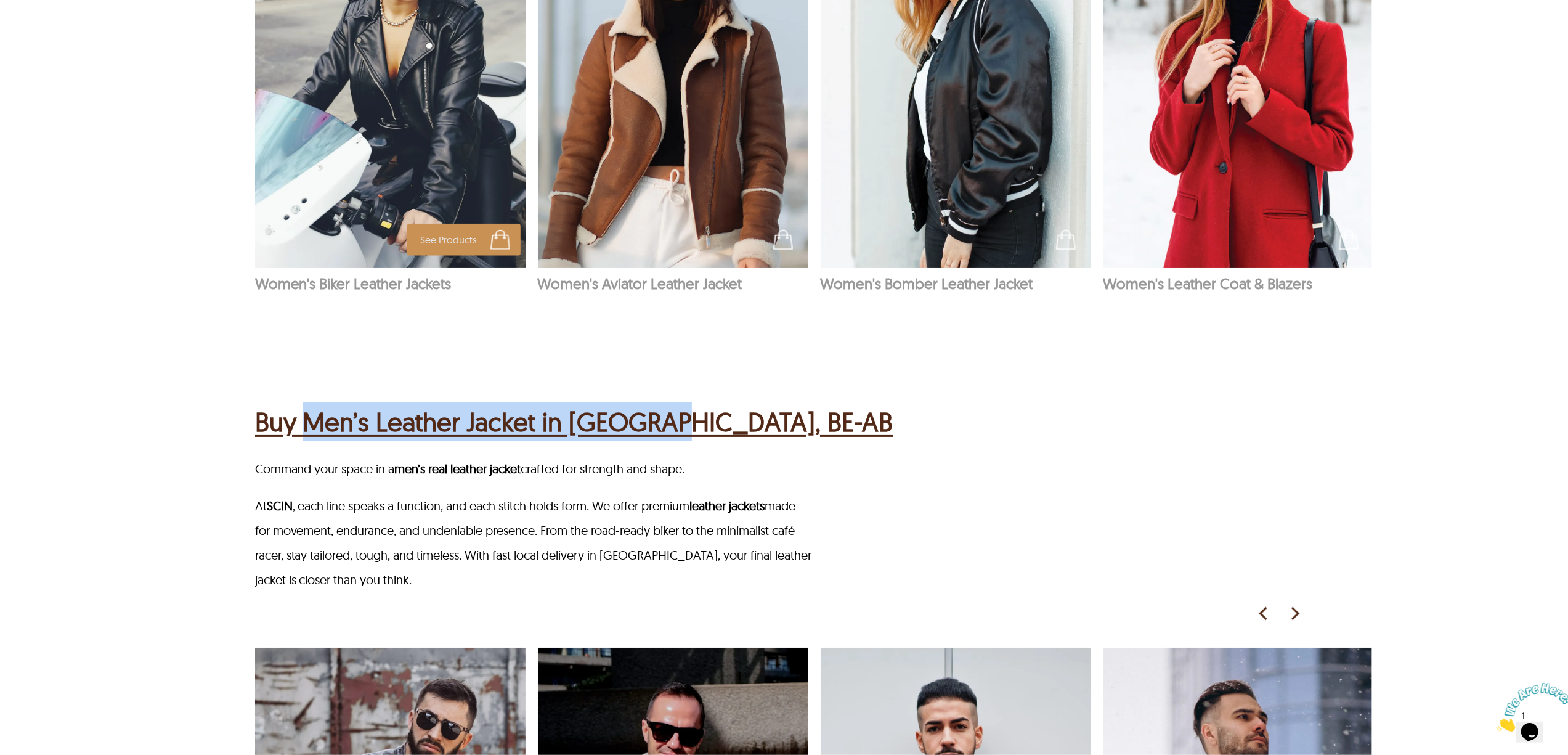
copy h2 "Men’s Leather Jacket in Brussels"
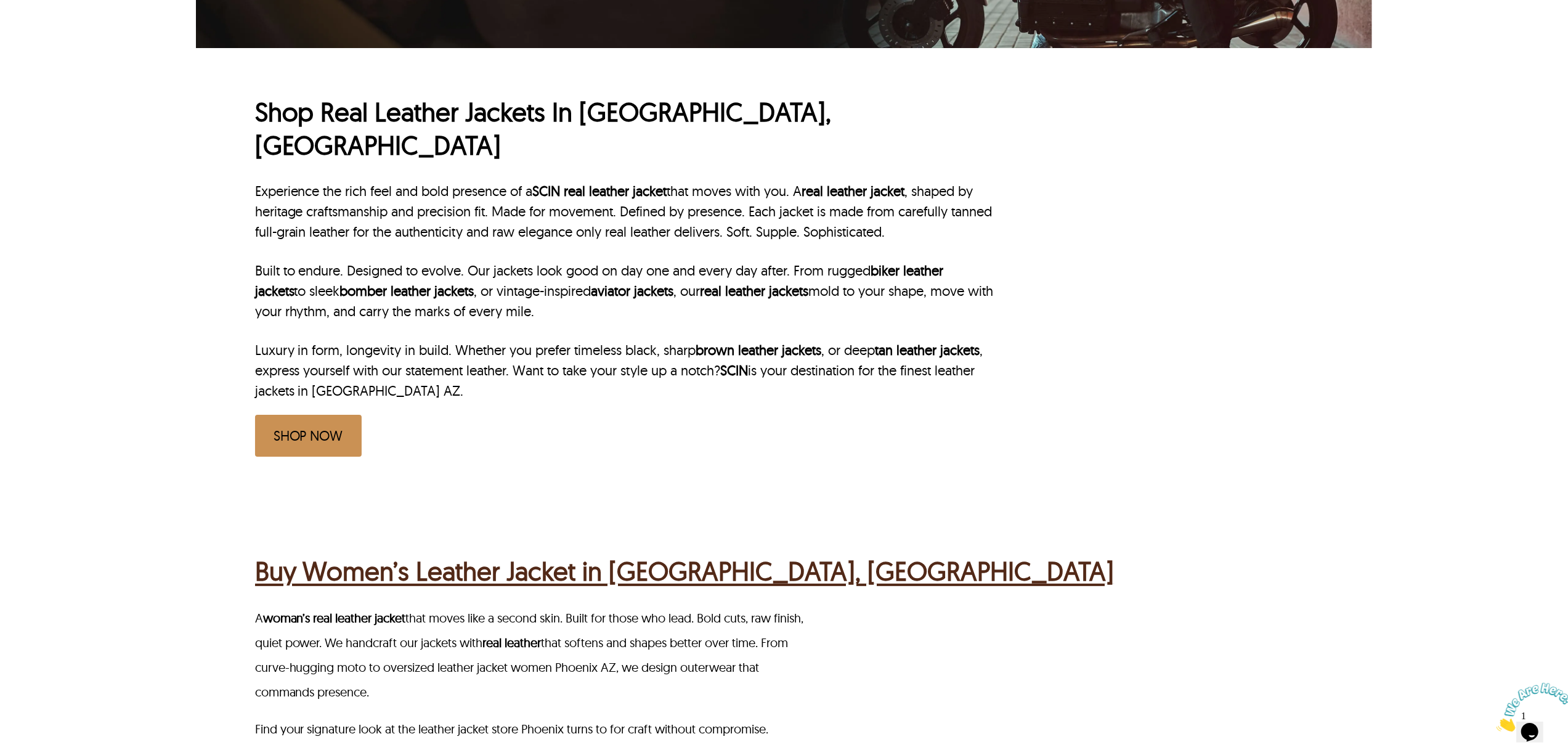
scroll to position [410, 0]
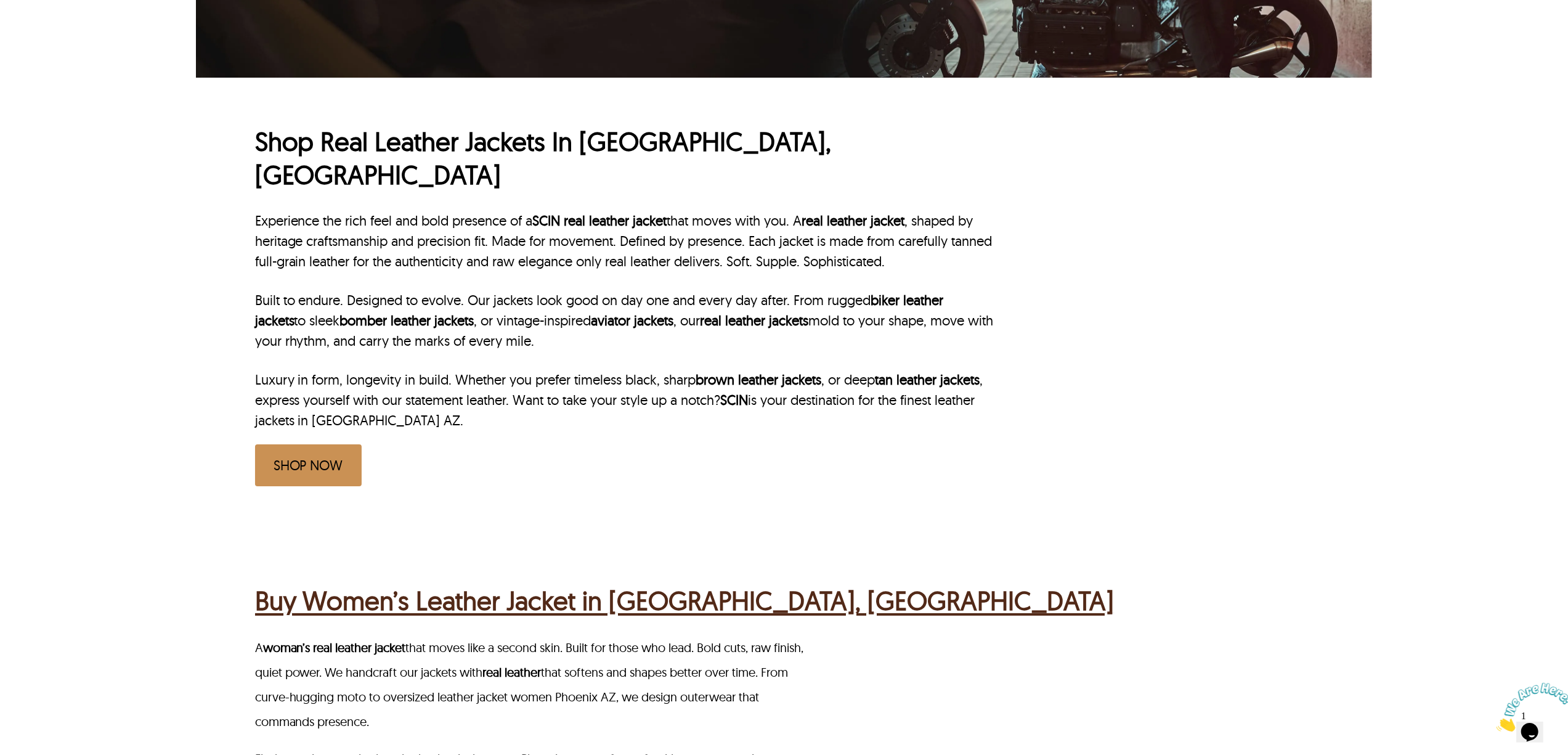
click at [971, 371] on p "Luxury in form, longevity in build. Whether you prefer timeless black, sharp br…" at bounding box center [625, 400] width 741 height 61
copy p "leather jackets in [GEOGRAPHIC_DATA] AZ"
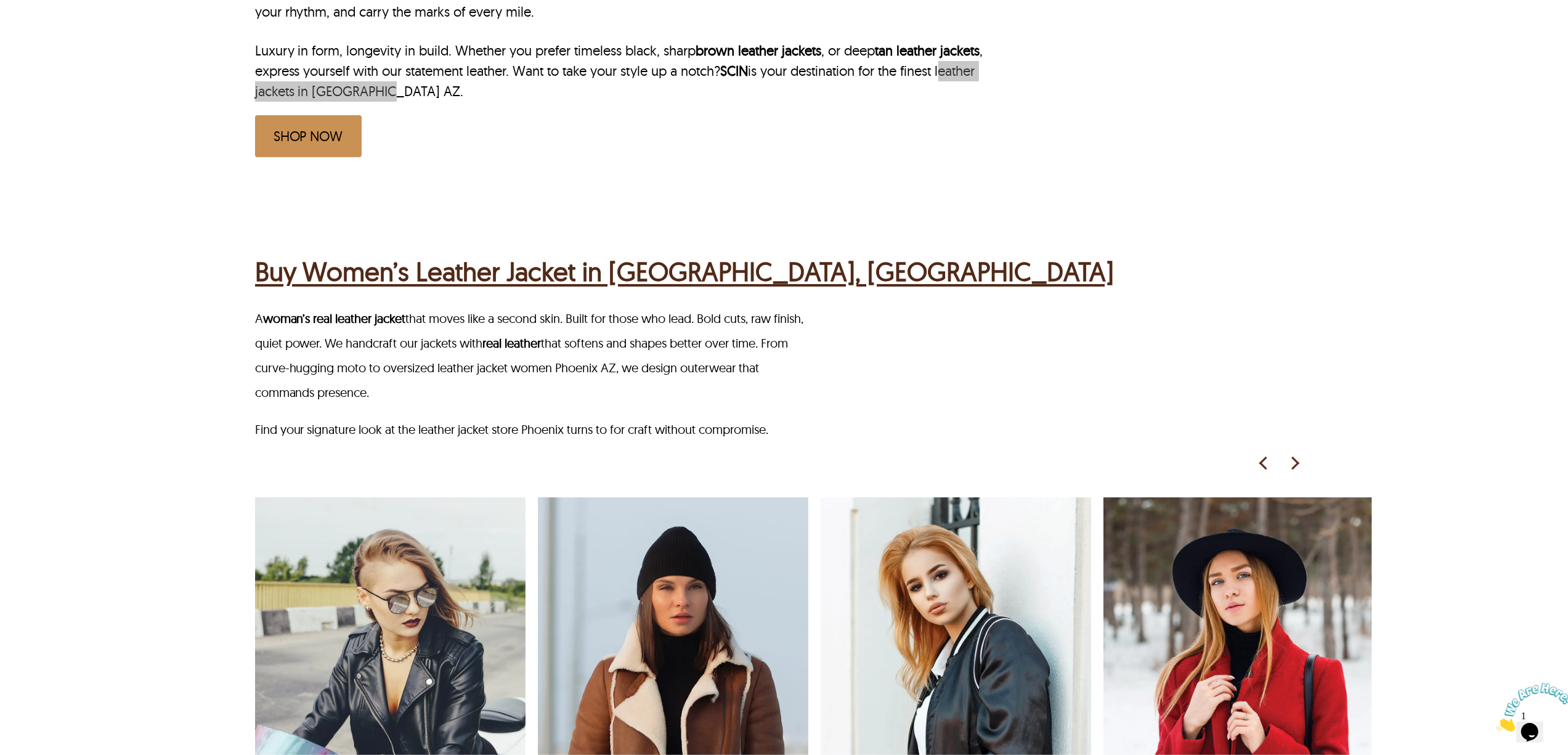
scroll to position [822, 0]
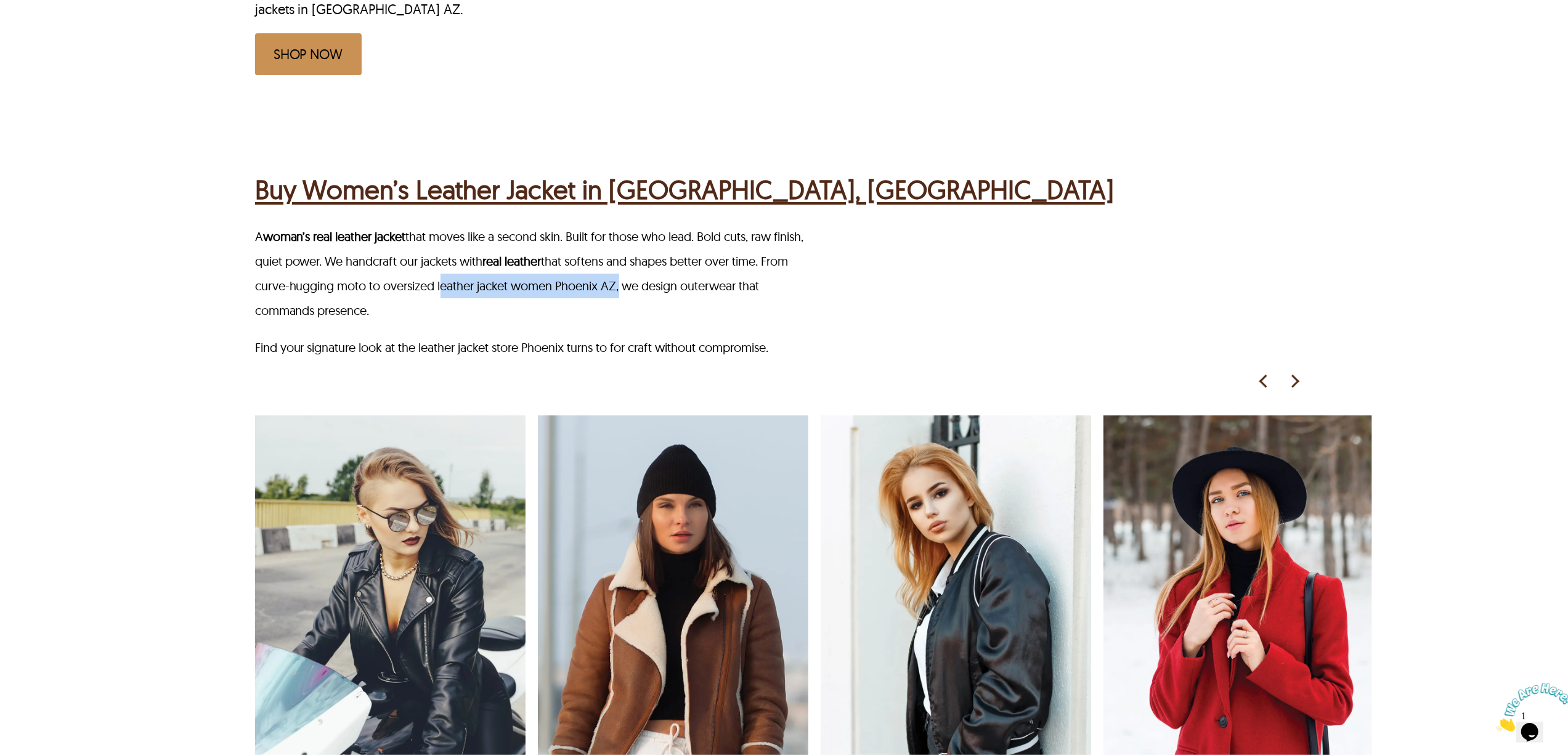
drag, startPoint x: 471, startPoint y: 250, endPoint x: 652, endPoint y: 252, distance: 181.0
click at [652, 252] on p "A woman’s real leather jacket that moves like a second skin. Built for those wh…" at bounding box center [534, 273] width 559 height 98
copy p "leather jacket women Phoenix AZ"
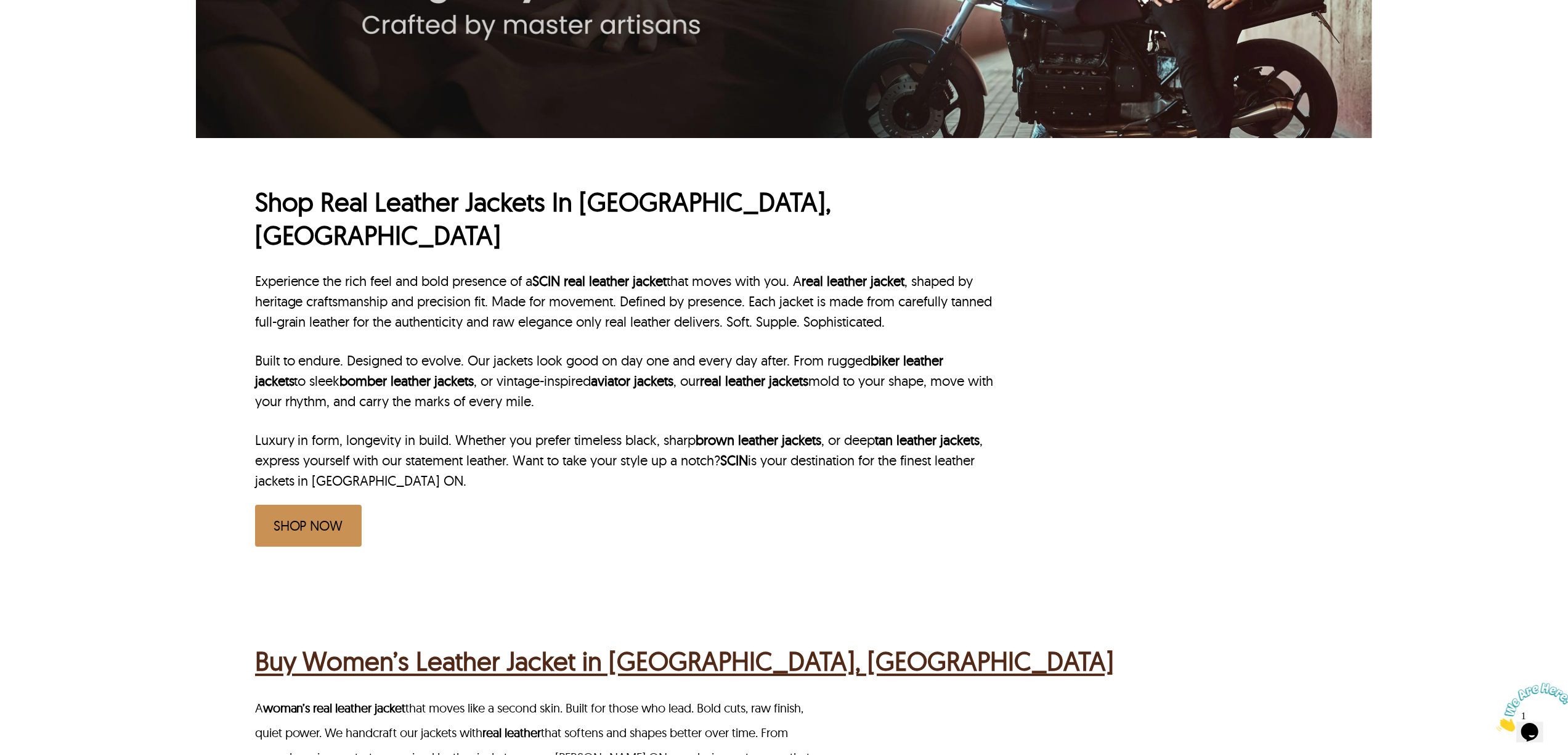
scroll to position [346, 0]
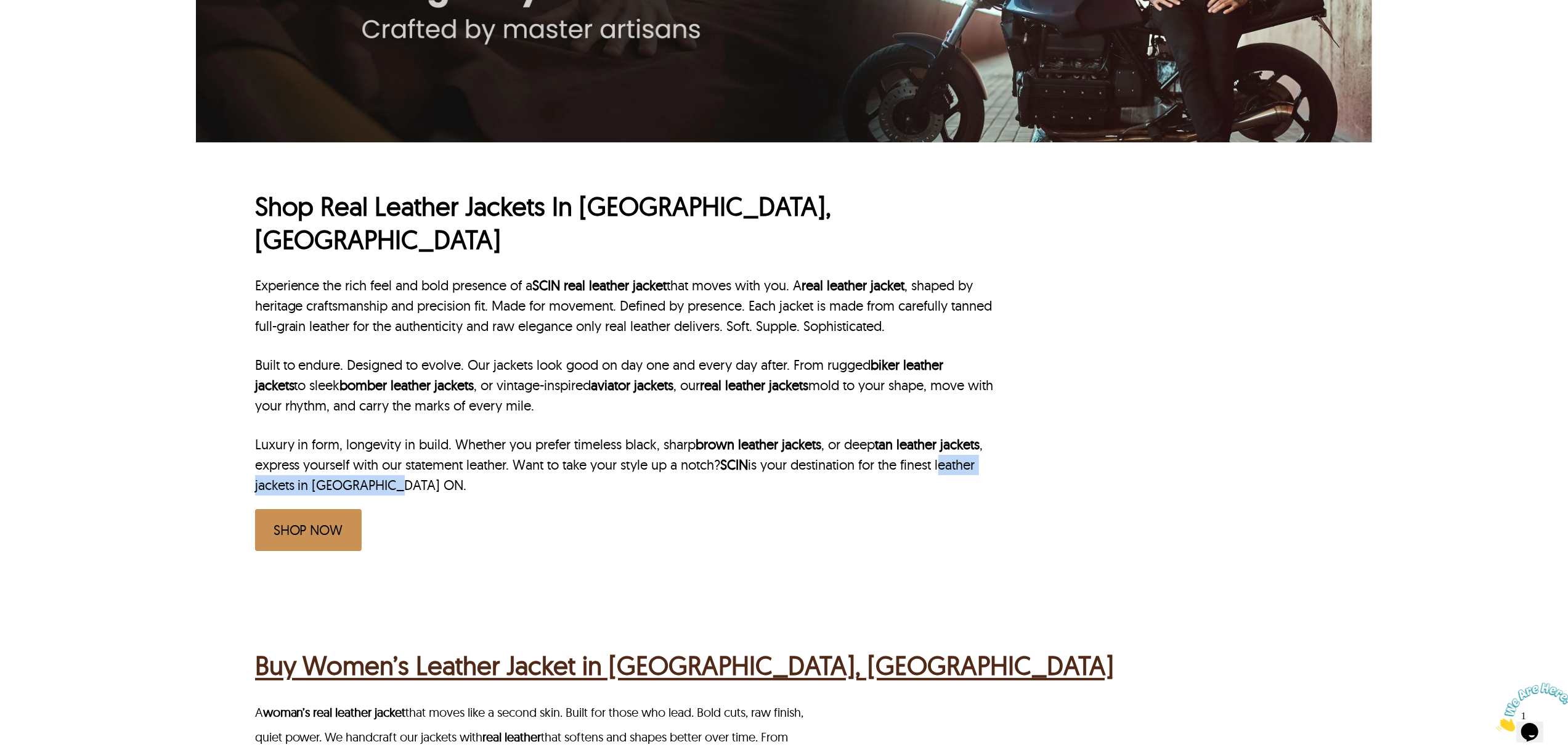
drag, startPoint x: 949, startPoint y: 432, endPoint x: 389, endPoint y: 449, distance: 560.3
click at [389, 449] on p "Luxury in form, longevity in build. Whether you prefer timeless black, sharp br…" at bounding box center [625, 465] width 741 height 61
copy p "leather jackets in [GEOGRAPHIC_DATA] ON"
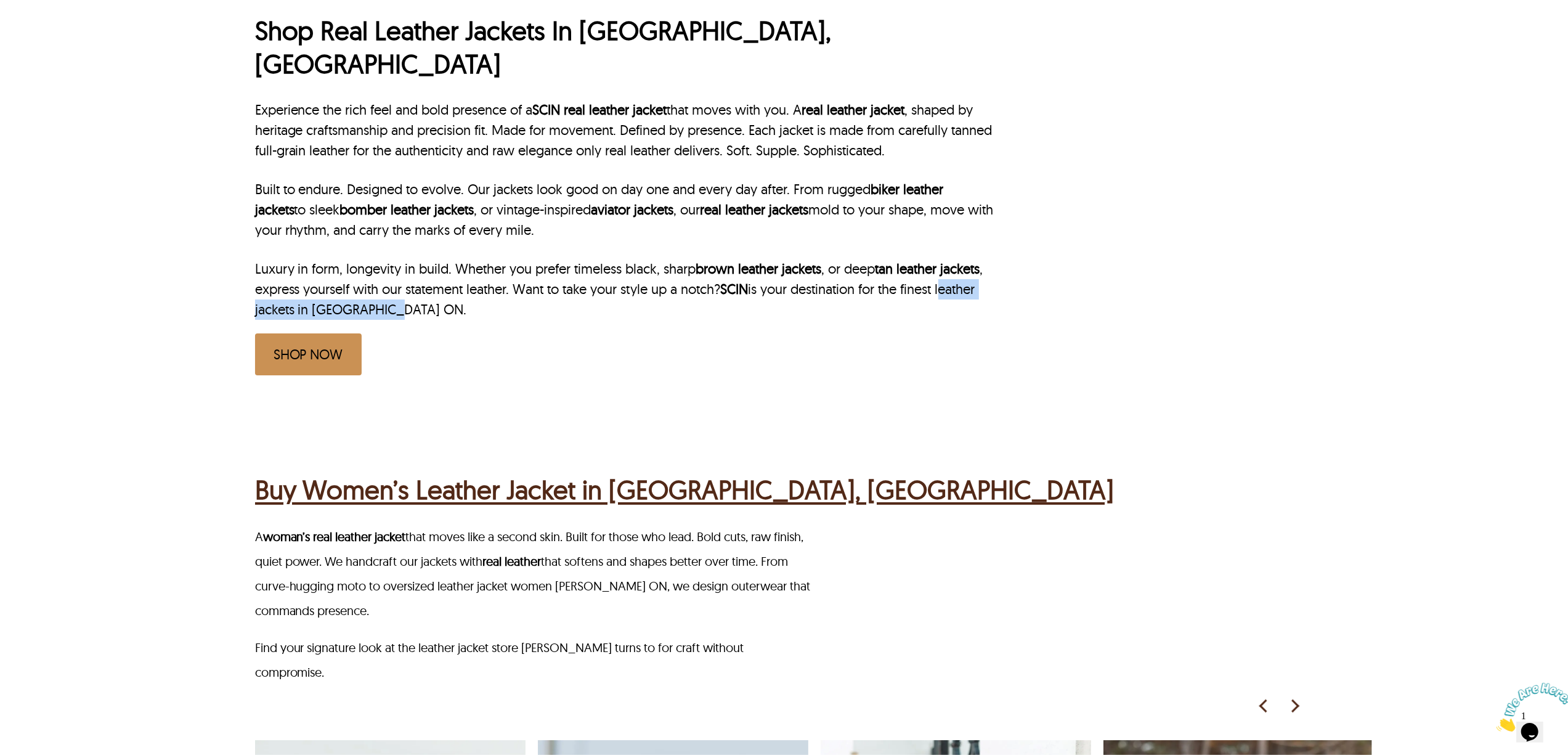
scroll to position [757, 0]
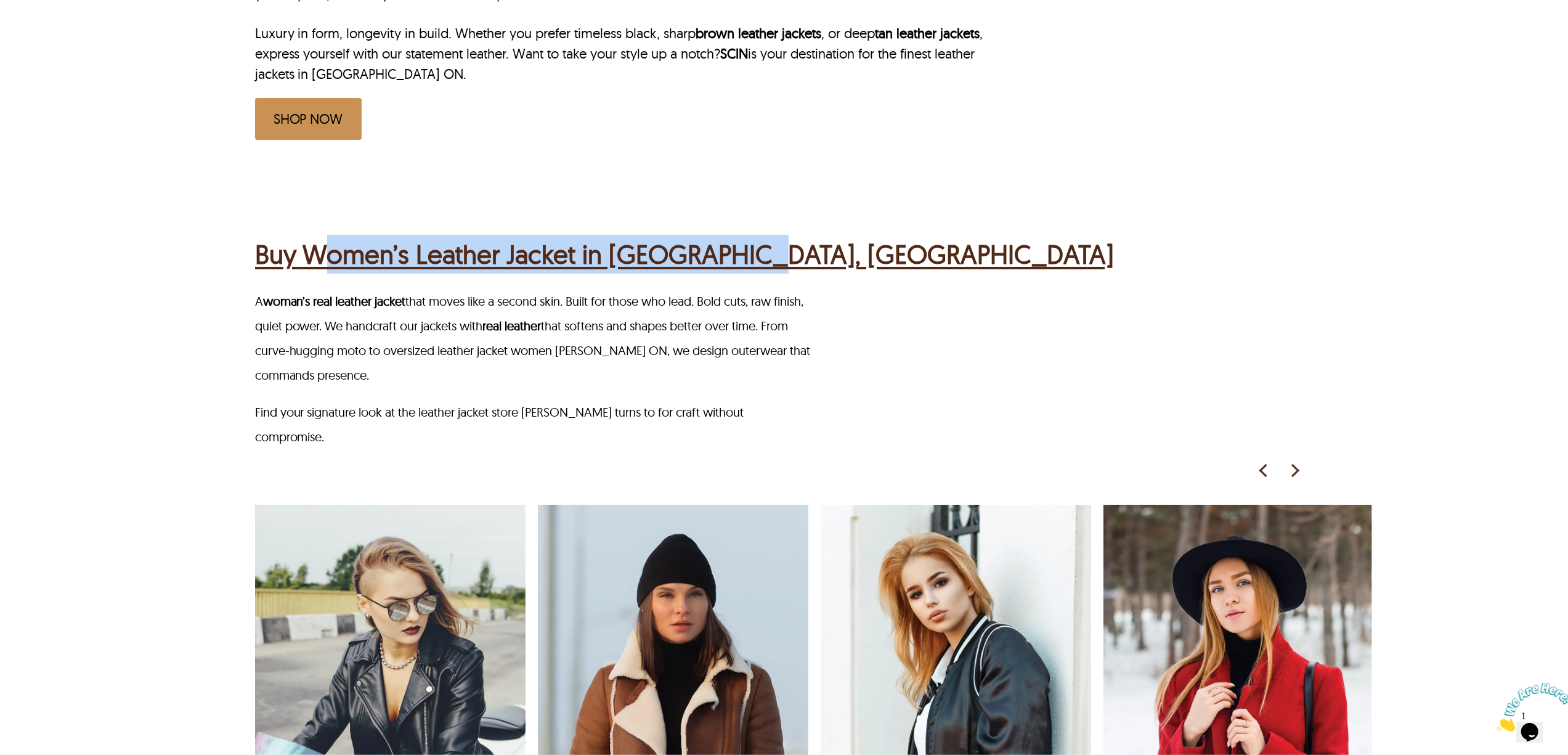
drag, startPoint x: 793, startPoint y: 213, endPoint x: 316, endPoint y: 227, distance: 477.2
click at [316, 229] on div "Buy Women’s Leather Jacket in Hamilton, ON" at bounding box center [785, 253] width 1062 height 48
copy h2 "Women’s Leather Jacket in Hamilton, ON"
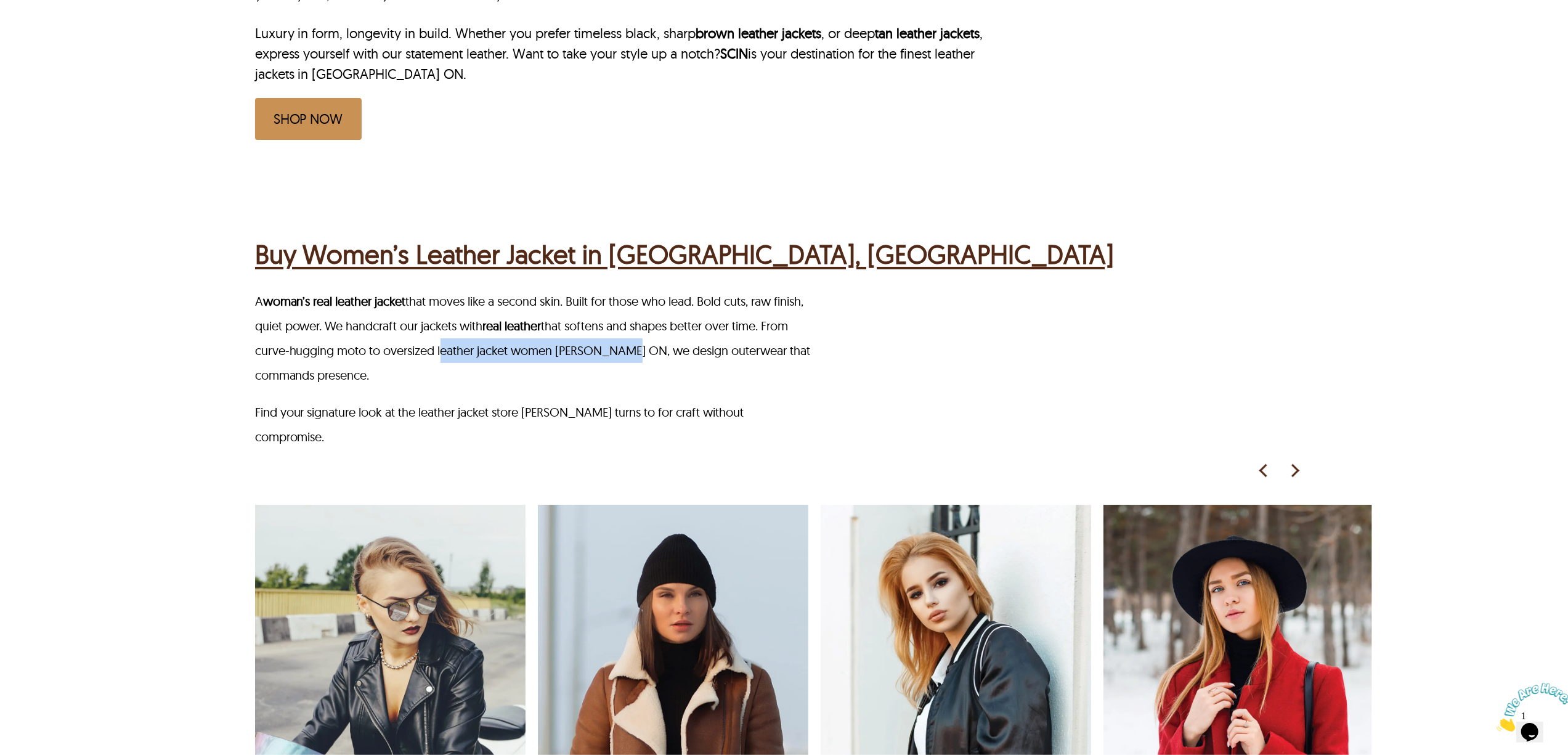
drag, startPoint x: 470, startPoint y: 319, endPoint x: 660, endPoint y: 322, distance: 190.0
click at [660, 322] on p "A woman’s real leather jacket that moves like a second skin. Built for those wh…" at bounding box center [534, 338] width 559 height 98
copy p "leather jacket women Hamilton ON"
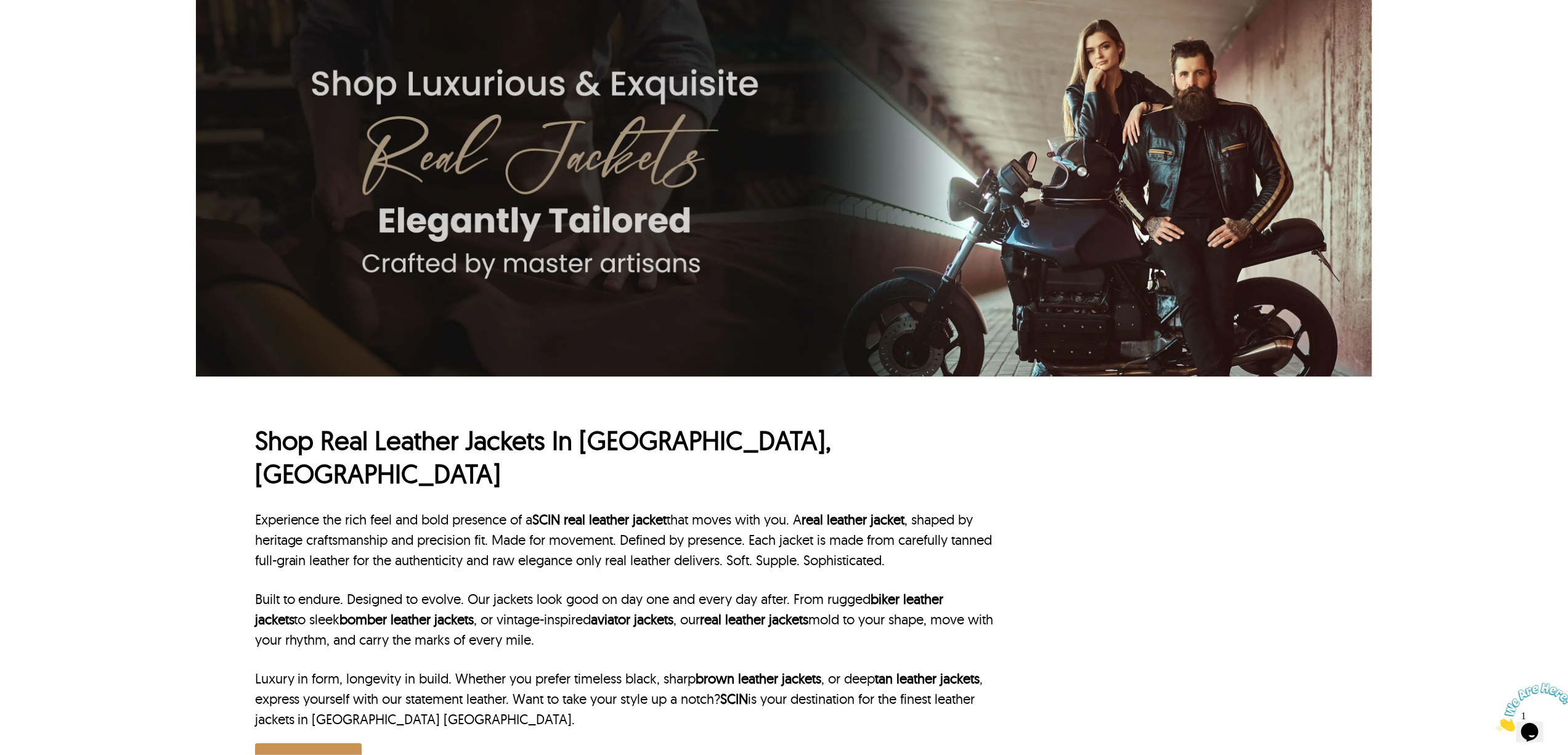
scroll to position [329, 0]
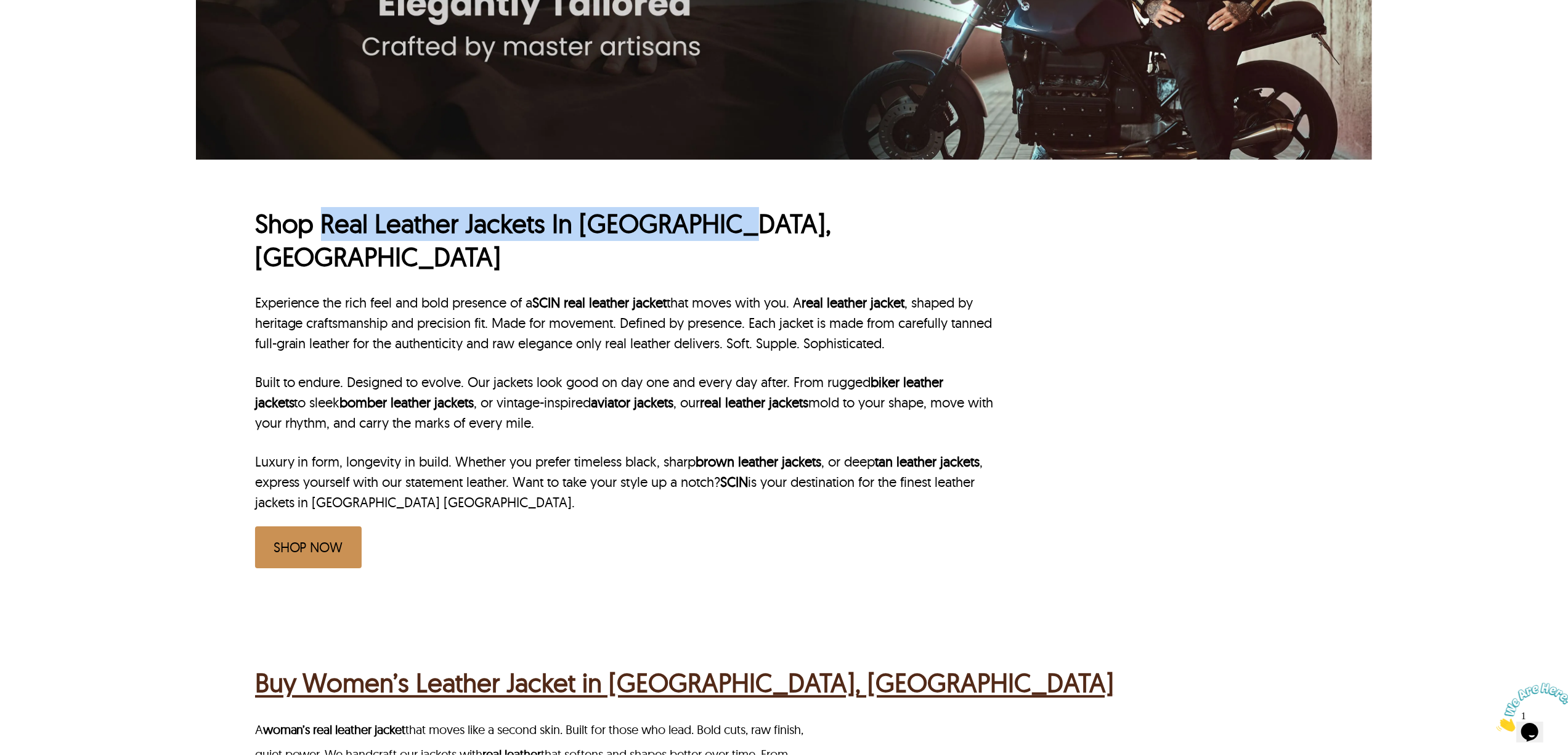
drag, startPoint x: 322, startPoint y: 233, endPoint x: 831, endPoint y: 236, distance: 509.0
click at [831, 236] on h1 "Shop Real Leather Jackets In Montreal, QC" at bounding box center [625, 240] width 741 height 67
copy h1 "Real Leather Jackets In Montreal, QC"
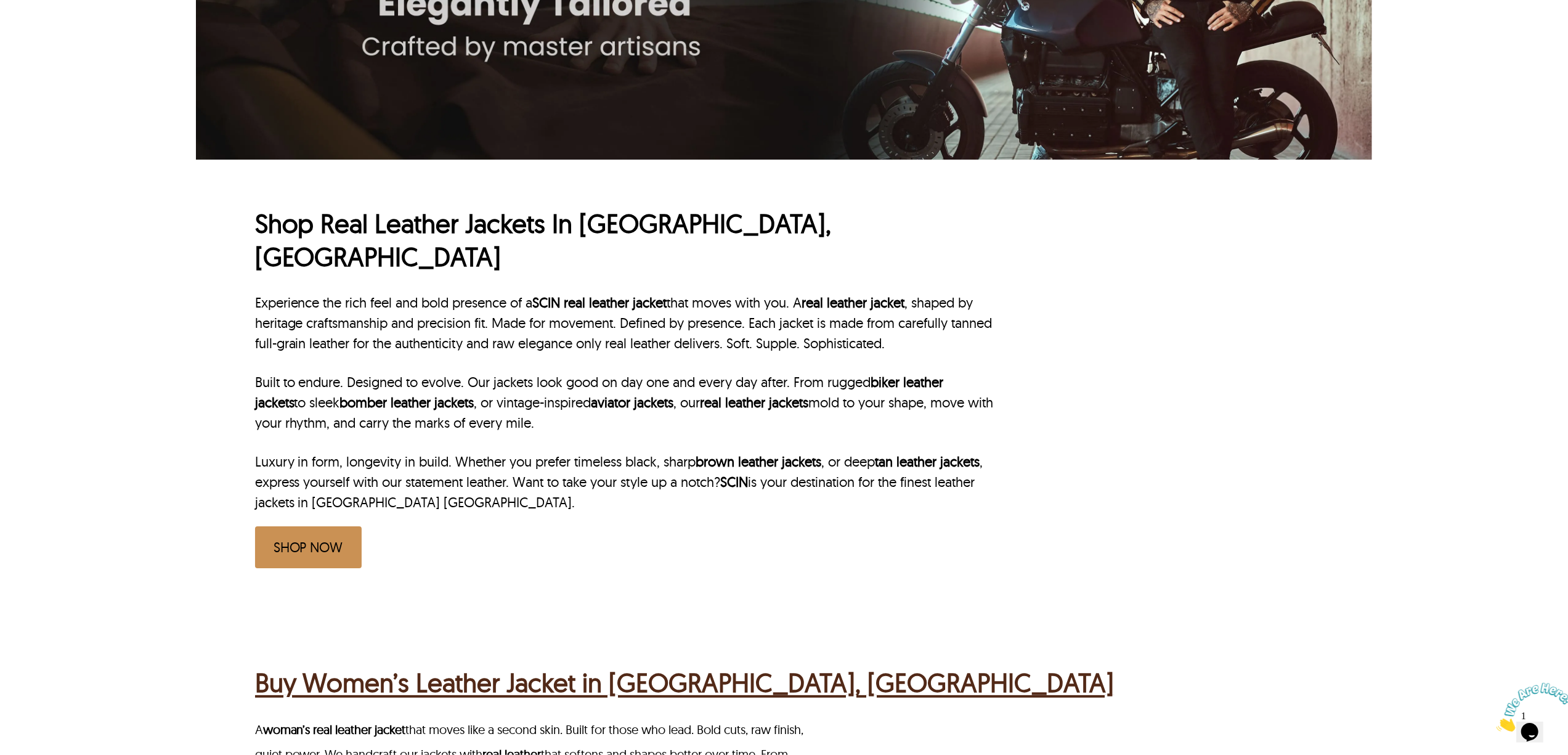
click at [358, 245] on div "Shop Real Leather Jackets In Montreal, QC Experience the rich feel and bold pre…" at bounding box center [625, 388] width 741 height 361
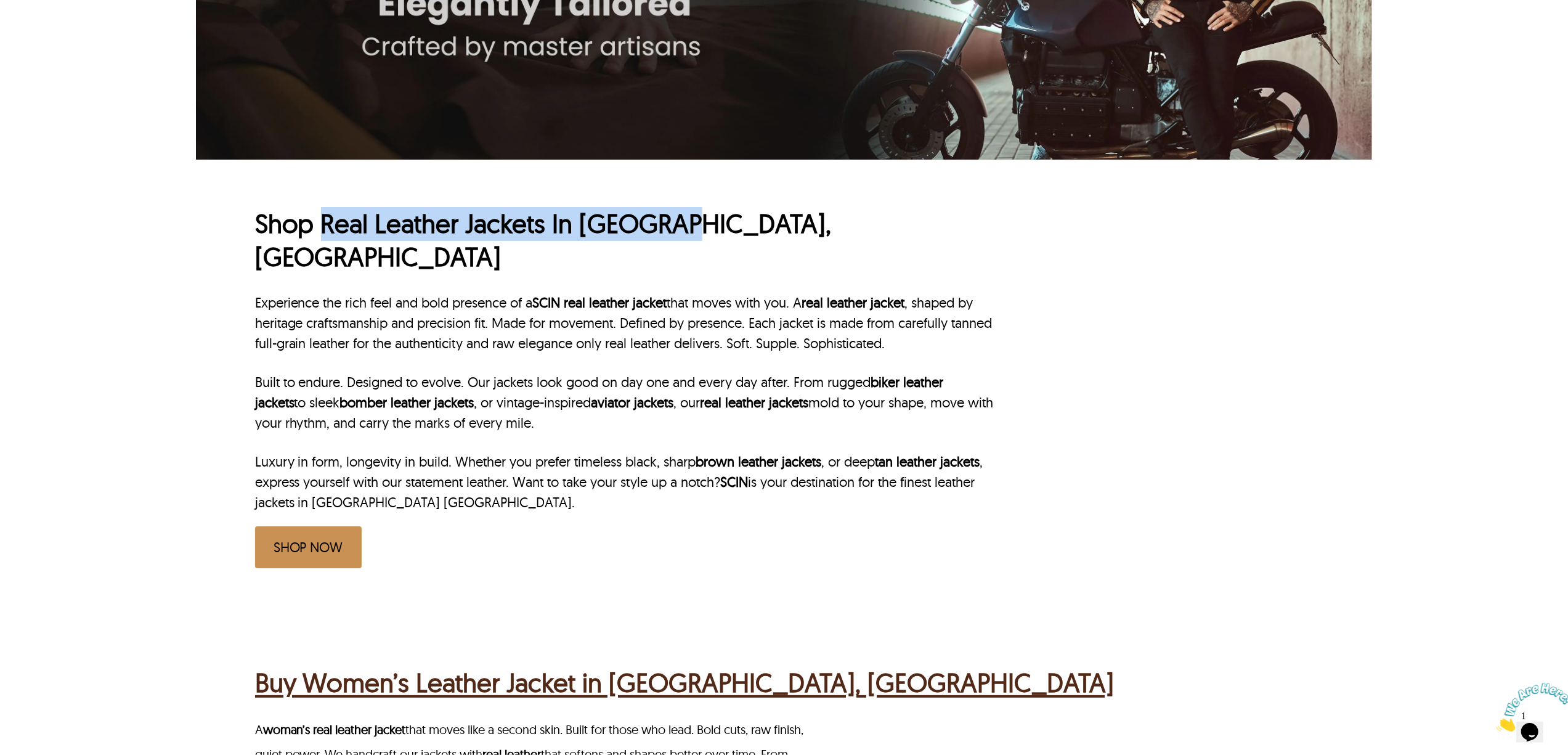
drag, startPoint x: 326, startPoint y: 230, endPoint x: 680, endPoint y: 230, distance: 354.0
click at [680, 230] on h1 "Shop Real Leather Jackets In Montreal, QC" at bounding box center [625, 240] width 741 height 67
copy h1 "Real Leather Jackets In Montreal"
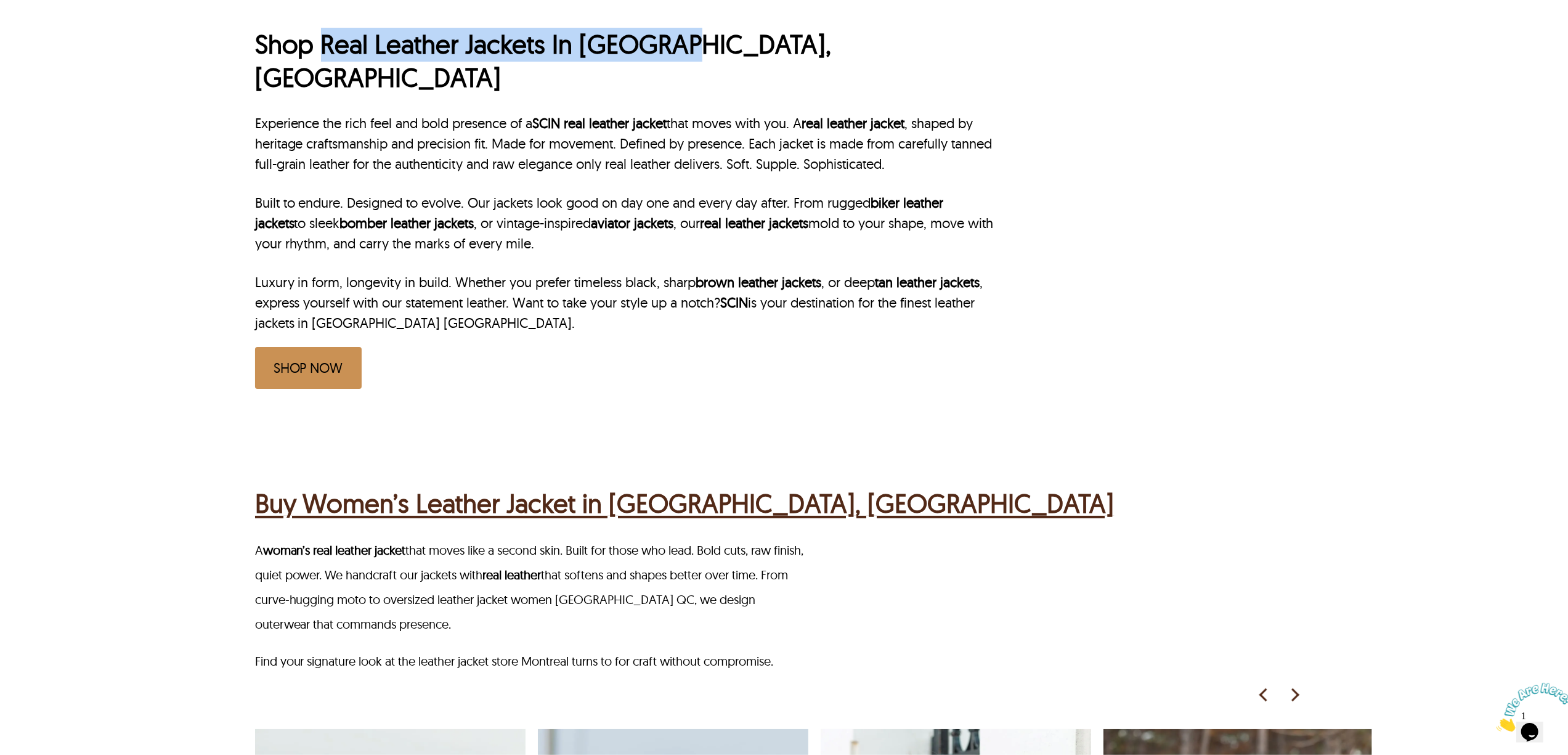
scroll to position [740, 0]
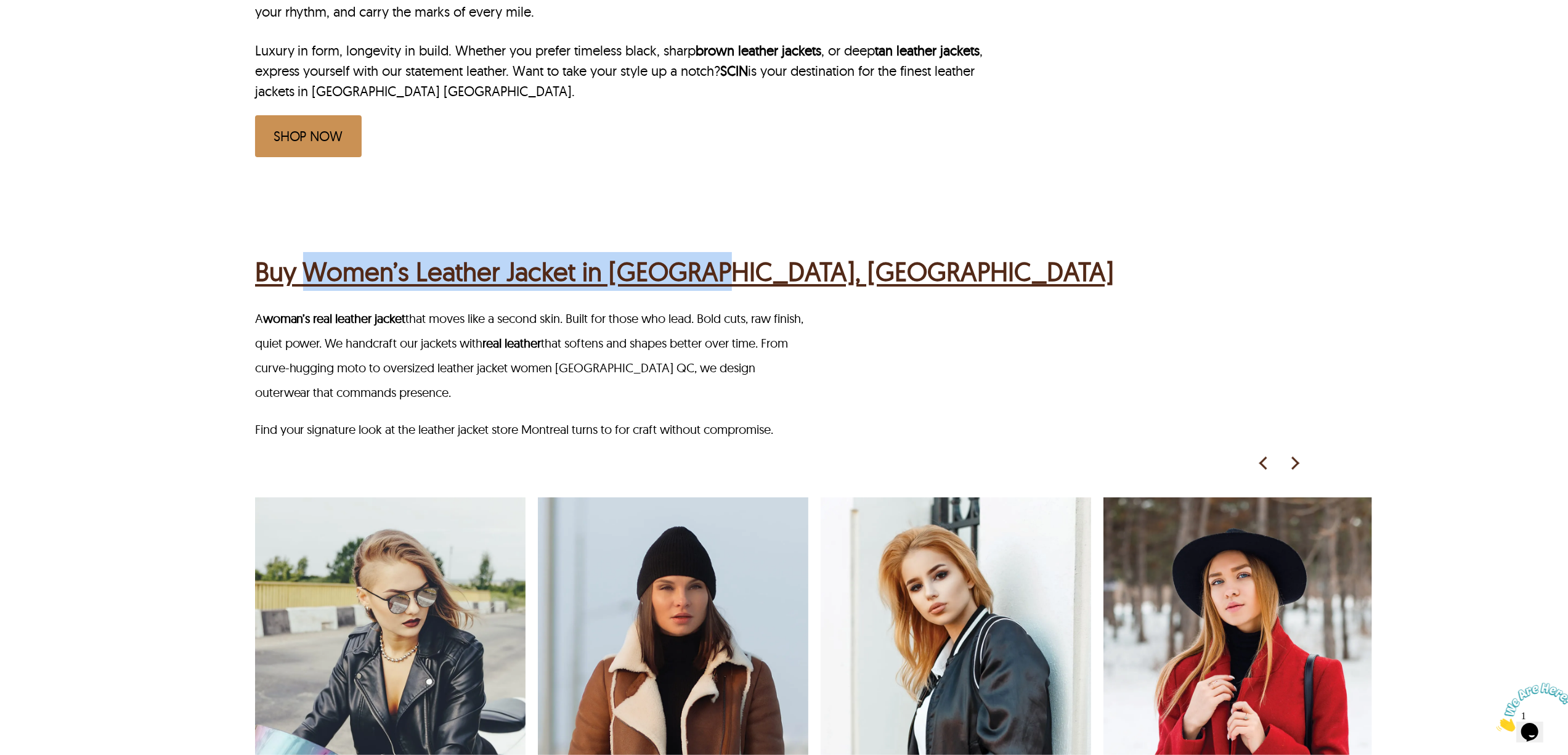
drag, startPoint x: 311, startPoint y: 212, endPoint x: 707, endPoint y: 222, distance: 396.1
click at [710, 246] on div "Buy Women’s Leather Jacket in Montreal, QC" at bounding box center [785, 270] width 1062 height 48
copy h2 "Women’s Leather Jacket in Montreal"
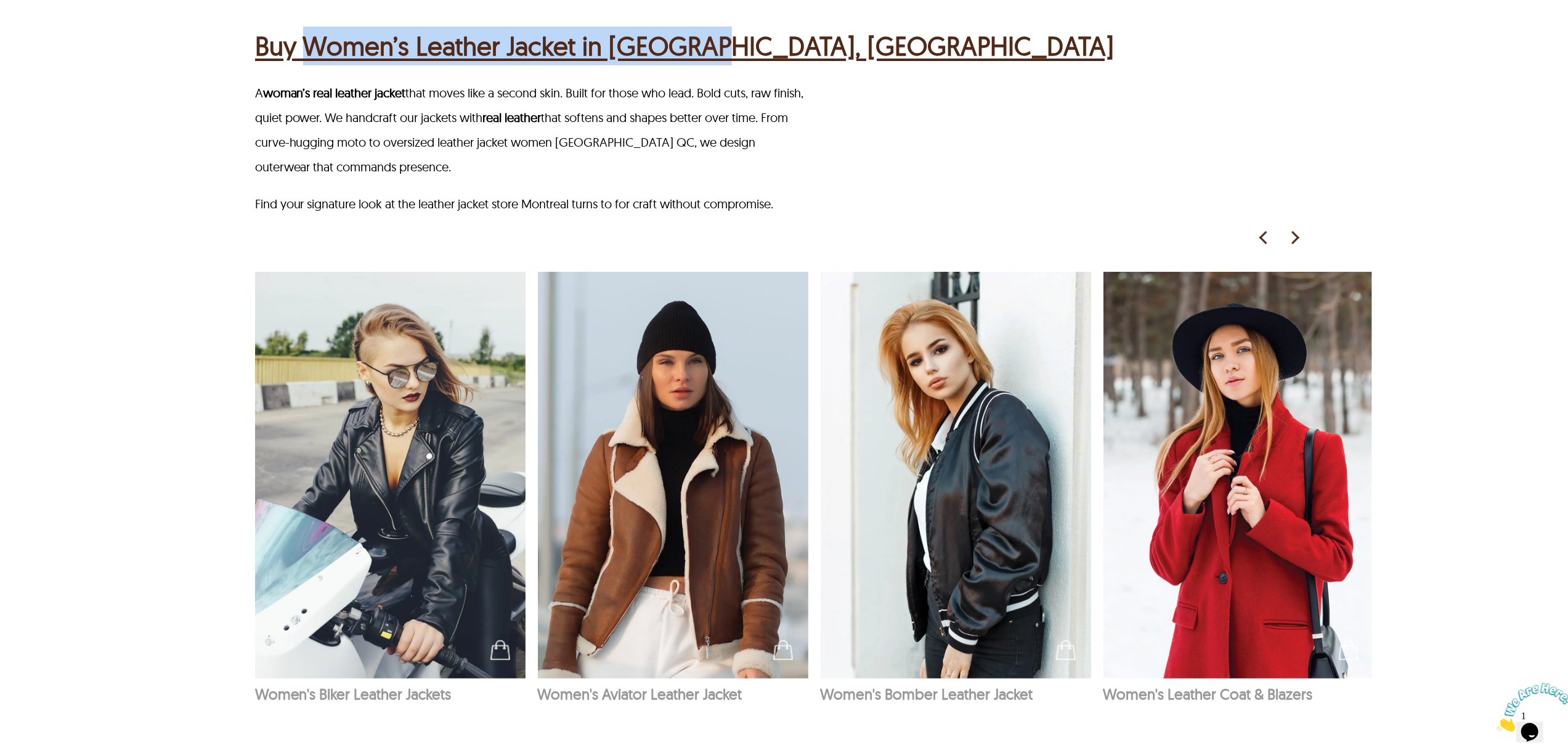
scroll to position [987, 0]
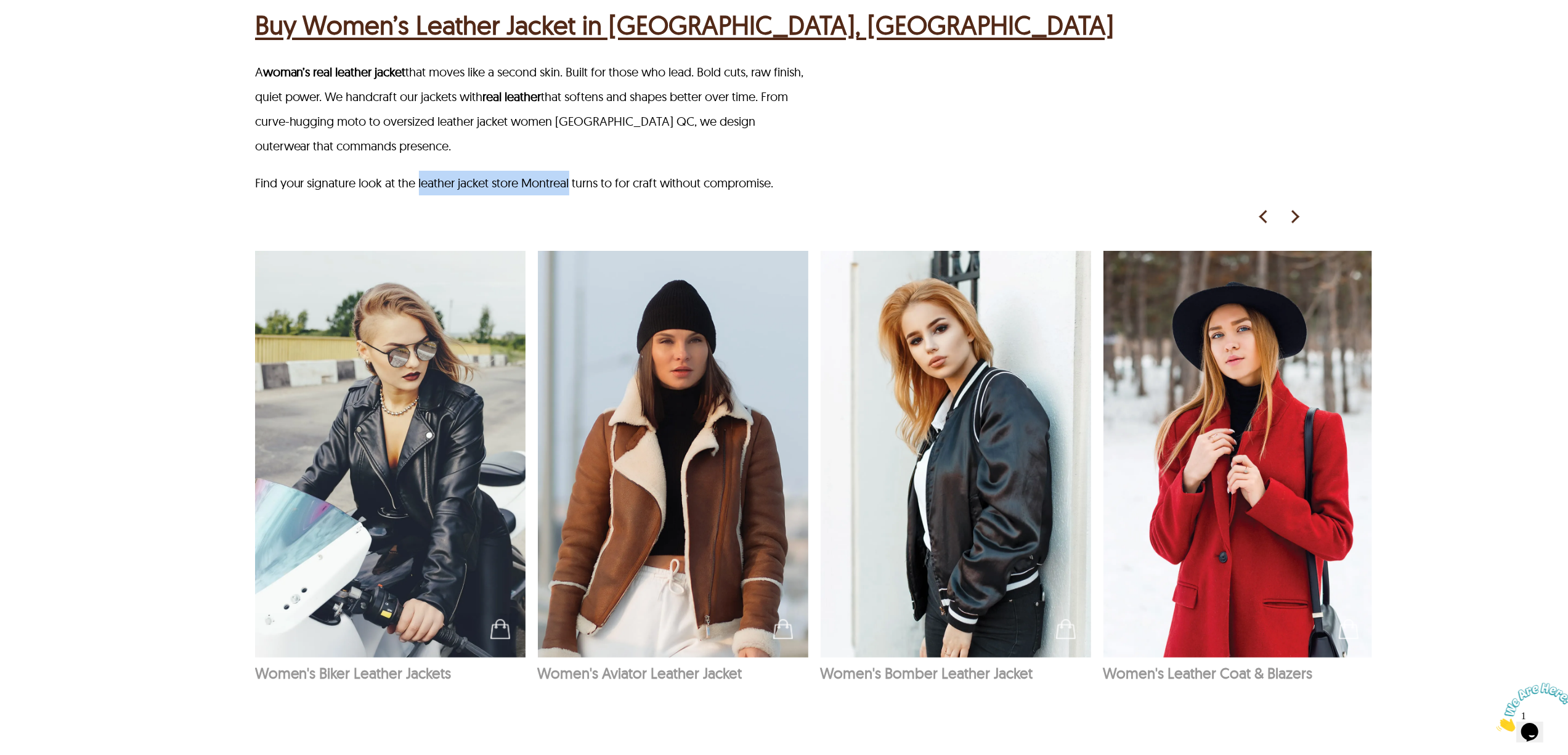
drag, startPoint x: 420, startPoint y: 149, endPoint x: 573, endPoint y: 153, distance: 153.1
click at [573, 171] on p "Find your signature look at the leather jacket store Montreal turns to for craf…" at bounding box center [534, 183] width 559 height 25
copy p "leather jacket store Montreal"
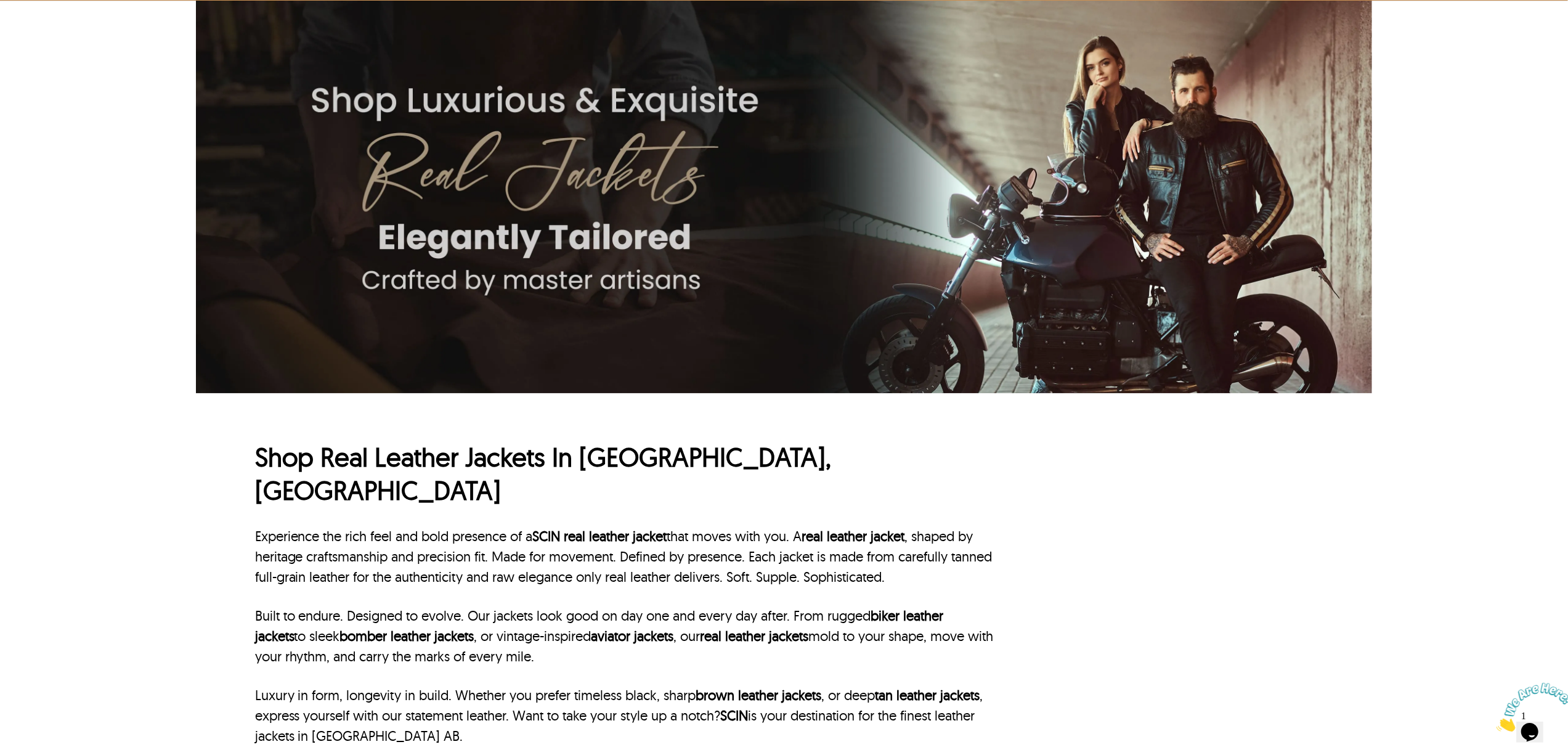
scroll to position [329, 0]
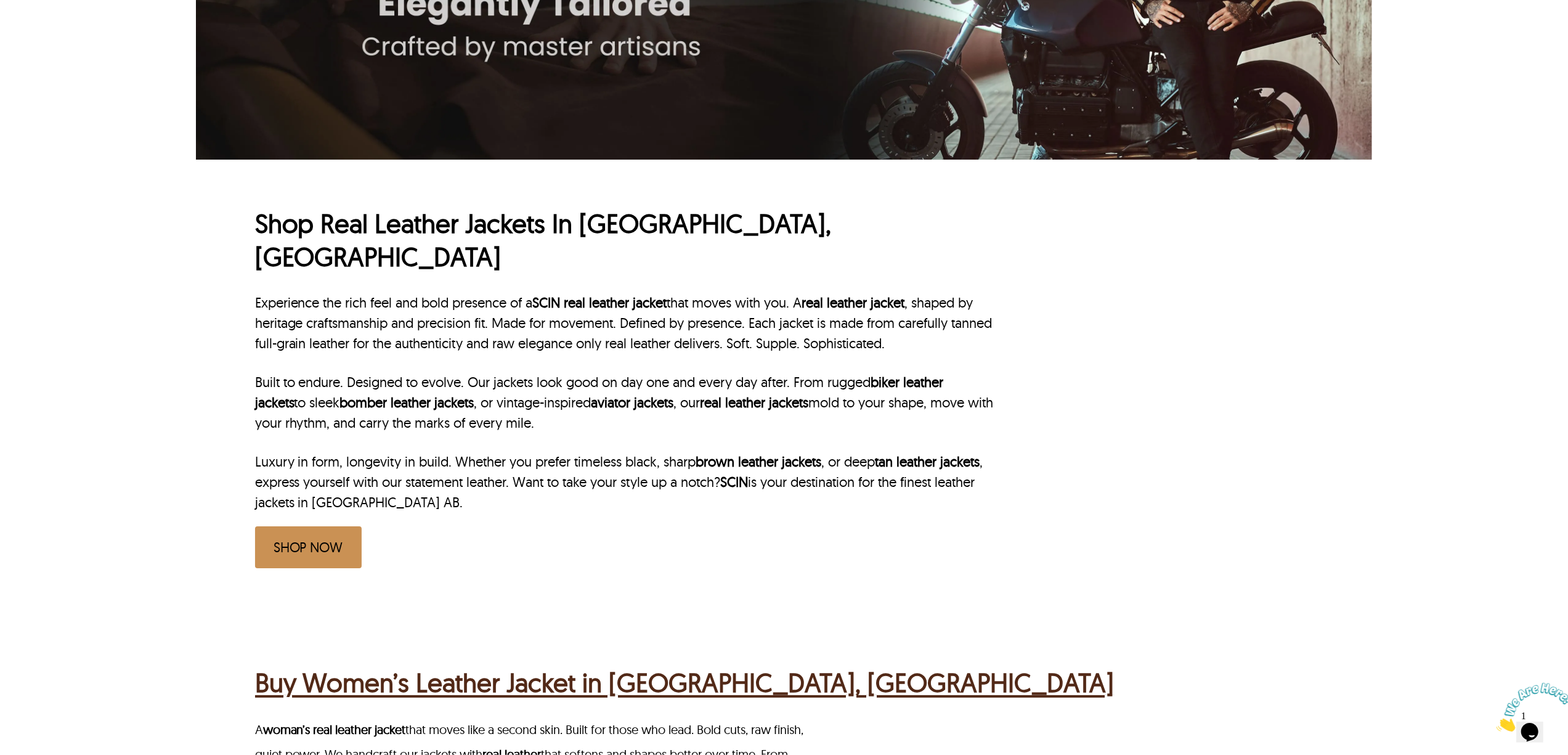
click at [972, 452] on p "Luxury in form, longevity in build. Whether you prefer timeless black, sharp br…" at bounding box center [625, 482] width 741 height 61
copy p "leather jackets in Calgary AB"
click at [349, 474] on p "Luxury in form, longevity in build. Whether you prefer timeless black, sharp br…" at bounding box center [625, 482] width 741 height 61
drag, startPoint x: 358, startPoint y: 472, endPoint x: 949, endPoint y: 449, distance: 591.4
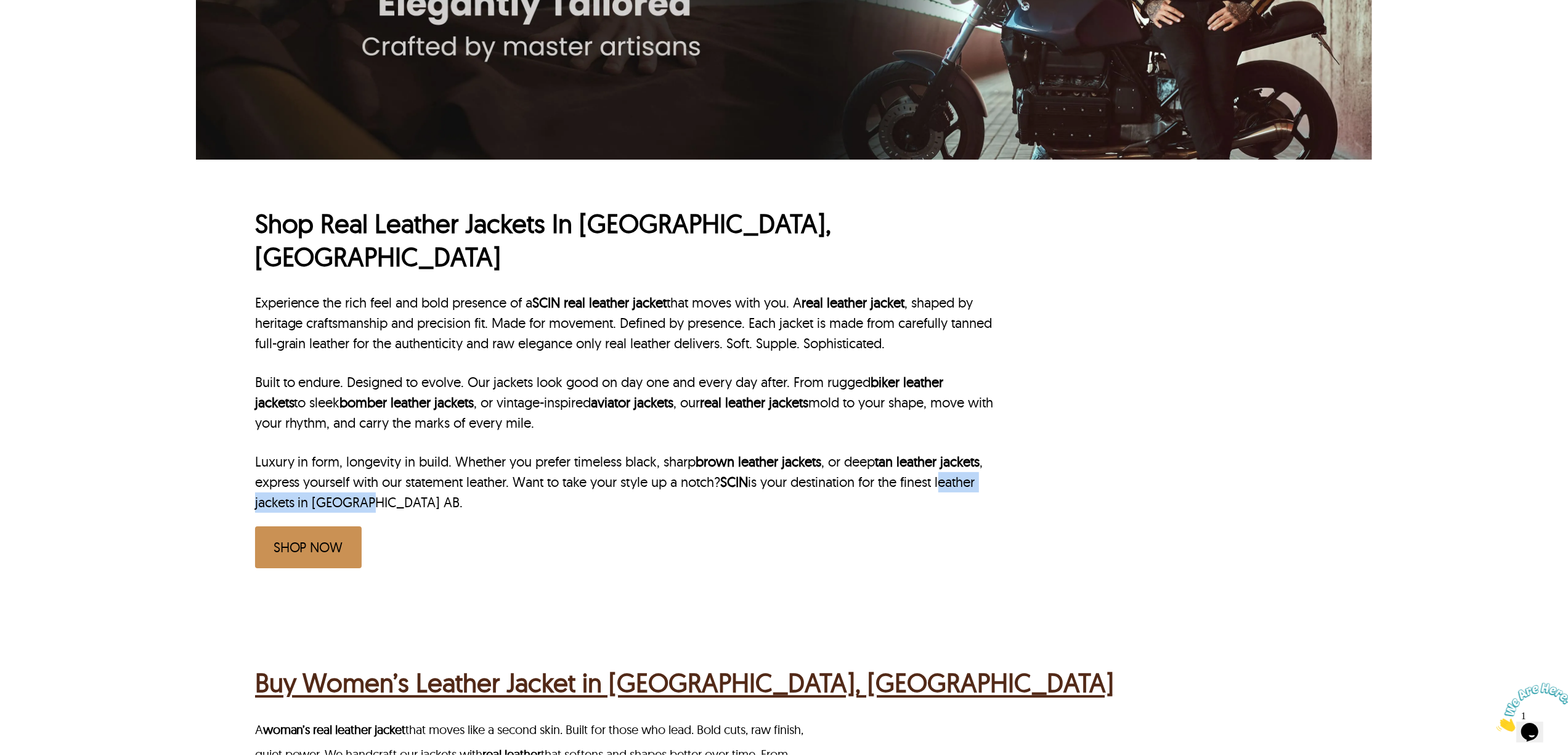
click at [949, 452] on p "Luxury in form, longevity in build. Whether you prefer timeless black, sharp br…" at bounding box center [625, 482] width 741 height 61
copy p "leather jackets in Calgary"
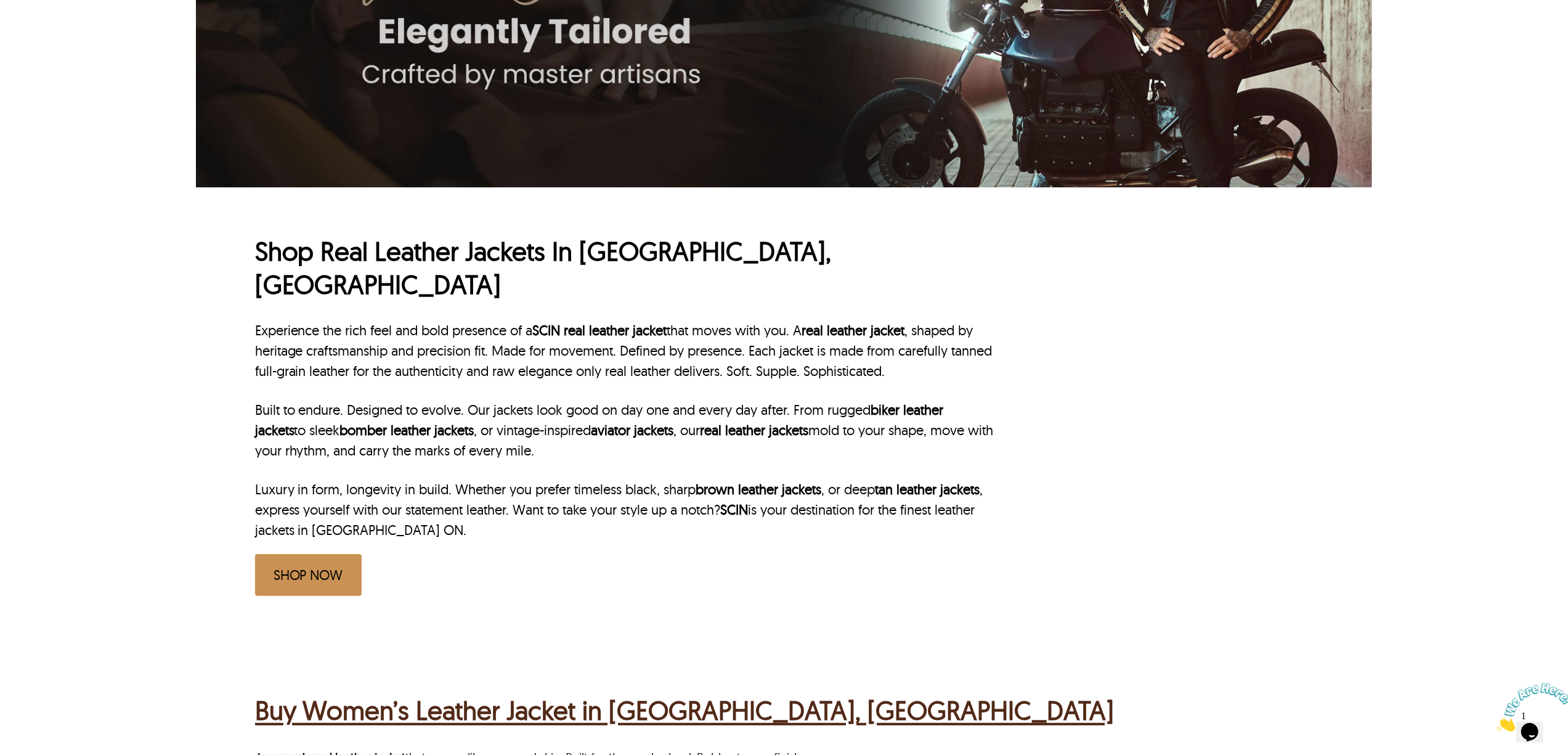
scroll to position [329, 0]
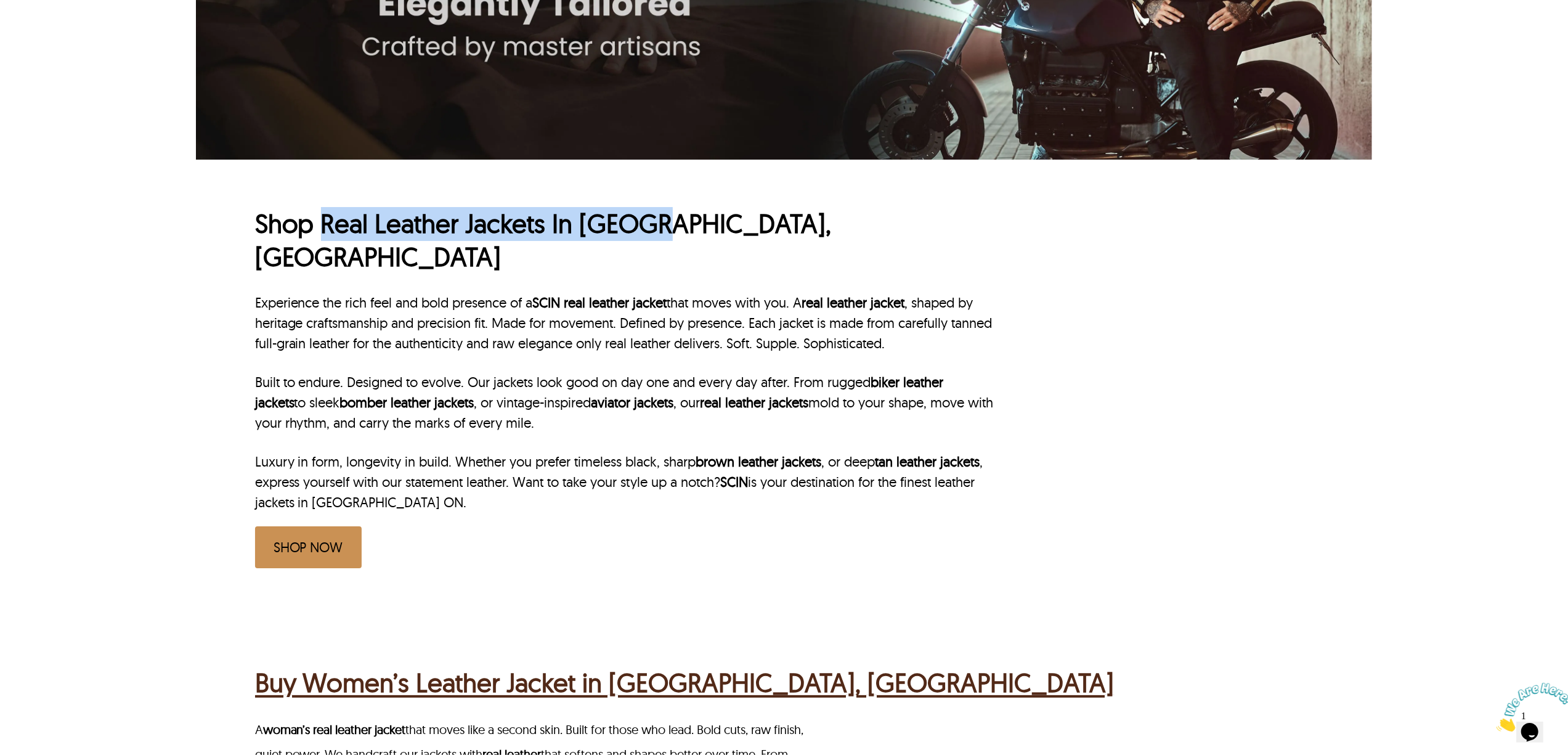
drag, startPoint x: 321, startPoint y: 225, endPoint x: 660, endPoint y: 222, distance: 339.0
click at [660, 222] on h1 "Shop Real Leather Jackets In [GEOGRAPHIC_DATA], [GEOGRAPHIC_DATA]" at bounding box center [625, 240] width 741 height 67
copy h1 "Real Leather Jackets In [GEOGRAPHIC_DATA]"
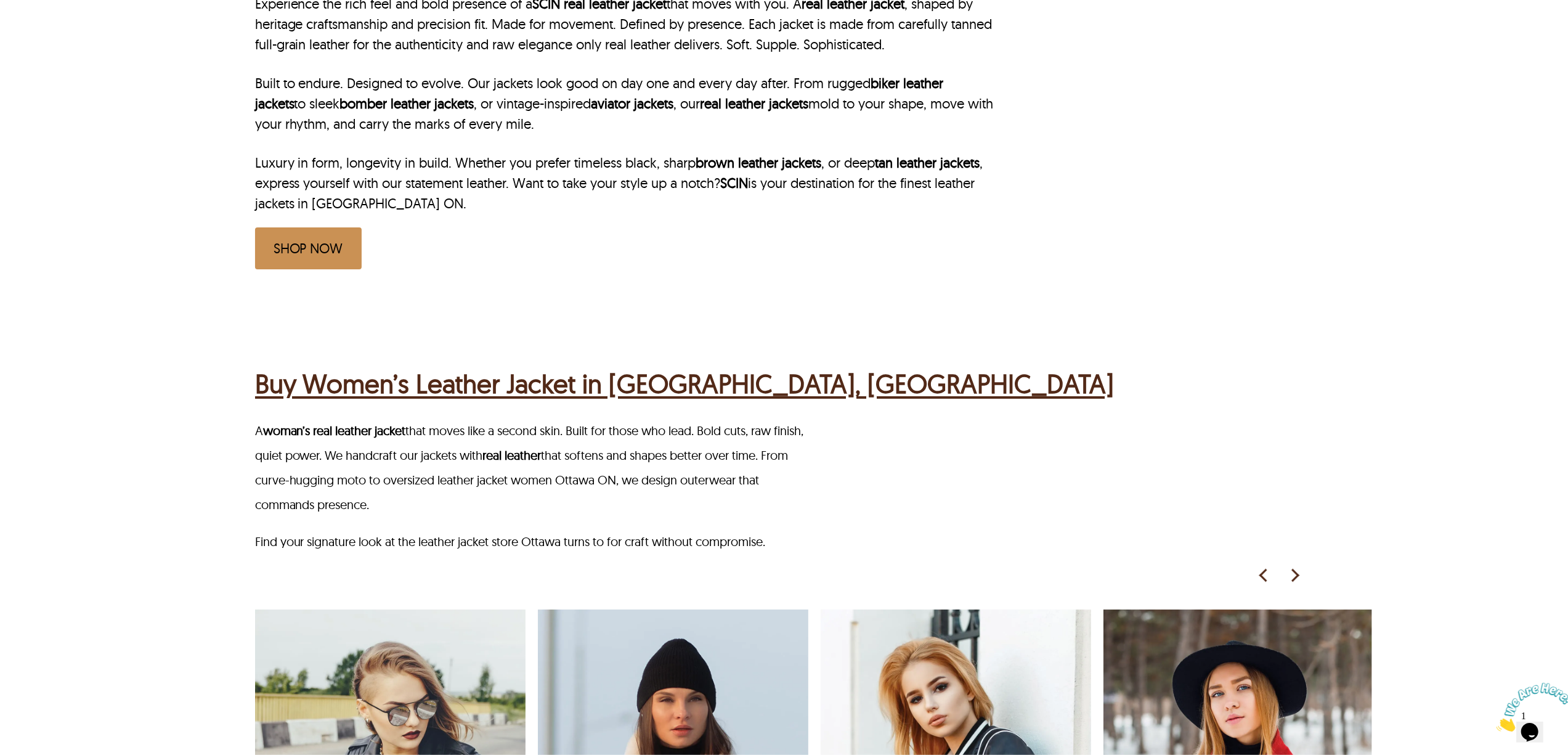
scroll to position [657, 0]
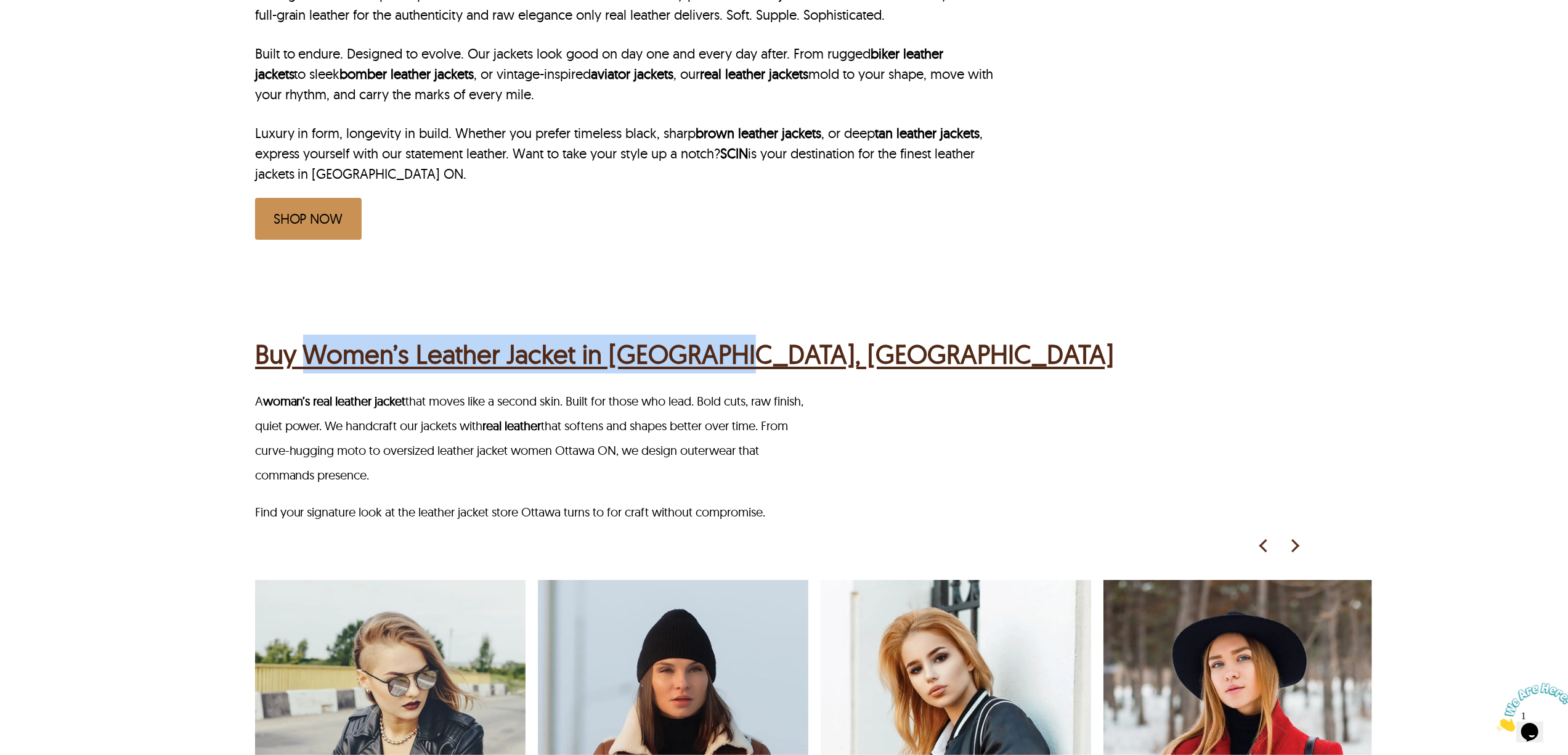
drag, startPoint x: 793, startPoint y: 319, endPoint x: 306, endPoint y: 329, distance: 487.1
click at [306, 329] on div "Buy Women’s Leather Jacket in Ottawa, ON" at bounding box center [785, 353] width 1062 height 48
copy h2 "Women’s Leather Jacket in Ottawa, ON"
click at [433, 275] on div "Buy Women’s Leather Jacket in Ottawa, ON A woman’s real leather jacket that mov…" at bounding box center [813, 669] width 1117 height 787
drag, startPoint x: 690, startPoint y: 293, endPoint x: 312, endPoint y: 305, distance: 378.2
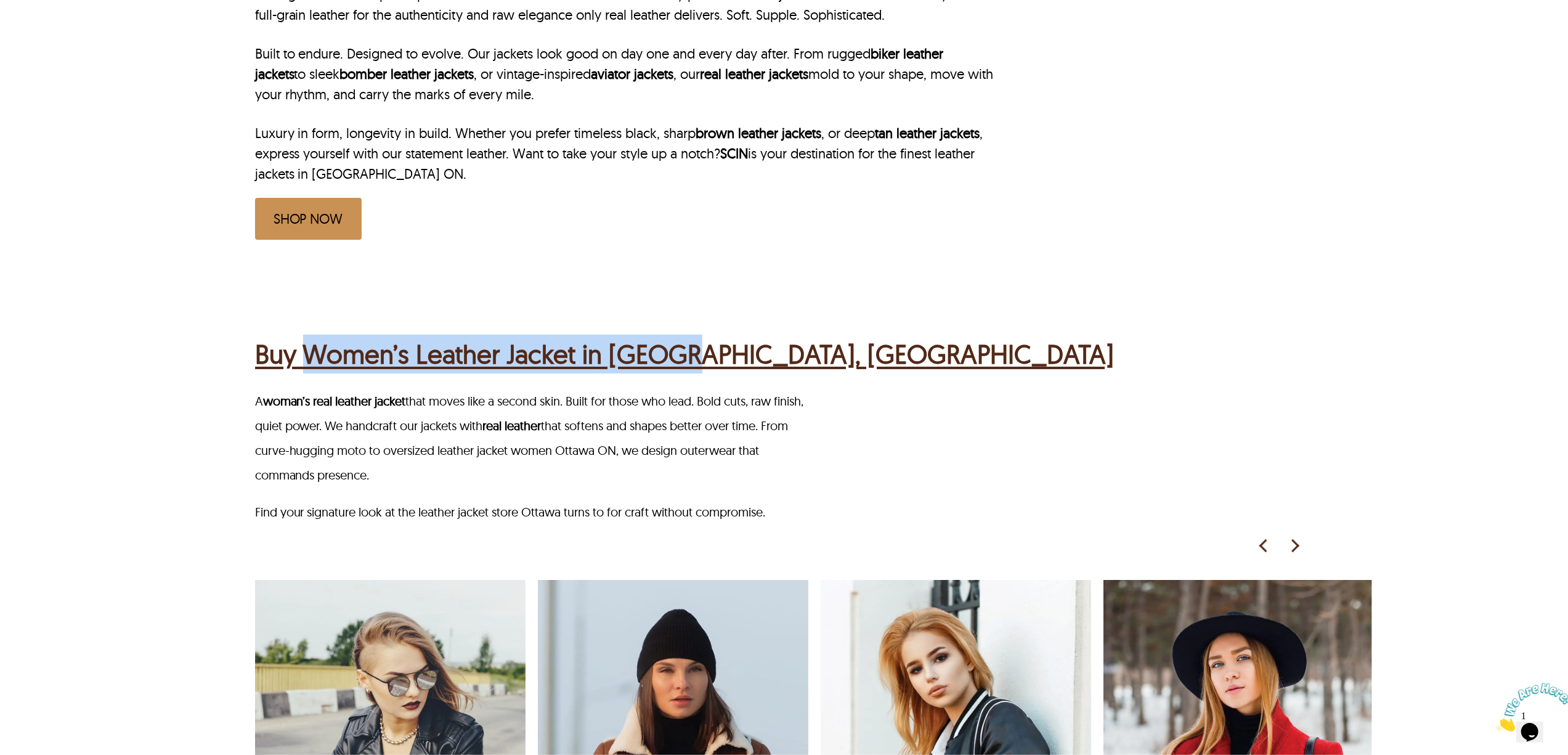
click at [312, 329] on div "Buy Women’s Leather Jacket in Ottawa, ON" at bounding box center [785, 353] width 1062 height 48
copy h2 "Women’s Leather Jacket in Ottawa"
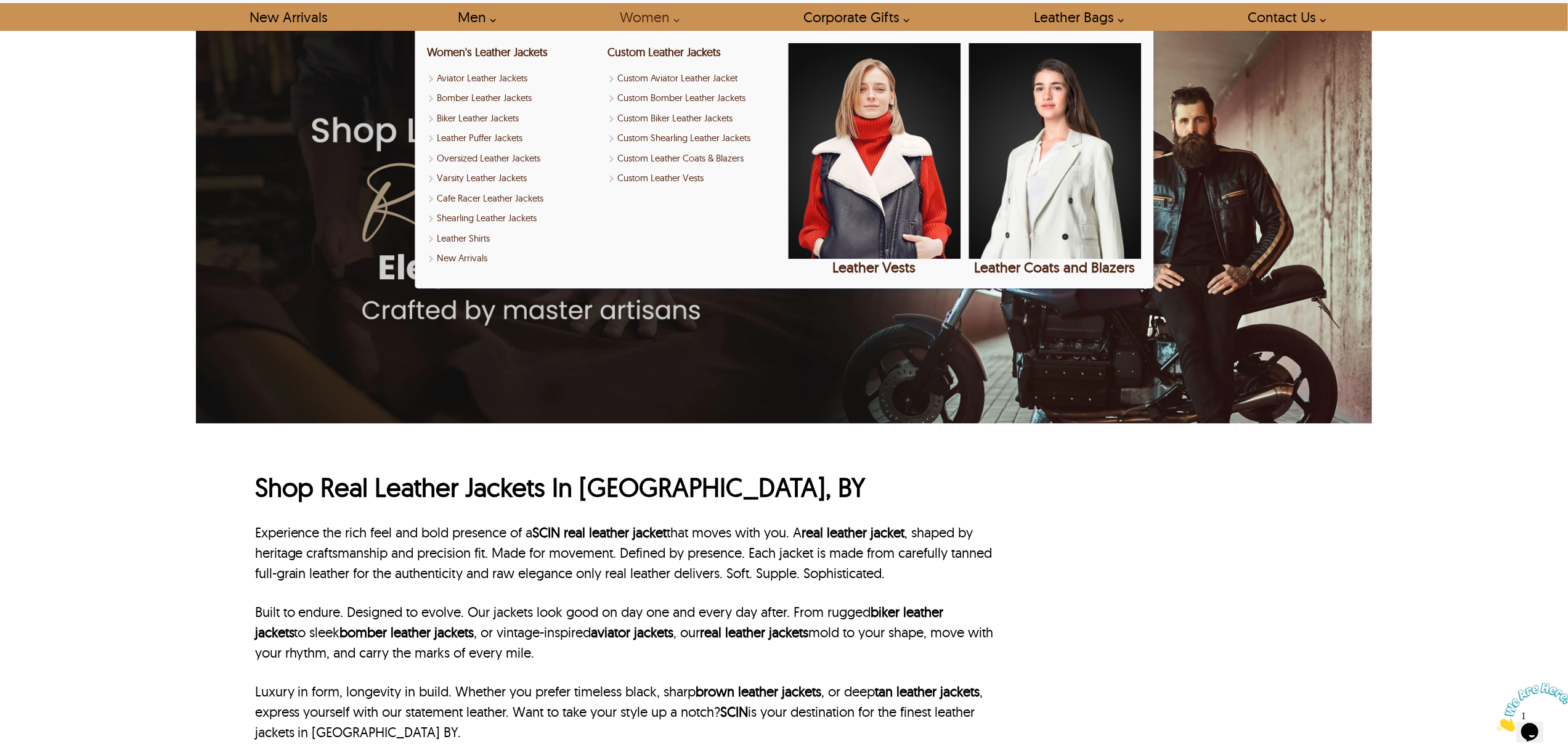
scroll to position [164, 0]
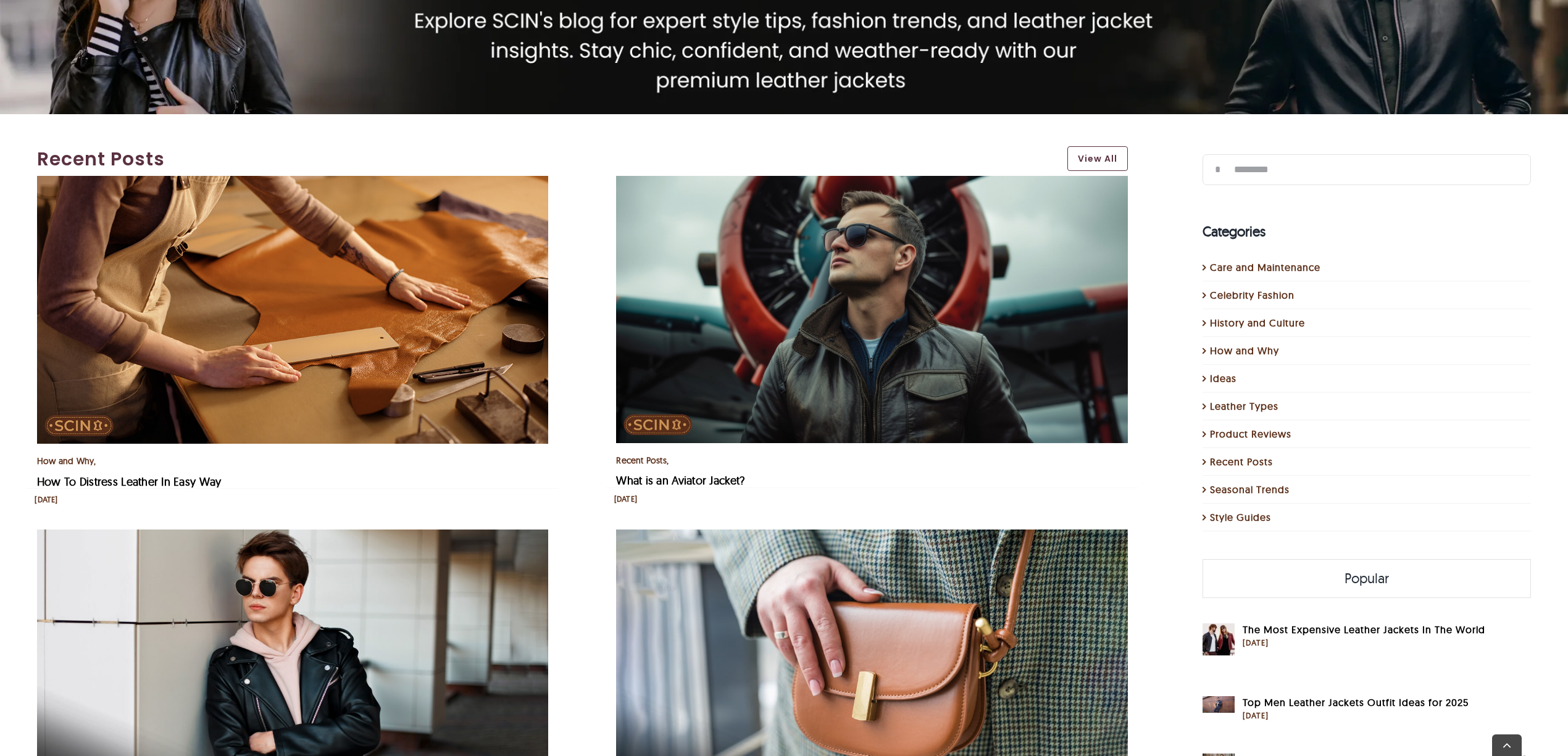
scroll to position [247, 0]
click at [181, 391] on img "How To Distress Leather In Easy Way" at bounding box center [292, 310] width 511 height 269
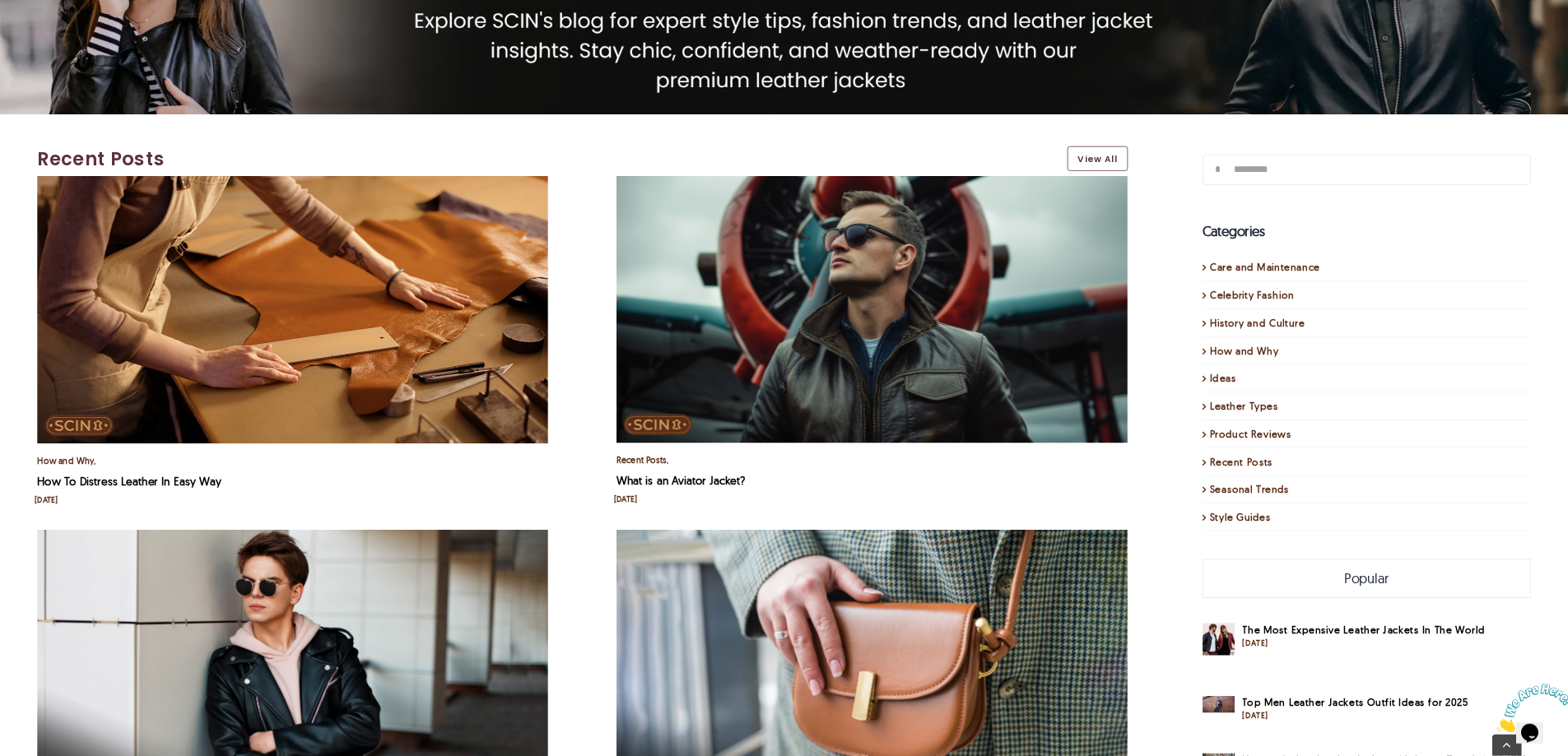
scroll to position [0, 0]
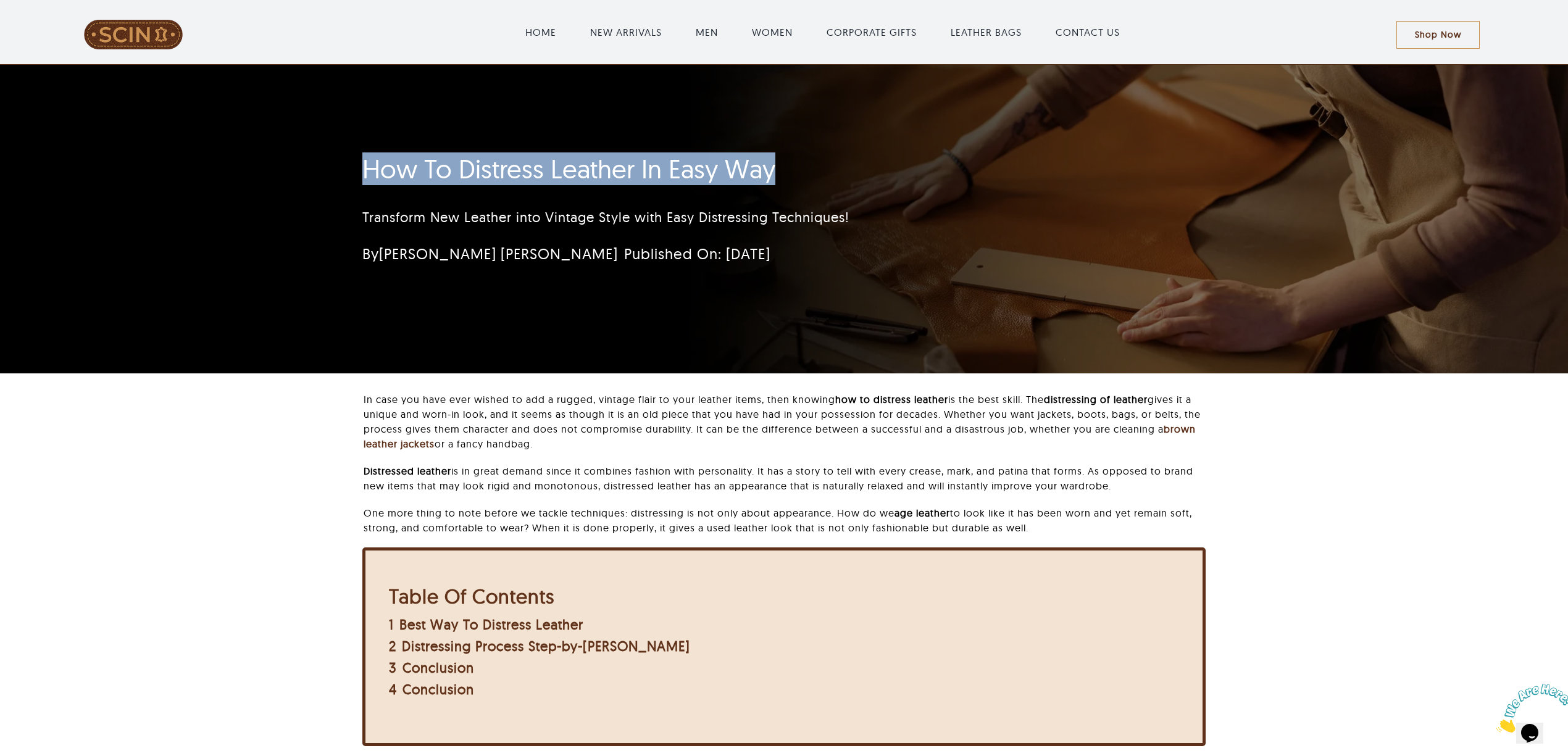
drag, startPoint x: 307, startPoint y: 166, endPoint x: 874, endPoint y: 166, distance: 567.0
click at [874, 166] on div "How To Distress Leather In Easy Way Transform New Leather into Vintage Style wi…" at bounding box center [784, 219] width 1568 height 309
click at [410, 172] on h1 "How To Distress Leather In Easy Way" at bounding box center [711, 169] width 697 height 31
drag, startPoint x: 289, startPoint y: 162, endPoint x: 739, endPoint y: 191, distance: 450.9
click at [739, 166] on div "How To Distress Leather In Easy Way Transform New Leather into Vintage Style wi…" at bounding box center [784, 219] width 1568 height 309
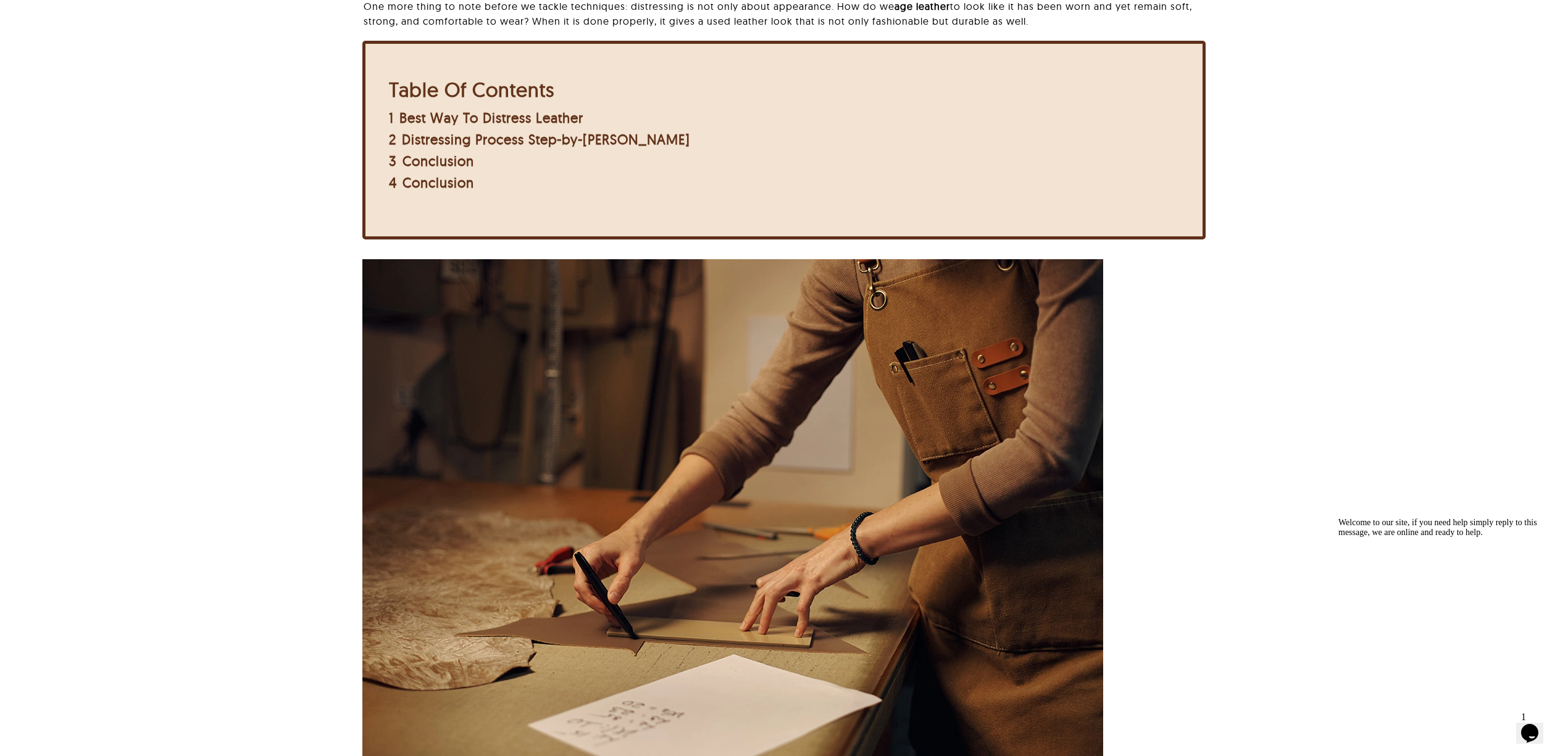
scroll to position [658, 0]
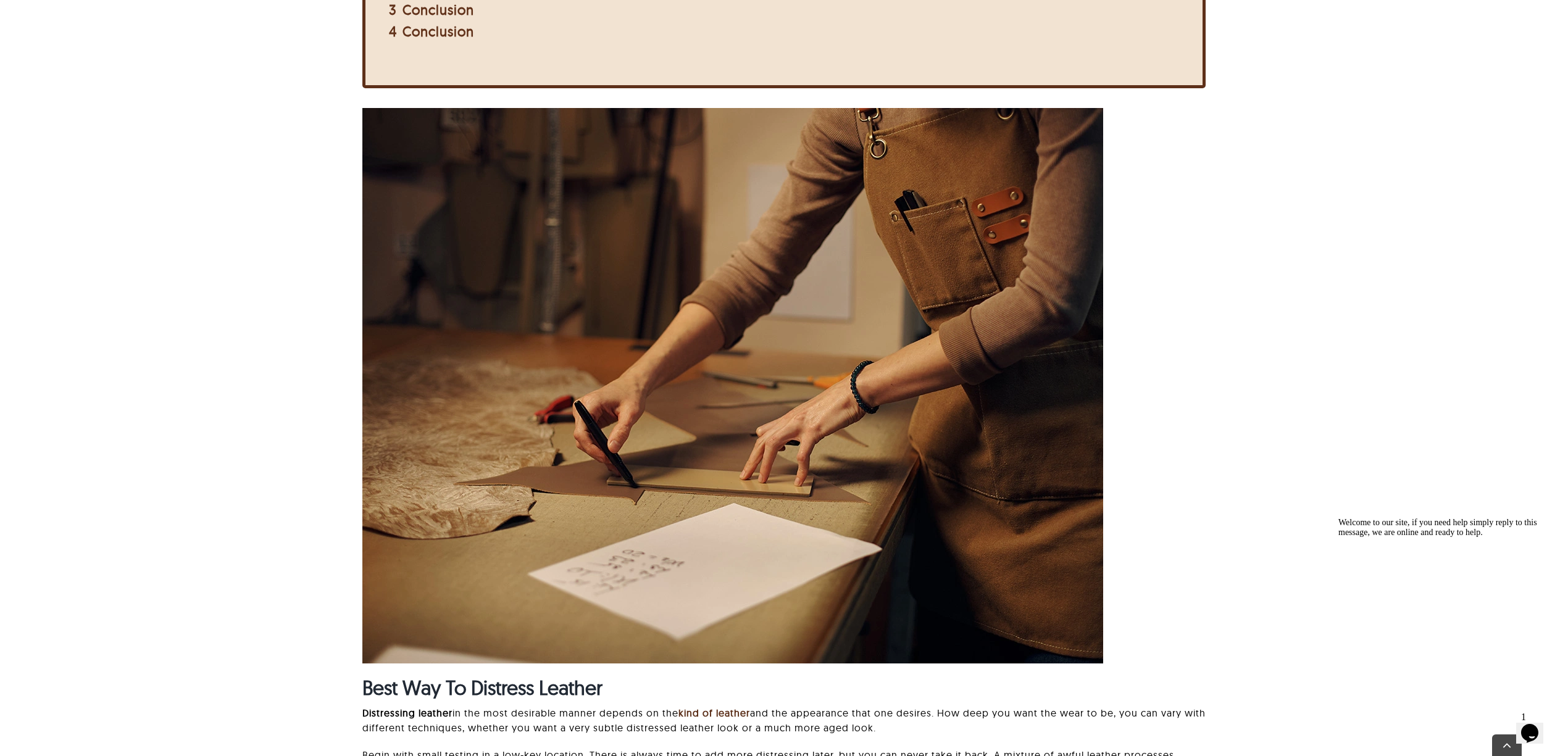
drag, startPoint x: 260, startPoint y: 248, endPoint x: 1296, endPoint y: 374, distance: 1043.6
click at [1296, 374] on div "Best Way To Distress Leather Distressing leather in the most desirable manner d…" at bounding box center [784, 448] width 1439 height 682
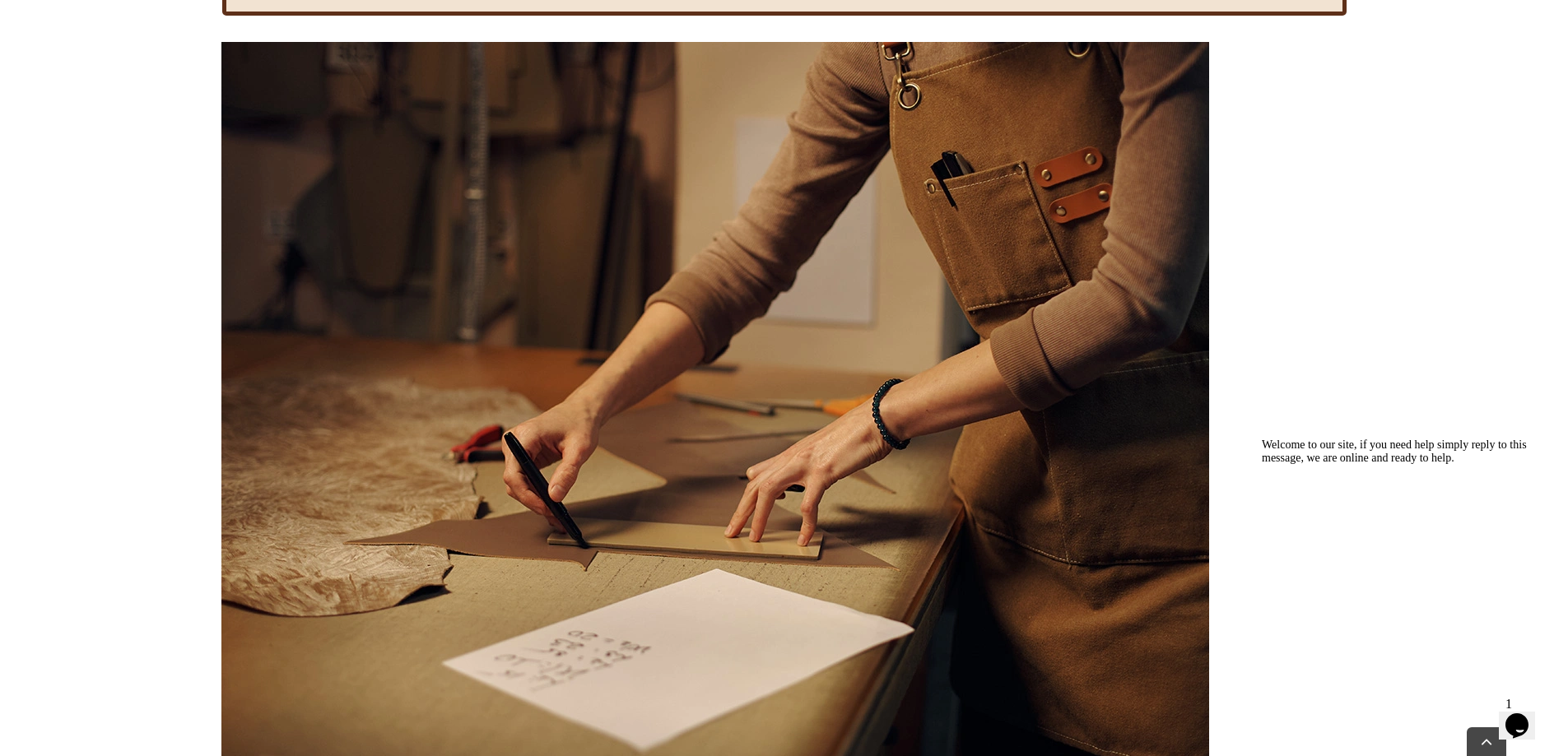
scroll to position [1070, 0]
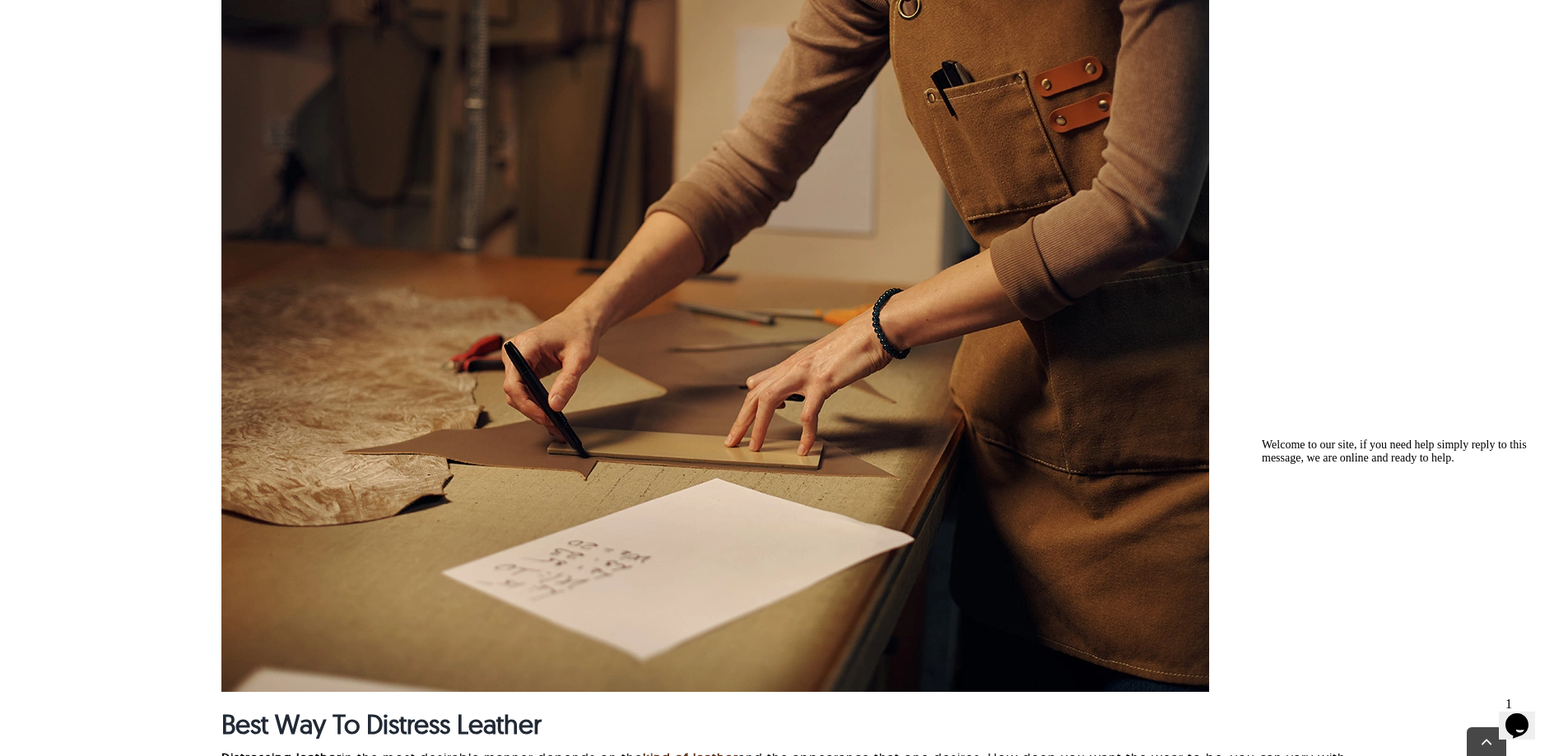
drag, startPoint x: 207, startPoint y: 314, endPoint x: 1382, endPoint y: 313, distance: 1175.0
click at [1382, 313] on div "Best Way To Distress Leather Distressing leather in the most desirable manner d…" at bounding box center [784, 406] width 1395 height 909
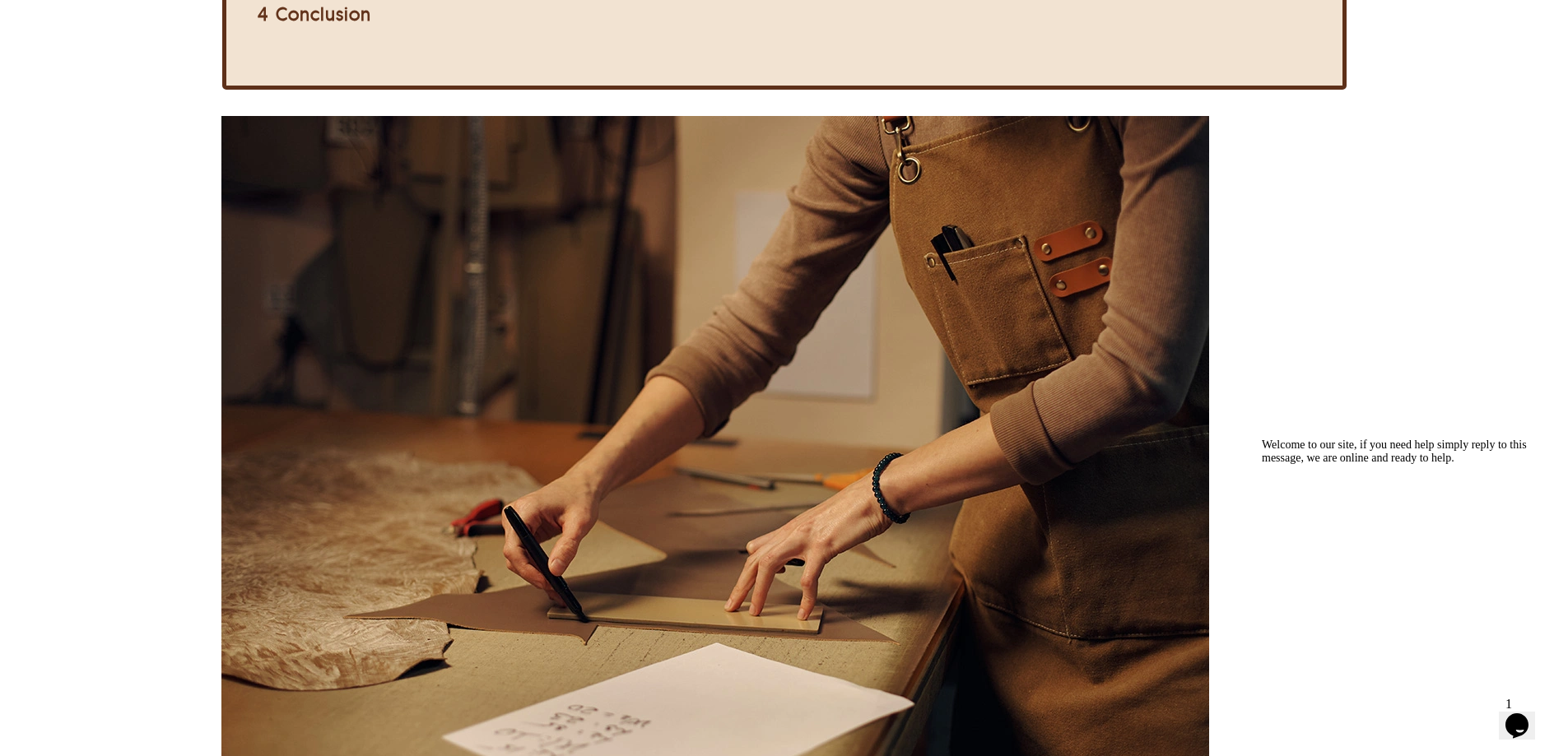
click at [1365, 316] on div "Best Way To Distress Leather Distressing leather in the most desirable manner d…" at bounding box center [784, 570] width 1395 height 909
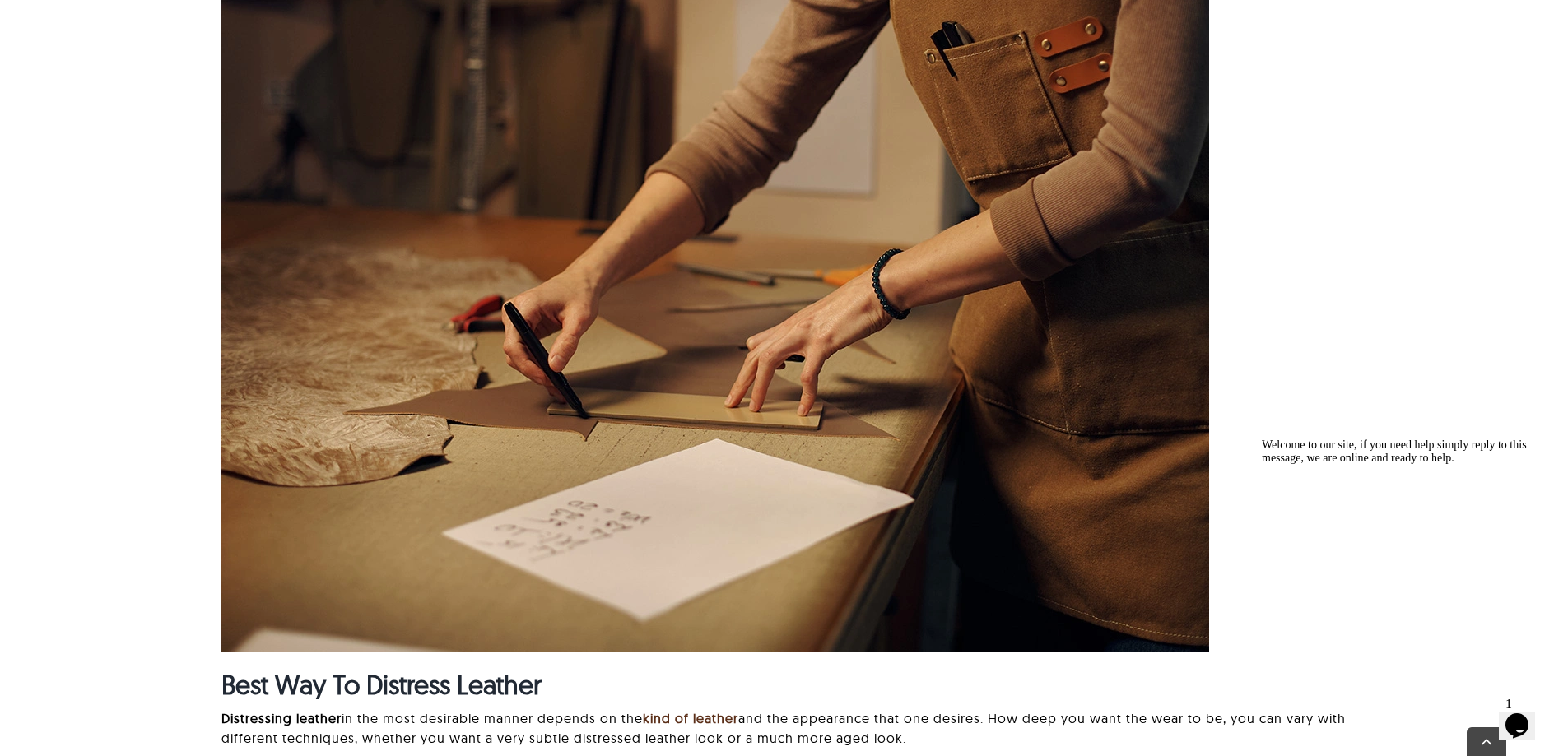
scroll to position [1152, 0]
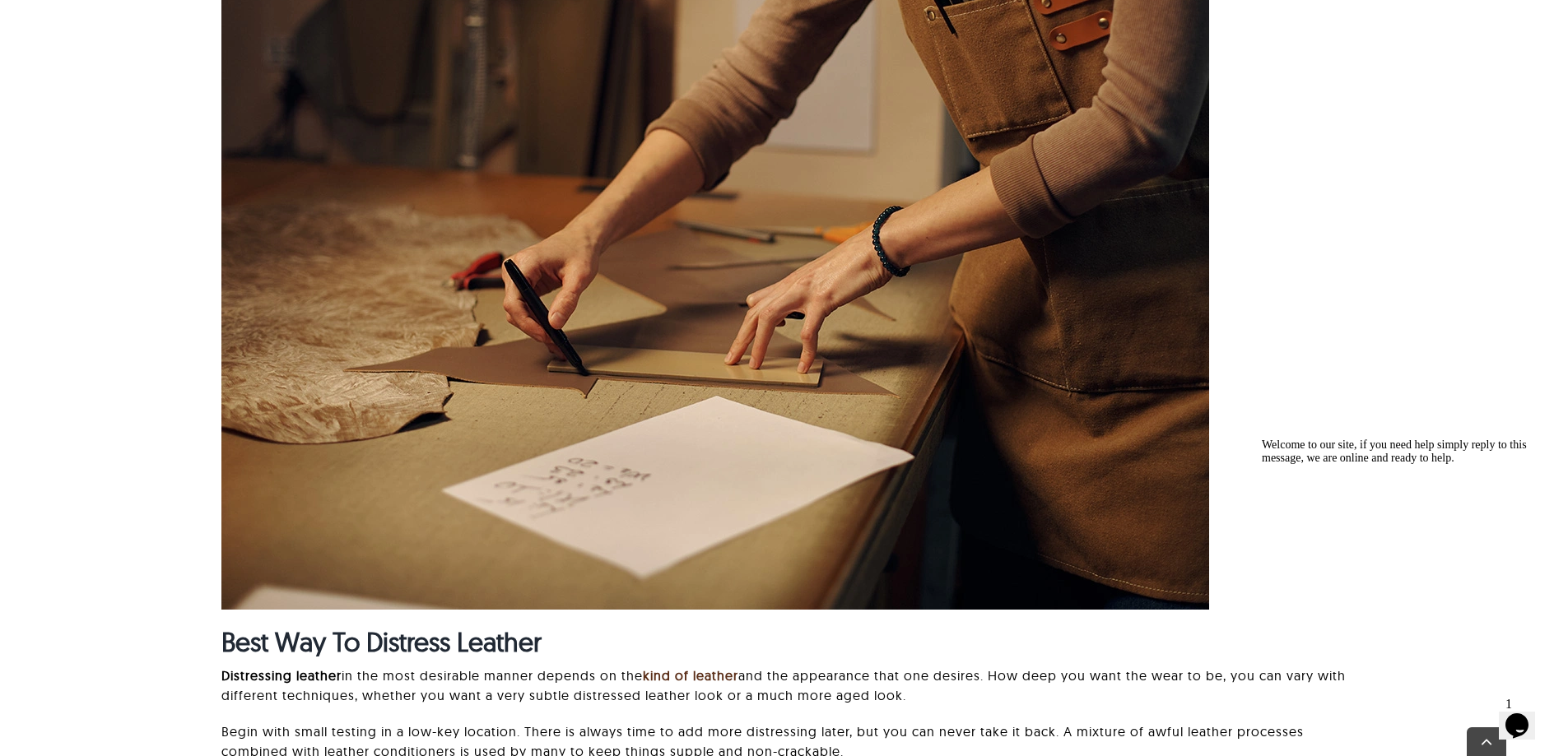
drag, startPoint x: 174, startPoint y: 248, endPoint x: 1414, endPoint y: 248, distance: 1240.0
click at [1414, 248] on div "Best Way To Distress Leather Distressing leather in the most desirable manner d…" at bounding box center [784, 323] width 1395 height 909
click at [1403, 248] on div "Best Way To Distress Leather Distressing leather in the most desirable manner d…" at bounding box center [784, 323] width 1395 height 909
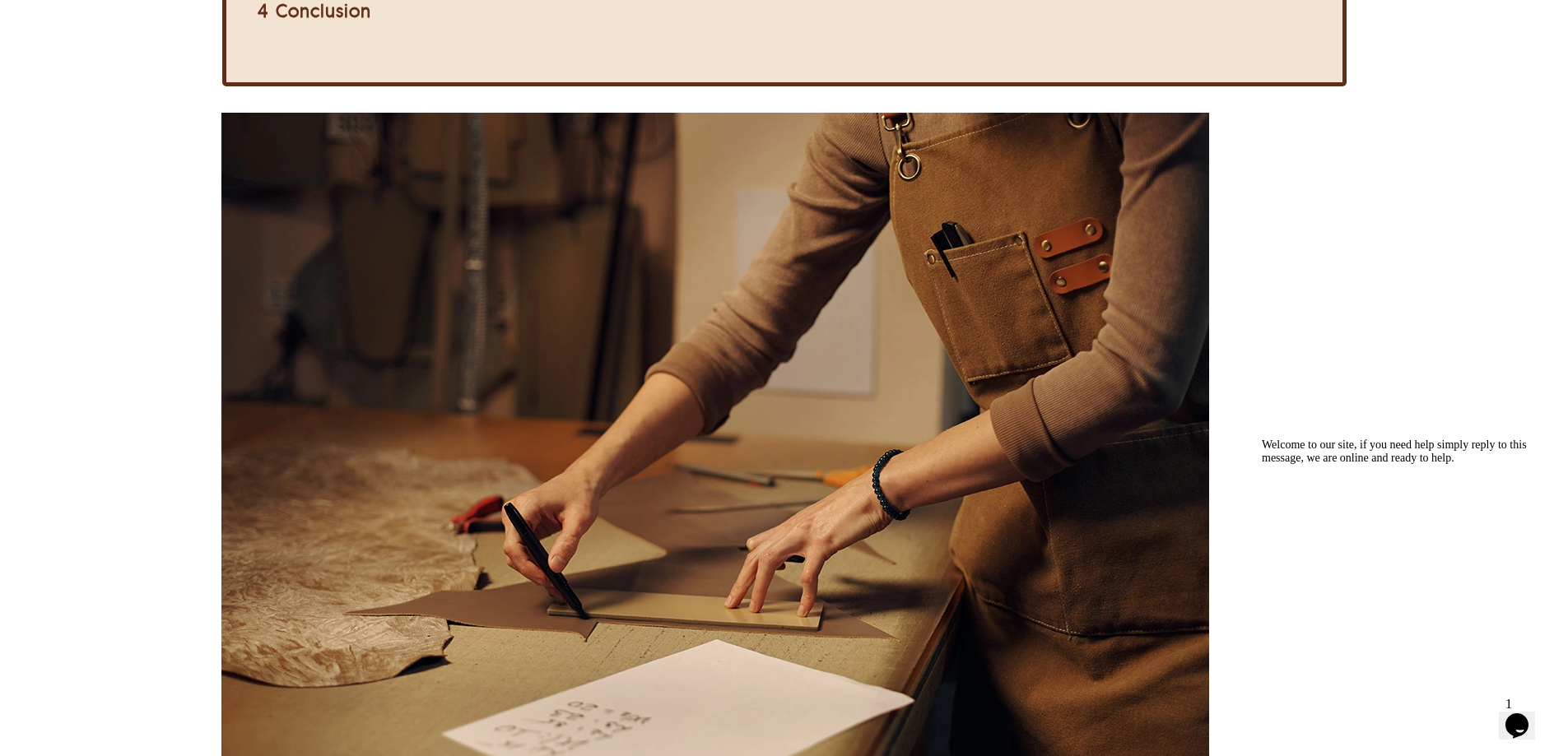
scroll to position [905, 0]
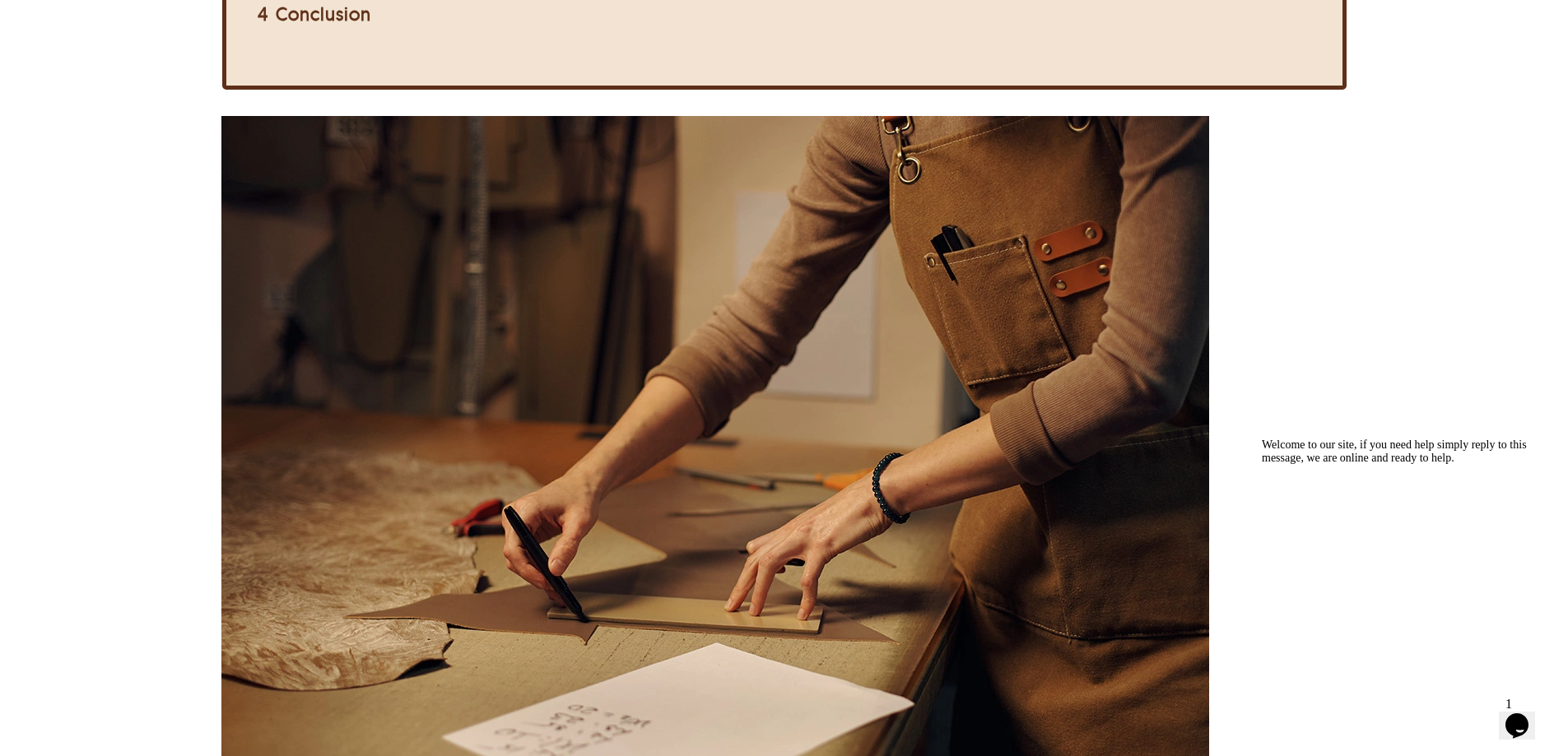
drag, startPoint x: 140, startPoint y: 284, endPoint x: 1353, endPoint y: 253, distance: 1213.4
click at [1353, 253] on div "Best Way To Distress Leather Distressing leather in the most desirable manner d…" at bounding box center [784, 570] width 1395 height 909
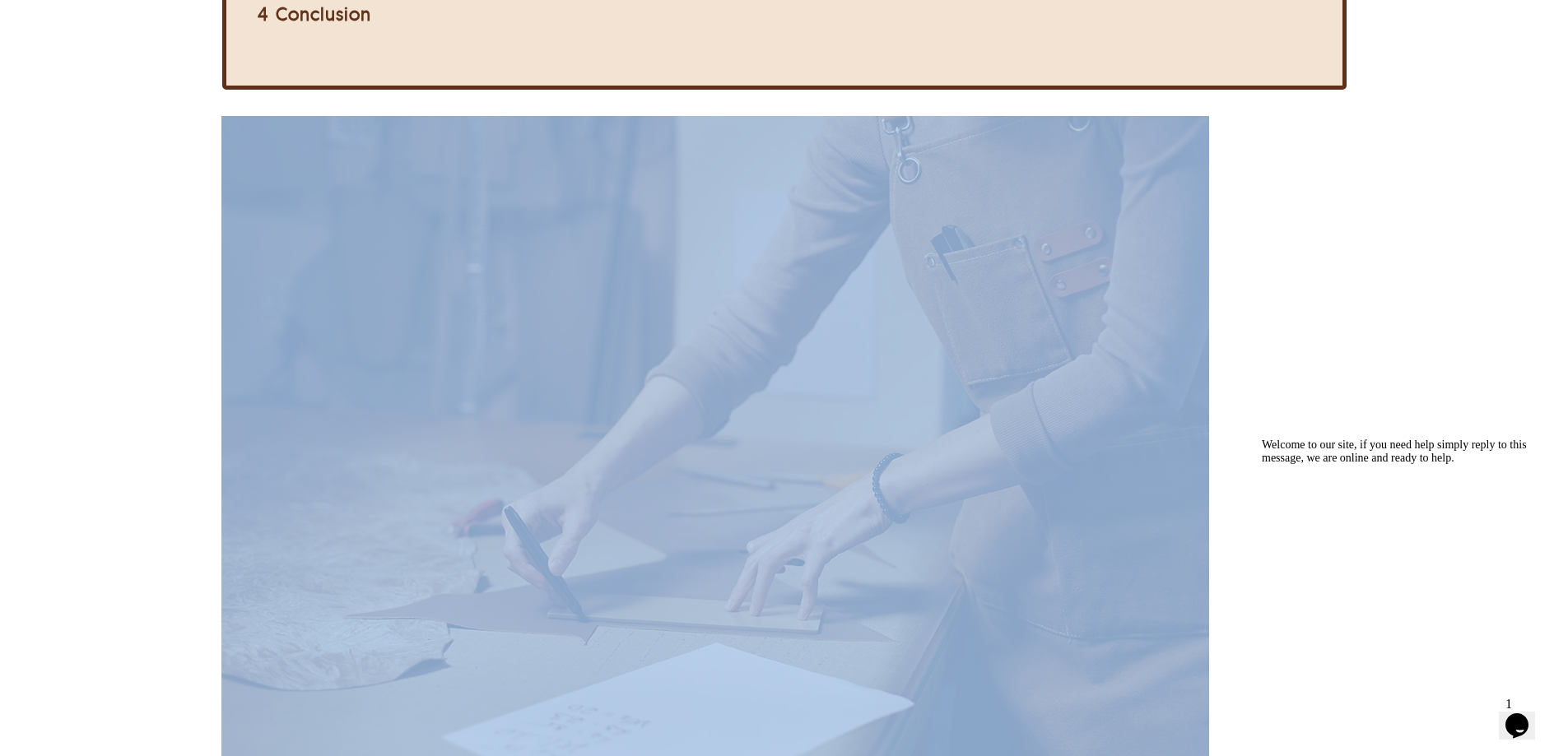
drag, startPoint x: 1349, startPoint y: 95, endPoint x: 1348, endPoint y: 236, distance: 141.0
click at [1348, 202] on div "Best Way To Distress Leather Distressing leather in the most desirable manner d…" at bounding box center [784, 570] width 1395 height 909
drag, startPoint x: 1341, startPoint y: 92, endPoint x: 1343, endPoint y: 233, distance: 141.0
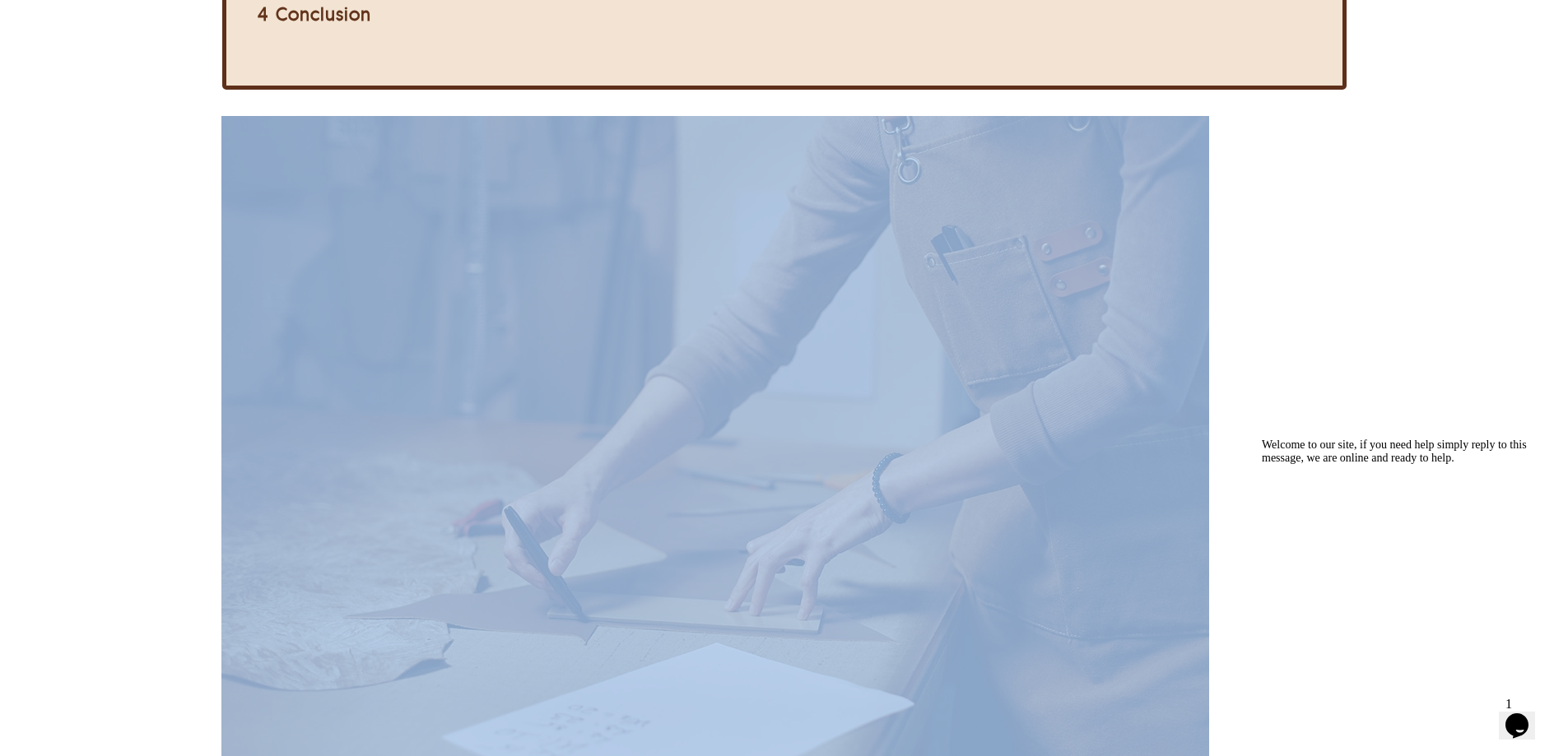
click at [1343, 228] on div at bounding box center [784, 486] width 1124 height 741
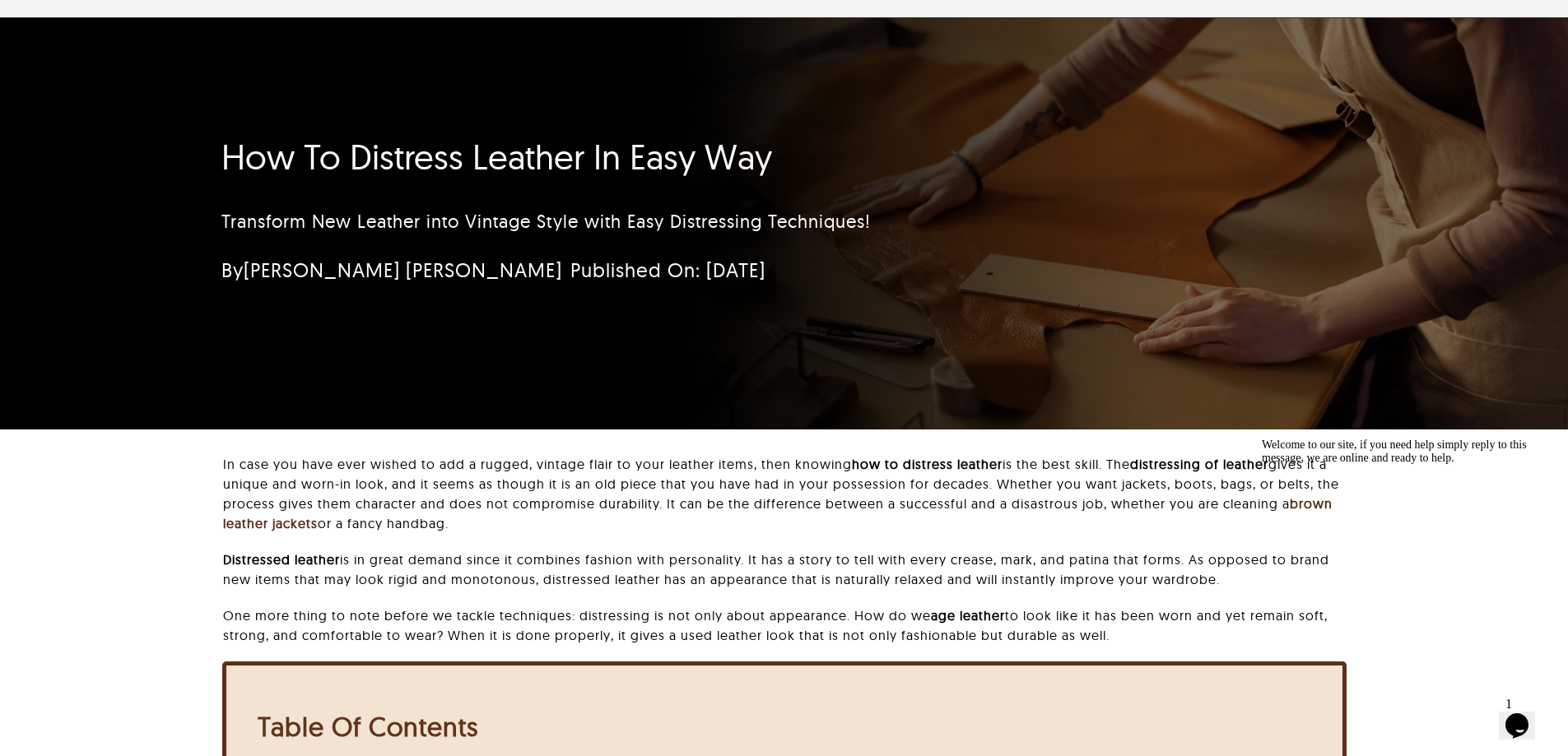
scroll to position [0, 0]
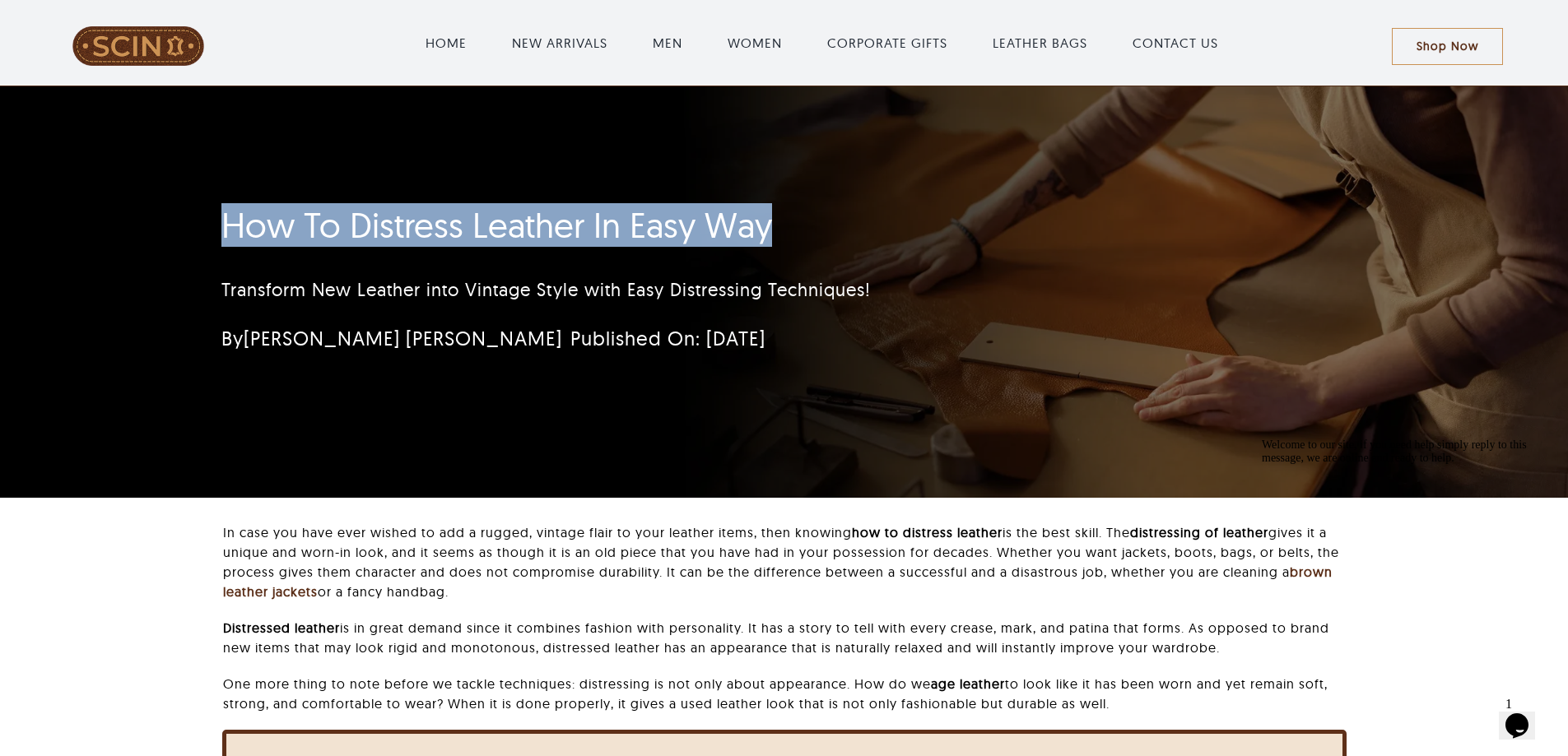
drag, startPoint x: 203, startPoint y: 213, endPoint x: 1154, endPoint y: 220, distance: 951.0
click at [1154, 220] on div "How To Distress Leather In Easy Way Transform New Leather into Vintage Style wi…" at bounding box center [686, 283] width 975 height 174
